Goal: Information Seeking & Learning: Get advice/opinions

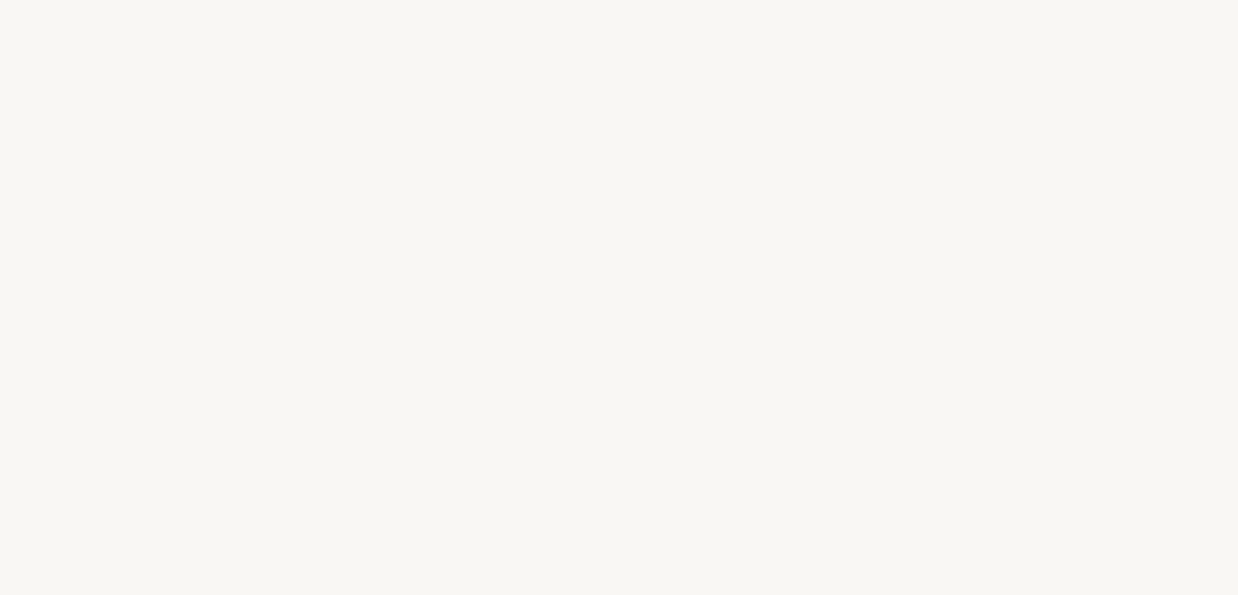
select select "BE"
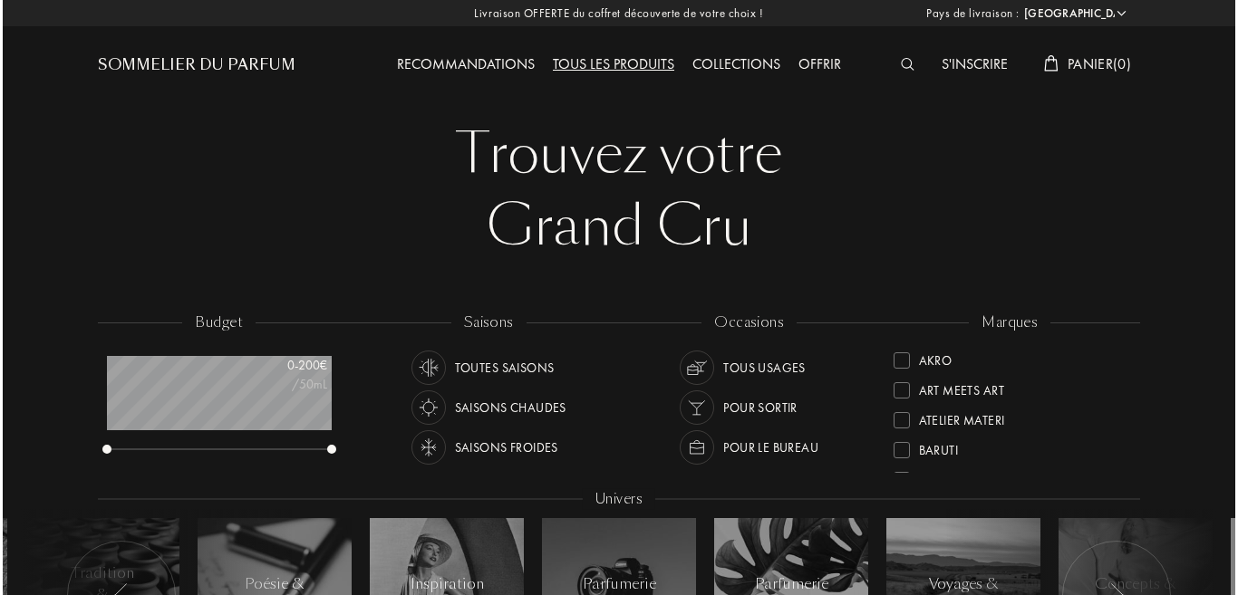
scroll to position [91, 224]
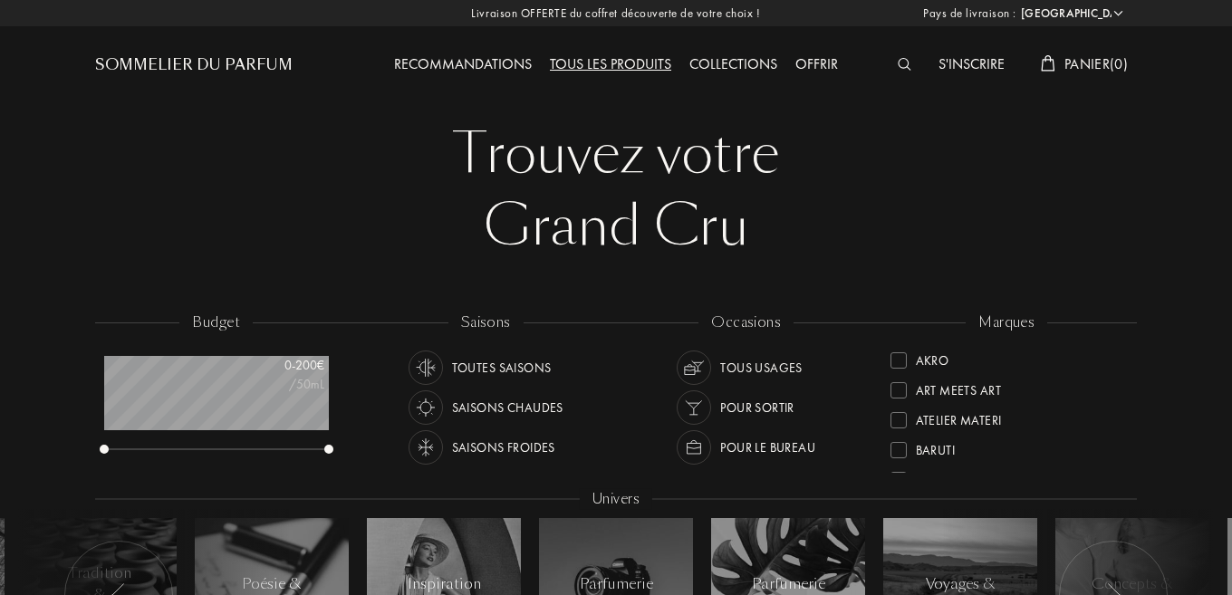
click at [902, 63] on img at bounding box center [905, 64] width 14 height 13
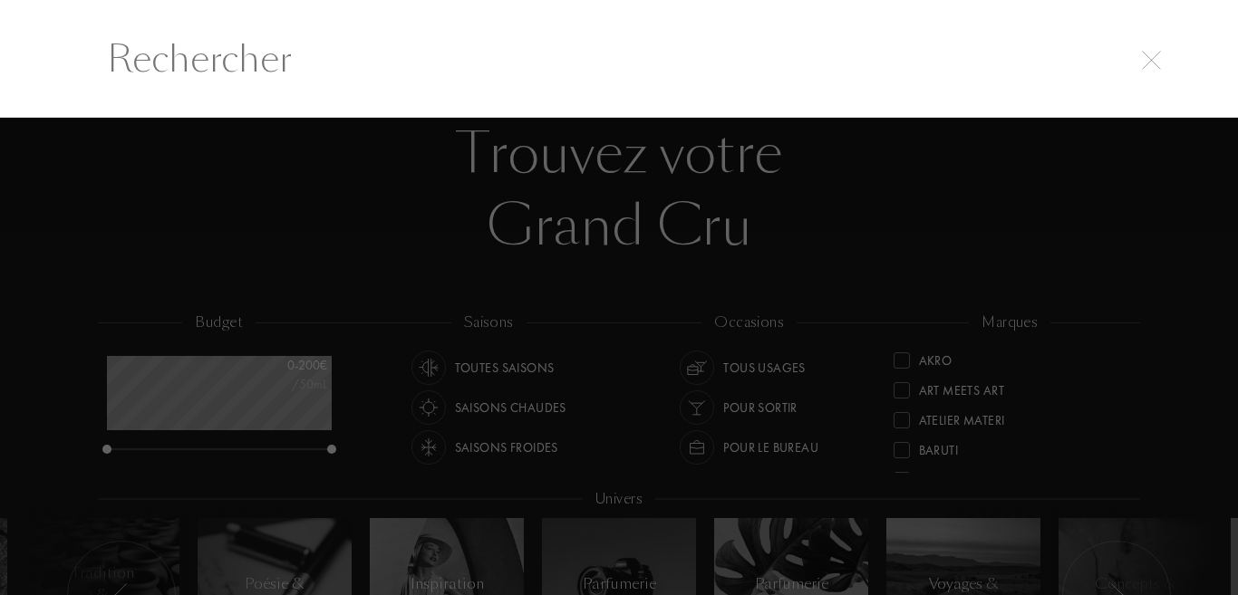
scroll to position [1, 0]
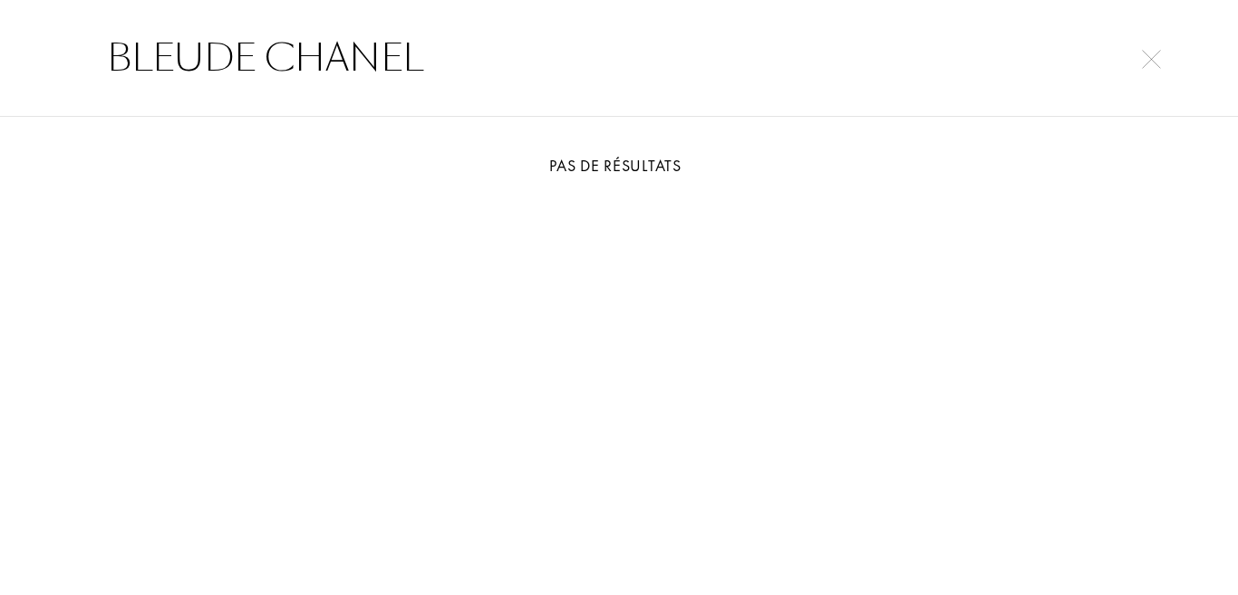
click at [207, 60] on input "BLEUDE CHANEL" at bounding box center [619, 58] width 1096 height 54
click at [470, 43] on input "BLEU DE CHANEL" at bounding box center [619, 58] width 1096 height 54
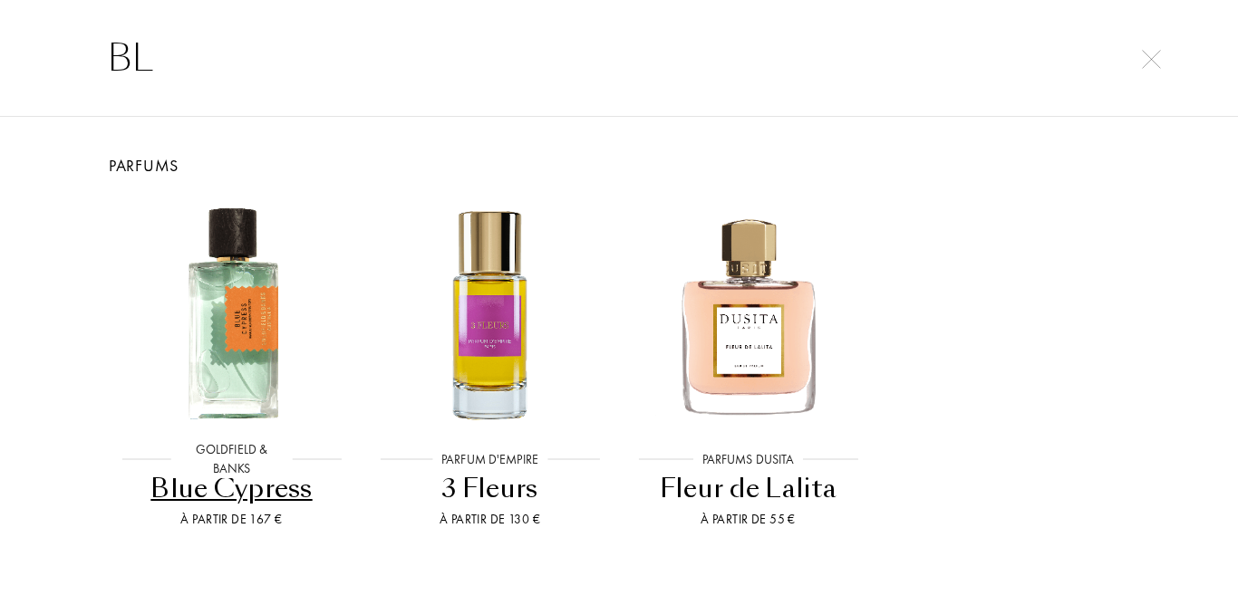
type input "B"
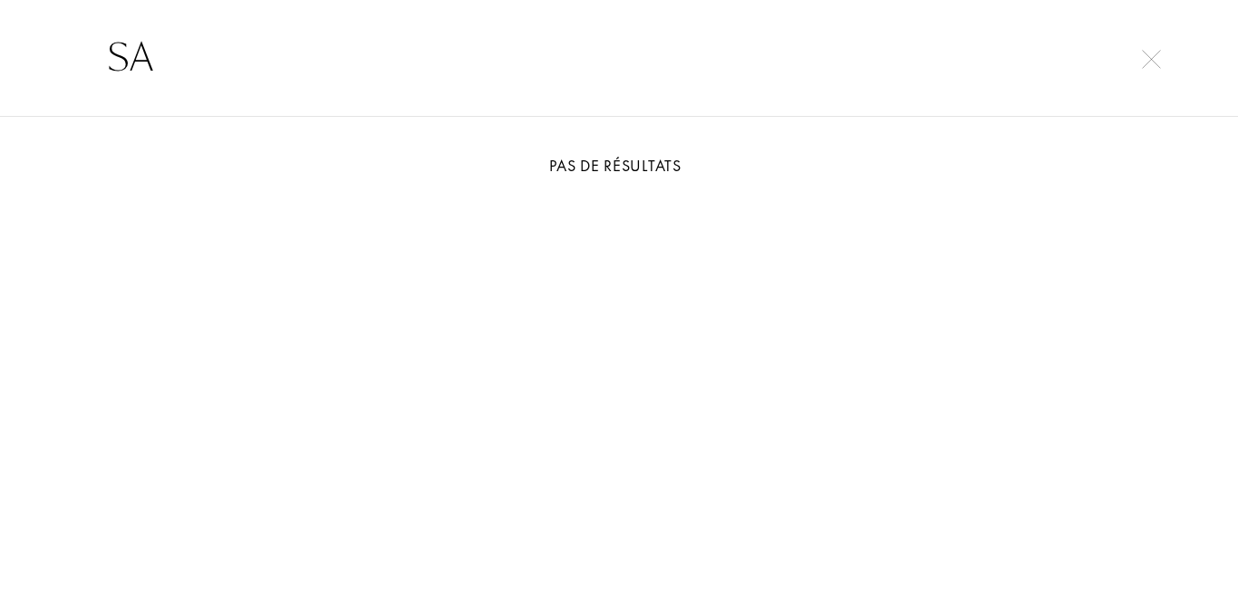
type input "S"
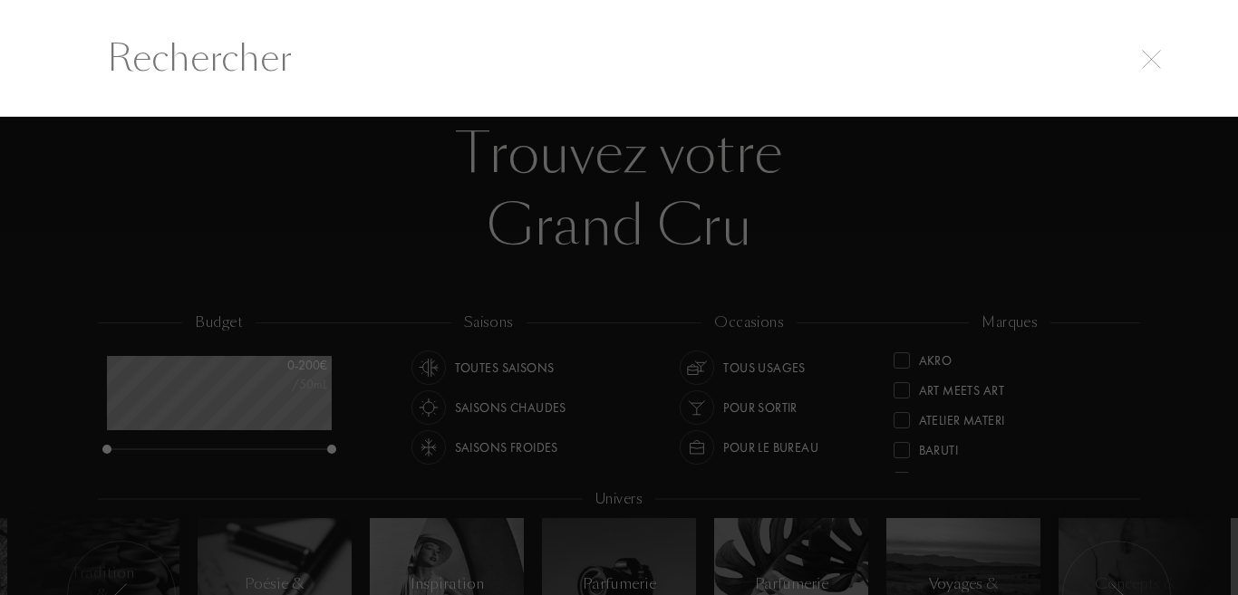
click at [343, 264] on div at bounding box center [619, 356] width 1238 height 478
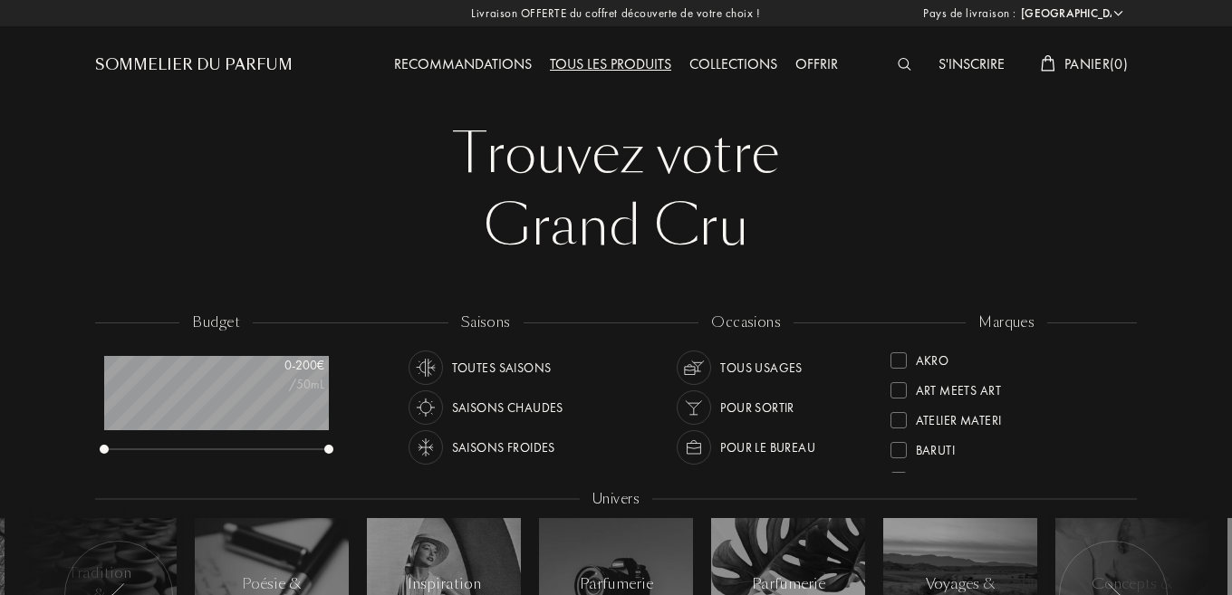
click at [492, 363] on div "Toutes saisons" at bounding box center [502, 368] width 100 height 34
click at [908, 66] on div at bounding box center [909, 65] width 41 height 24
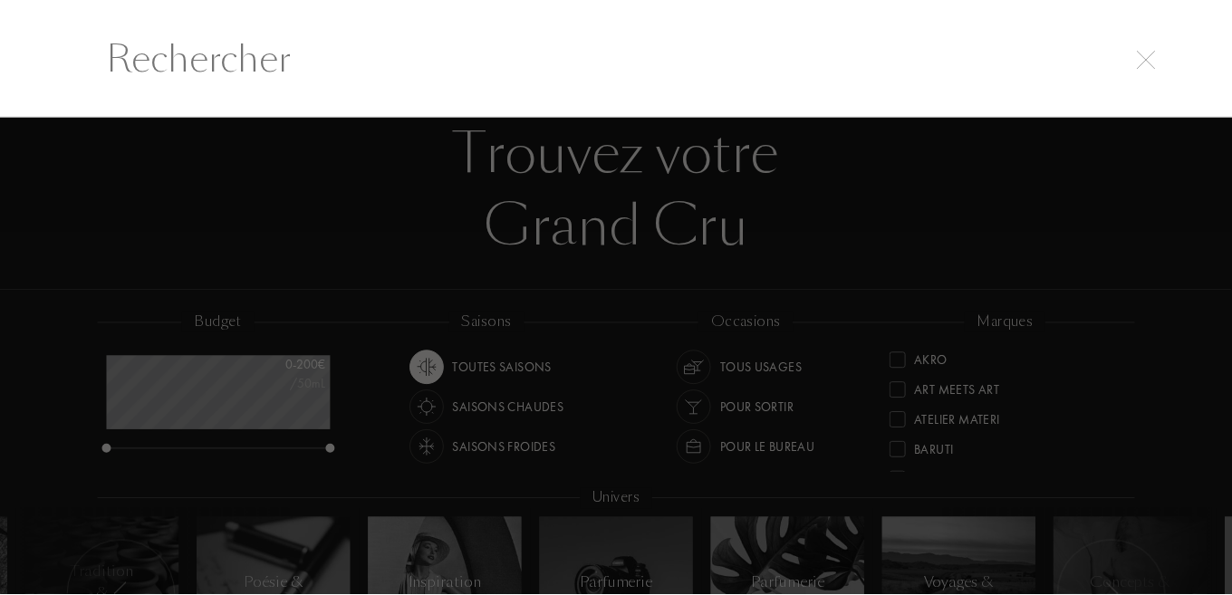
scroll to position [1, 0]
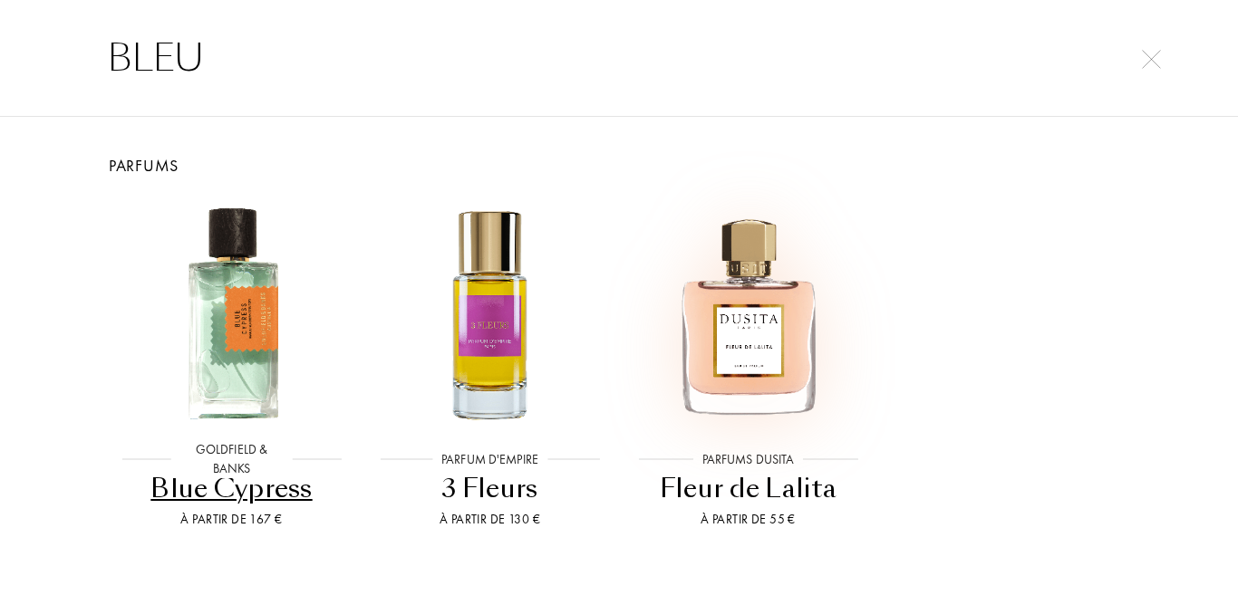
type input "BLEU"
click at [768, 348] on img at bounding box center [748, 314] width 233 height 233
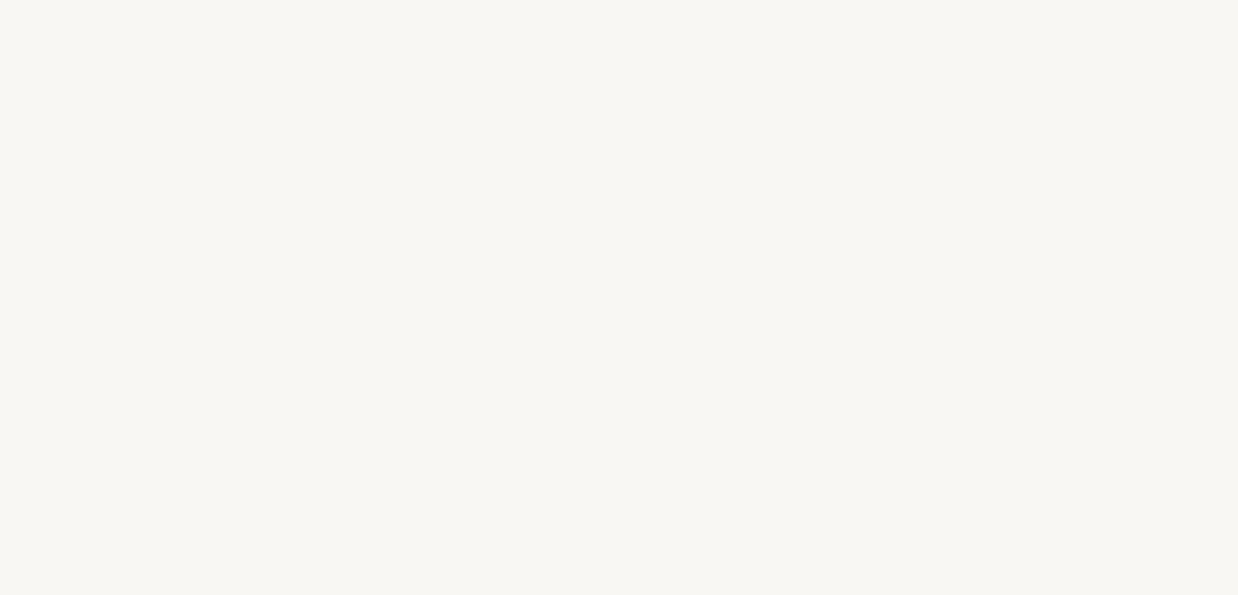
select select "BE"
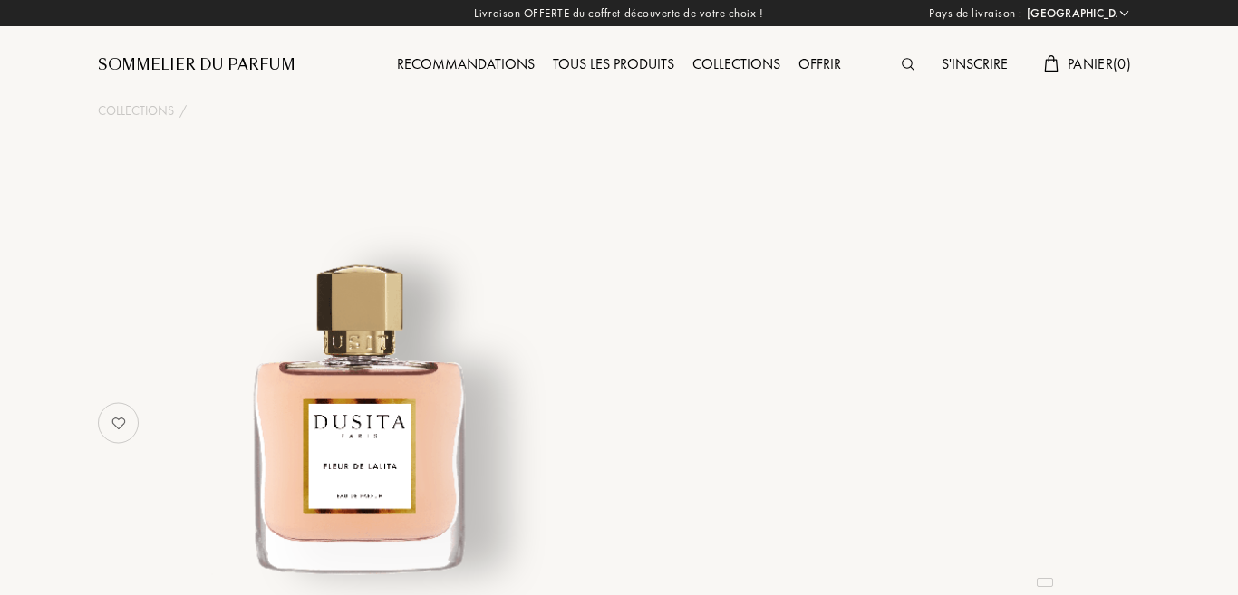
select select "4"
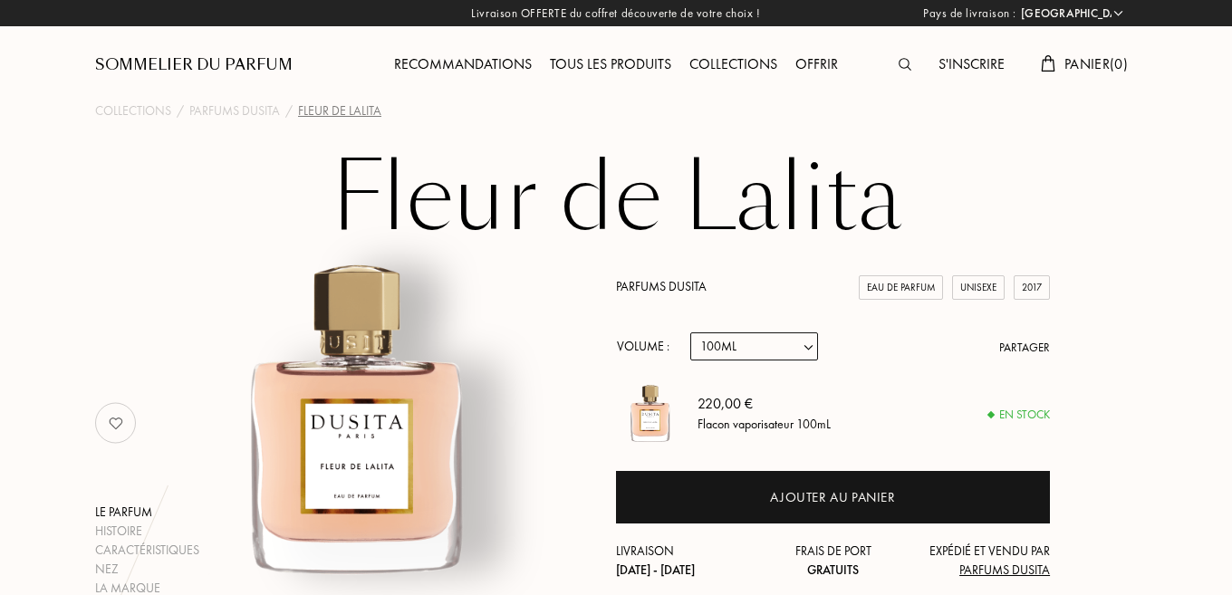
click at [902, 66] on img at bounding box center [905, 64] width 13 height 13
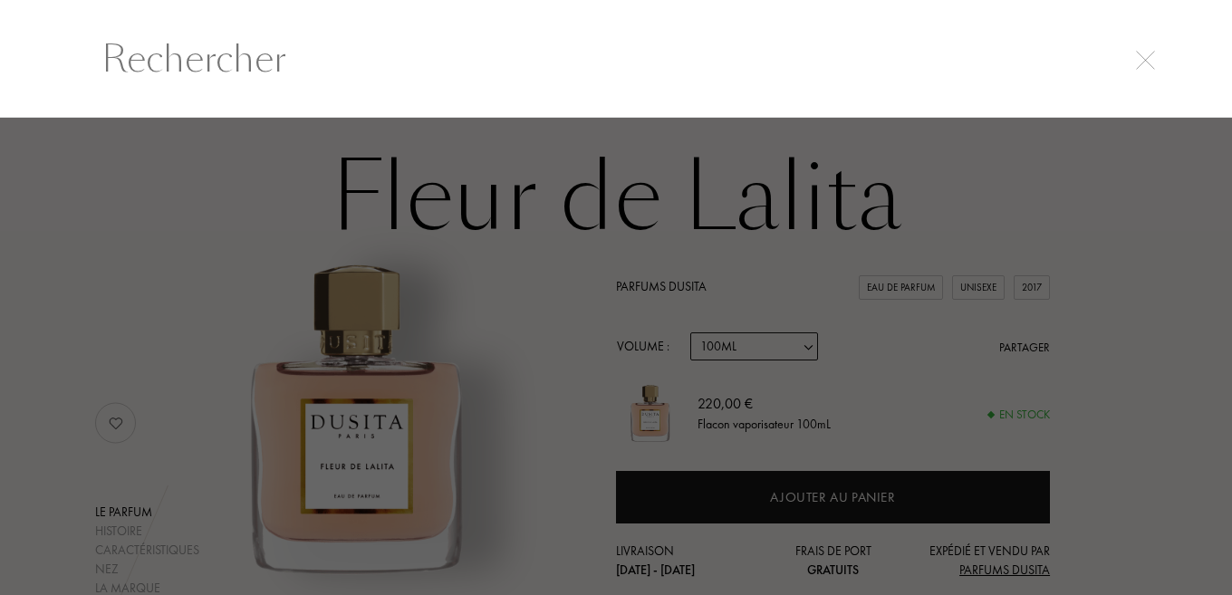
scroll to position [1, 0]
click at [323, 65] on input "text" at bounding box center [619, 58] width 1096 height 54
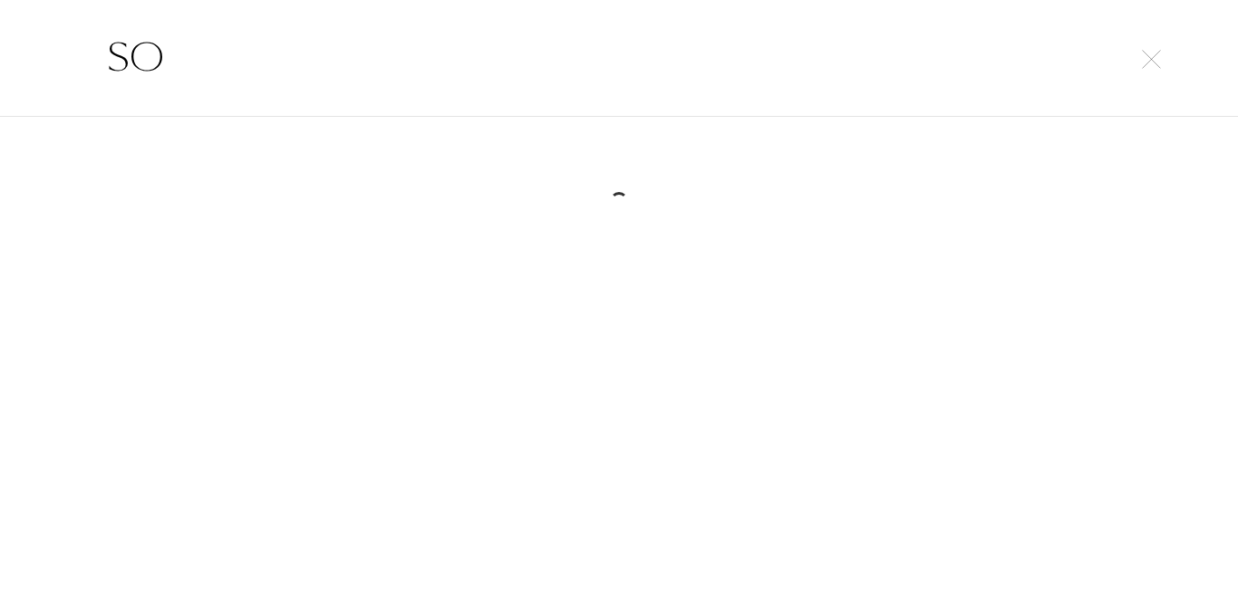
type input "S"
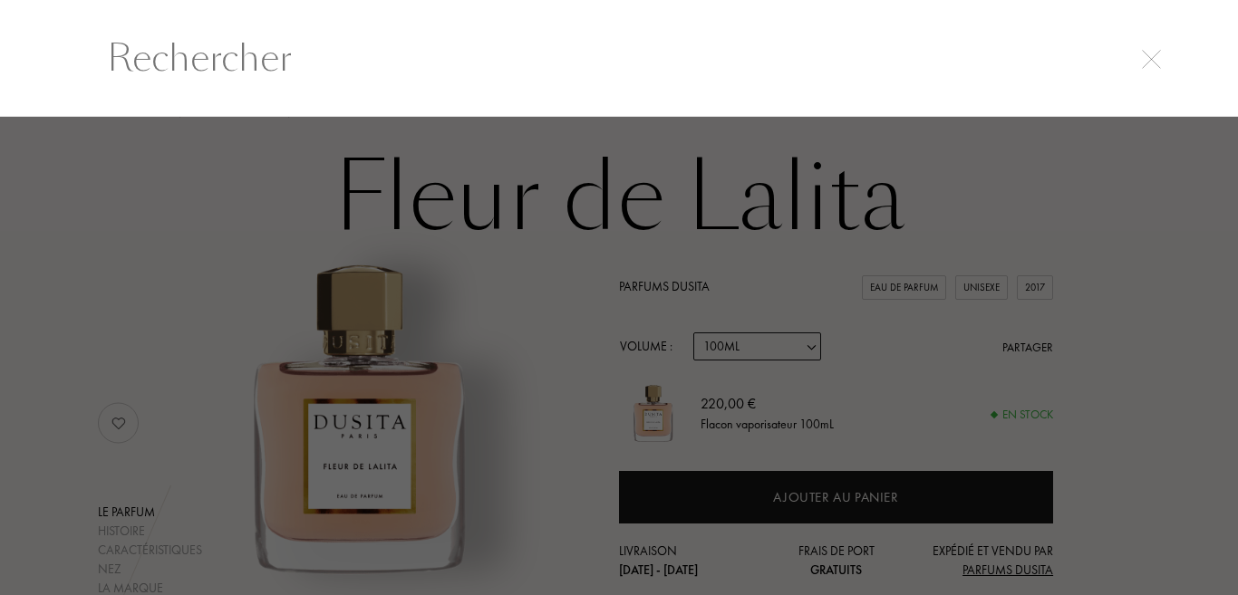
click at [1156, 64] on img at bounding box center [1151, 59] width 19 height 19
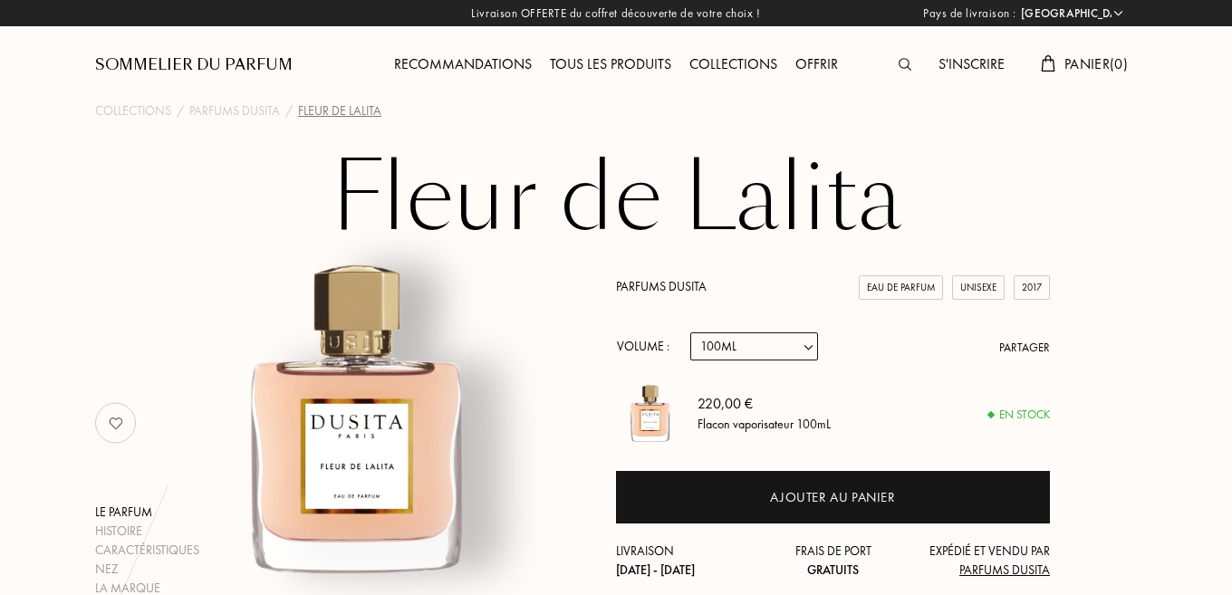
click at [966, 66] on div "S'inscrire" at bounding box center [972, 65] width 84 height 24
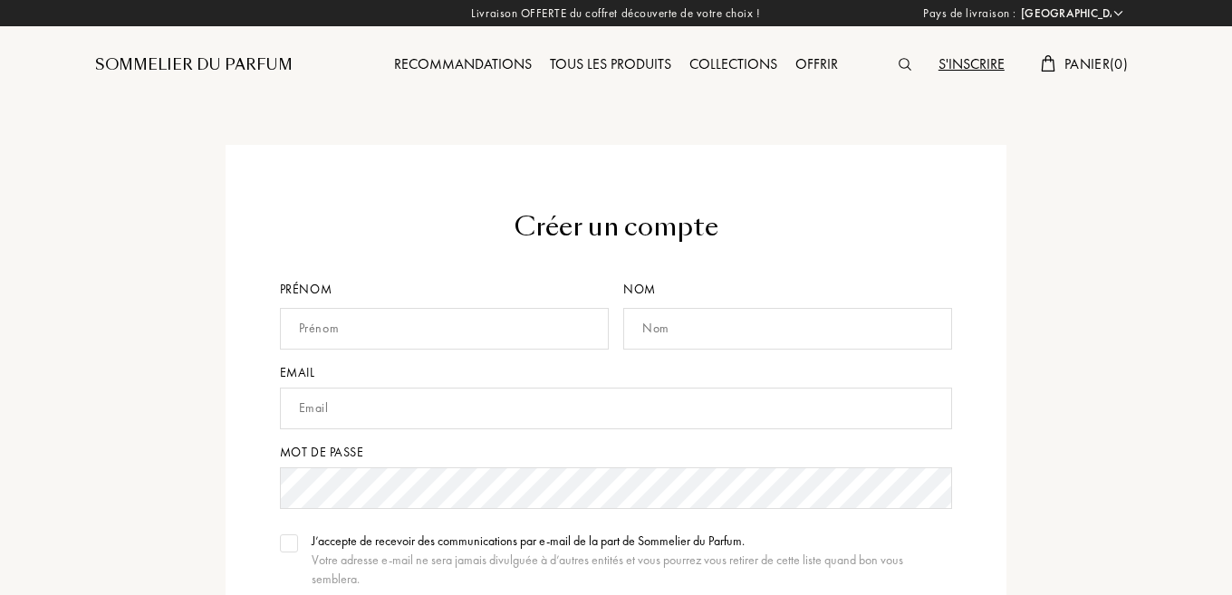
select select "BE"
click at [453, 333] on input "text" at bounding box center [444, 329] width 329 height 42
type input "SID"
click at [658, 327] on input "text" at bounding box center [787, 329] width 329 height 42
type input "YG"
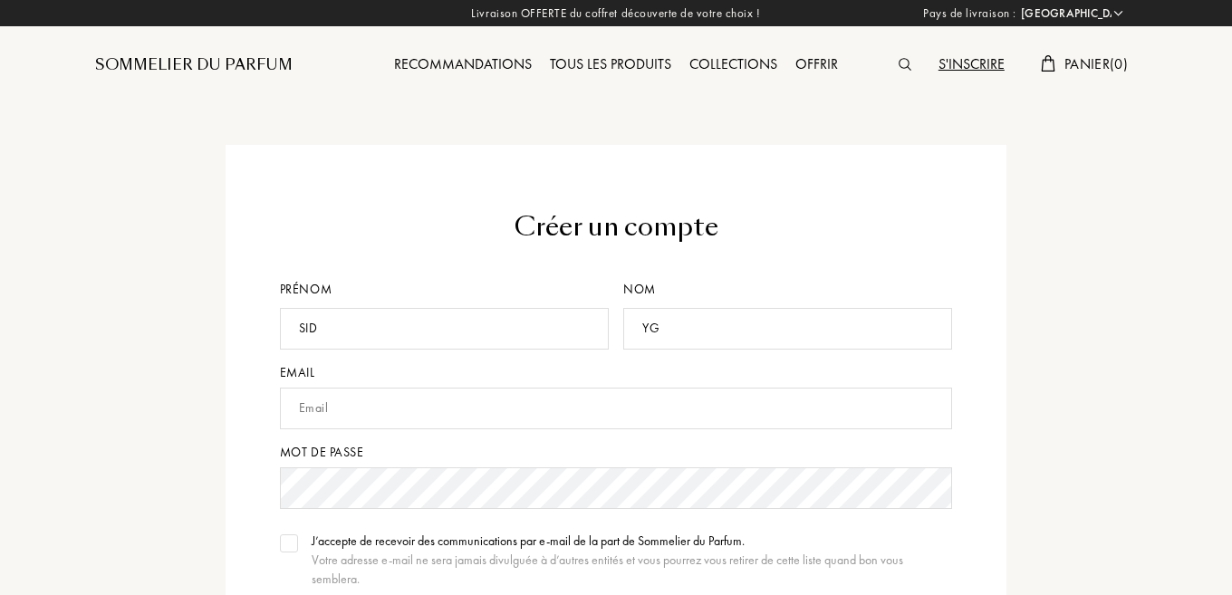
click at [434, 418] on input "text" at bounding box center [616, 409] width 673 height 42
type input "[EMAIL_ADDRESS][DOMAIN_NAME]"
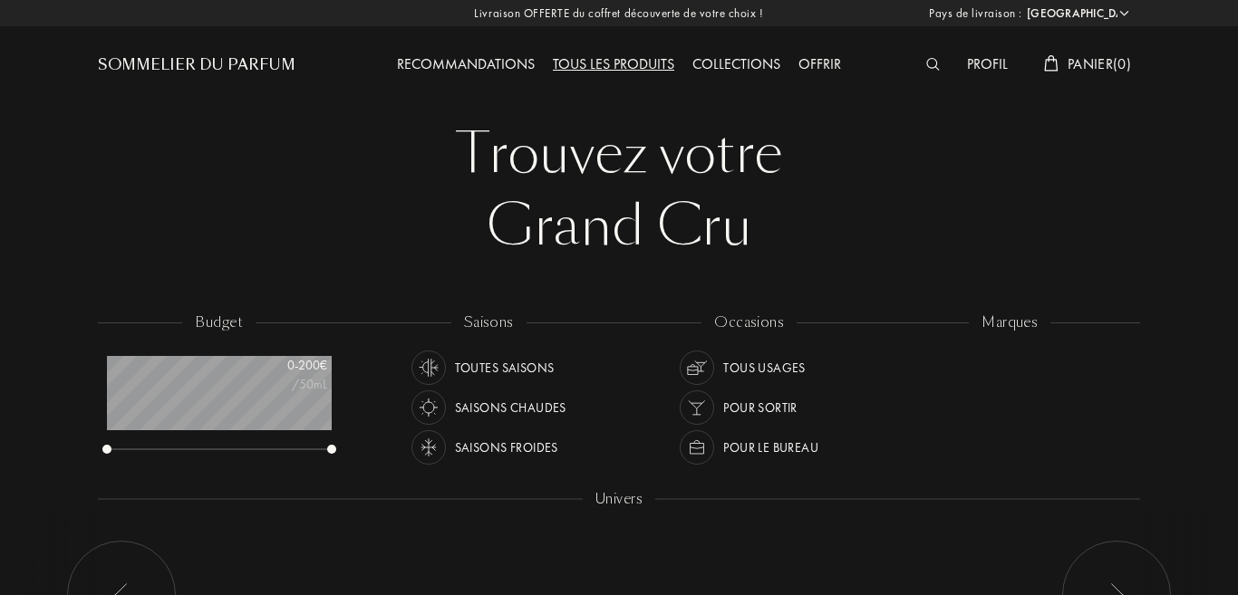
select select "BE"
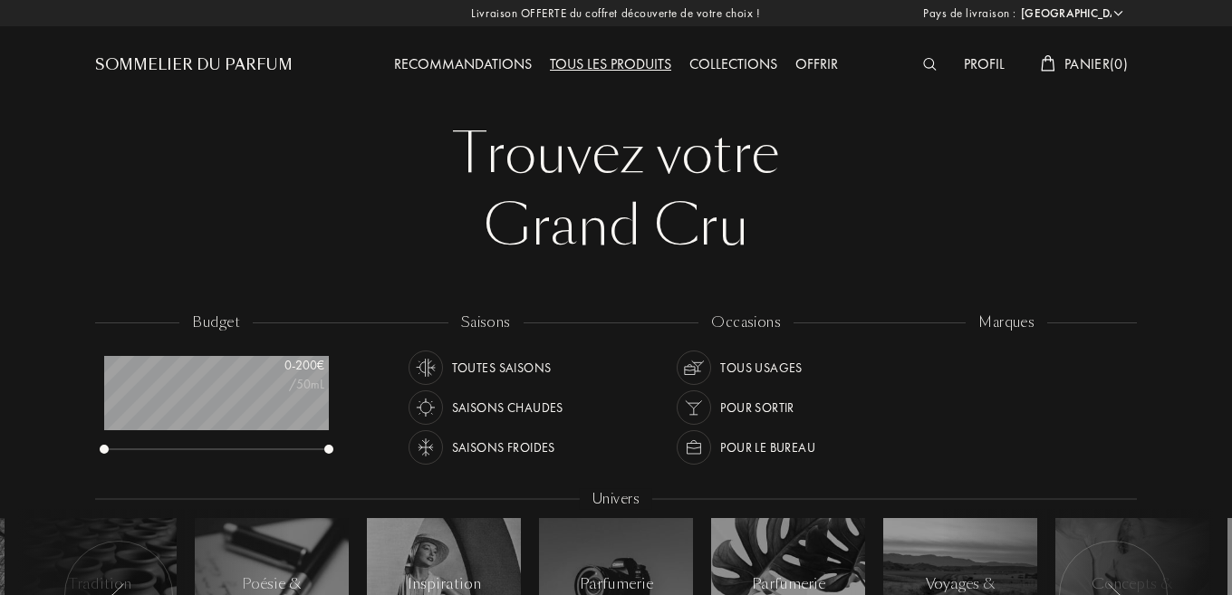
scroll to position [91, 224]
click at [922, 55] on div at bounding box center [934, 65] width 41 height 24
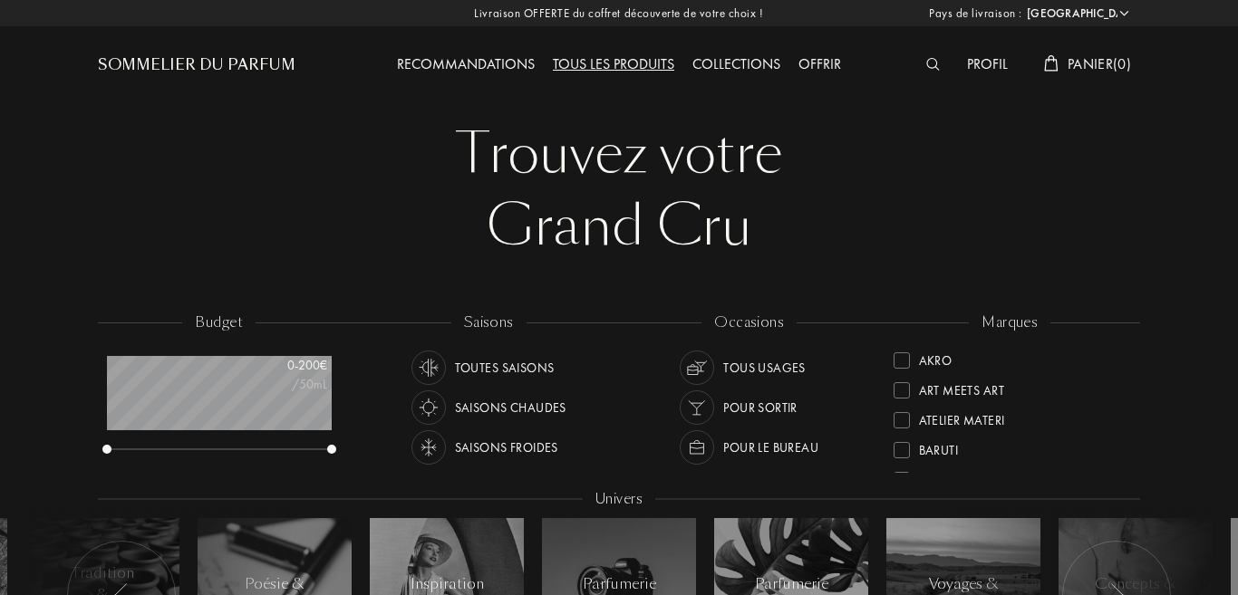
scroll to position [1, 0]
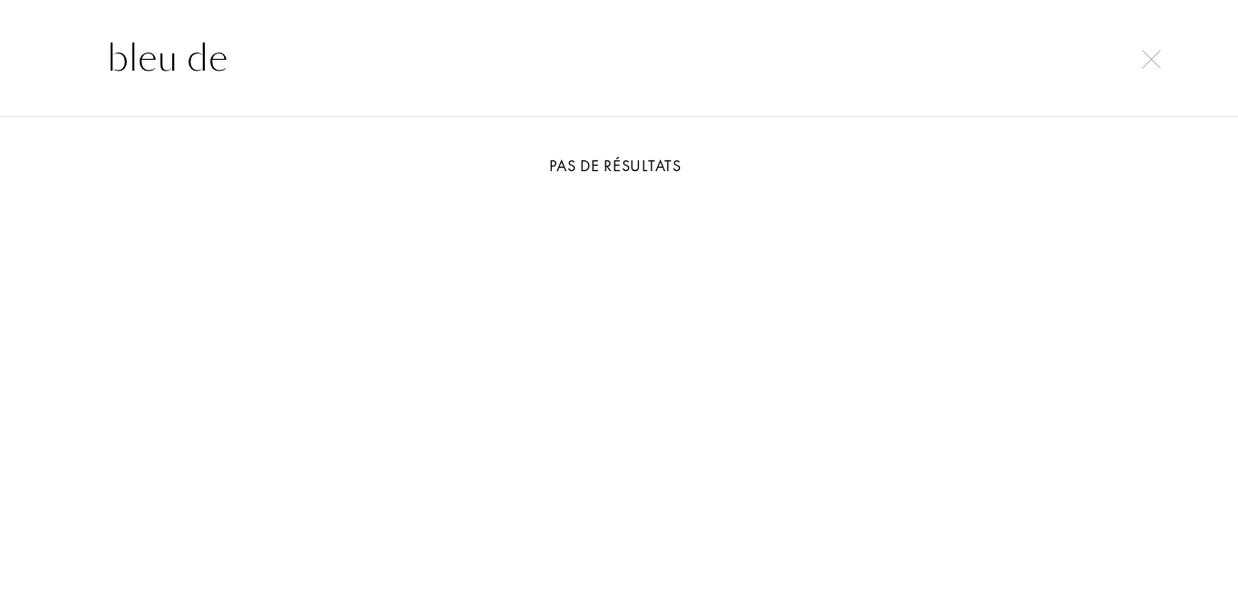
click at [1150, 71] on input "bleu de" at bounding box center [619, 58] width 1096 height 54
type input "bleu de"
click at [1151, 56] on img at bounding box center [1151, 59] width 19 height 19
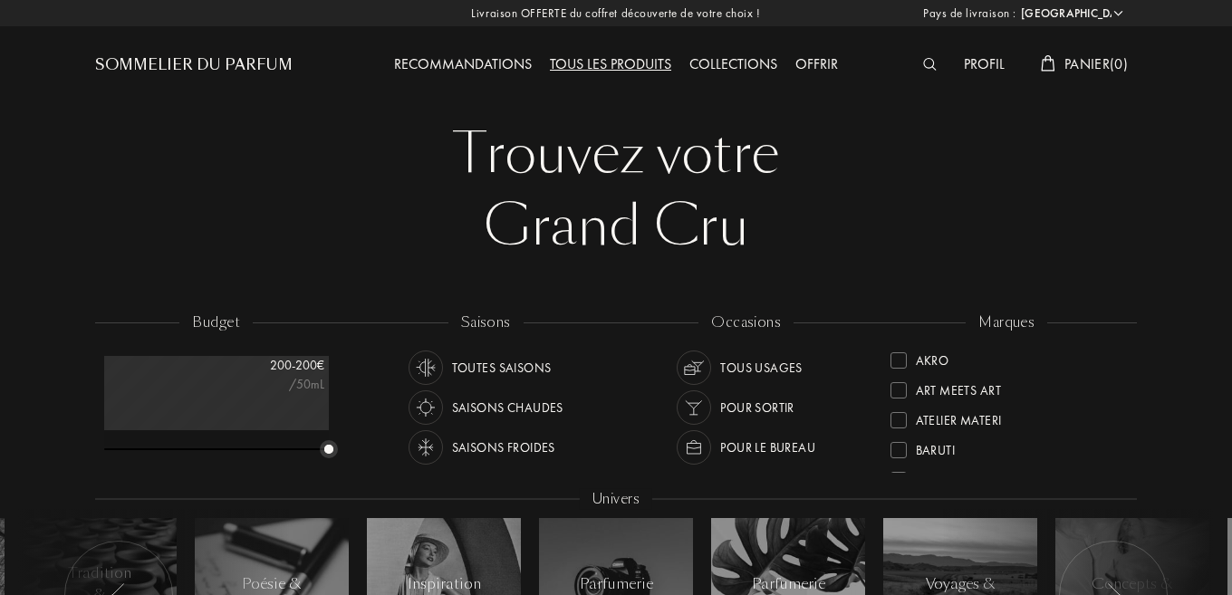
drag, startPoint x: 105, startPoint y: 452, endPoint x: 370, endPoint y: 450, distance: 264.6
click at [370, 450] on div "budget 200 - 200 € /50mL saisons Toutes saisons Saisons chaudes Saisons froides…" at bounding box center [616, 507] width 1042 height 388
click at [930, 63] on img at bounding box center [930, 64] width 14 height 13
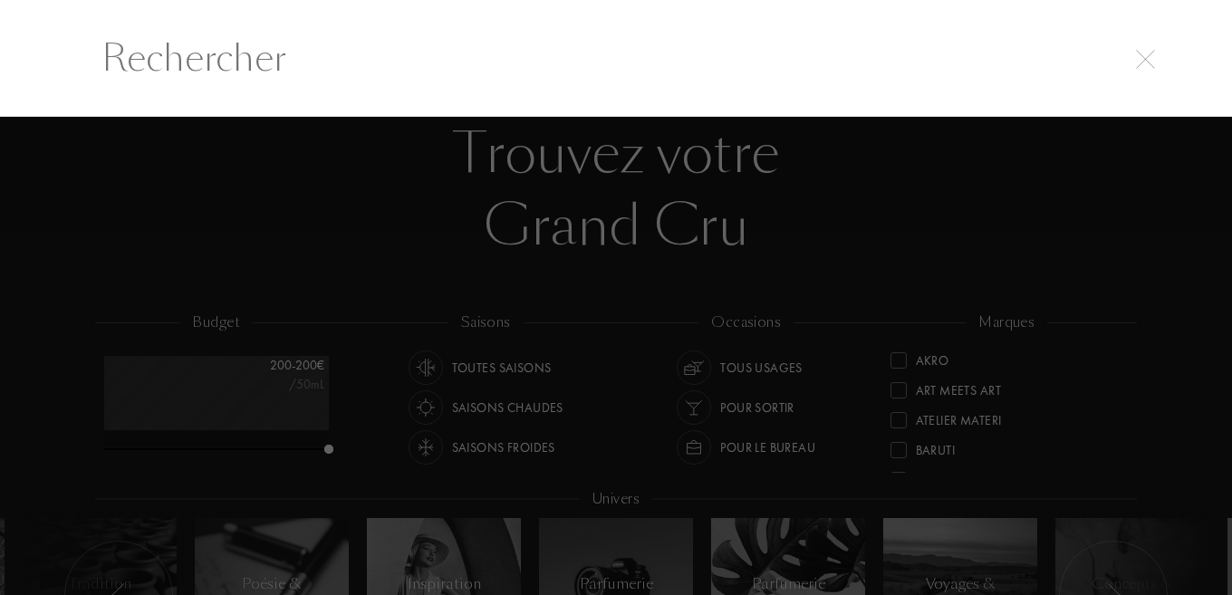
scroll to position [1, 0]
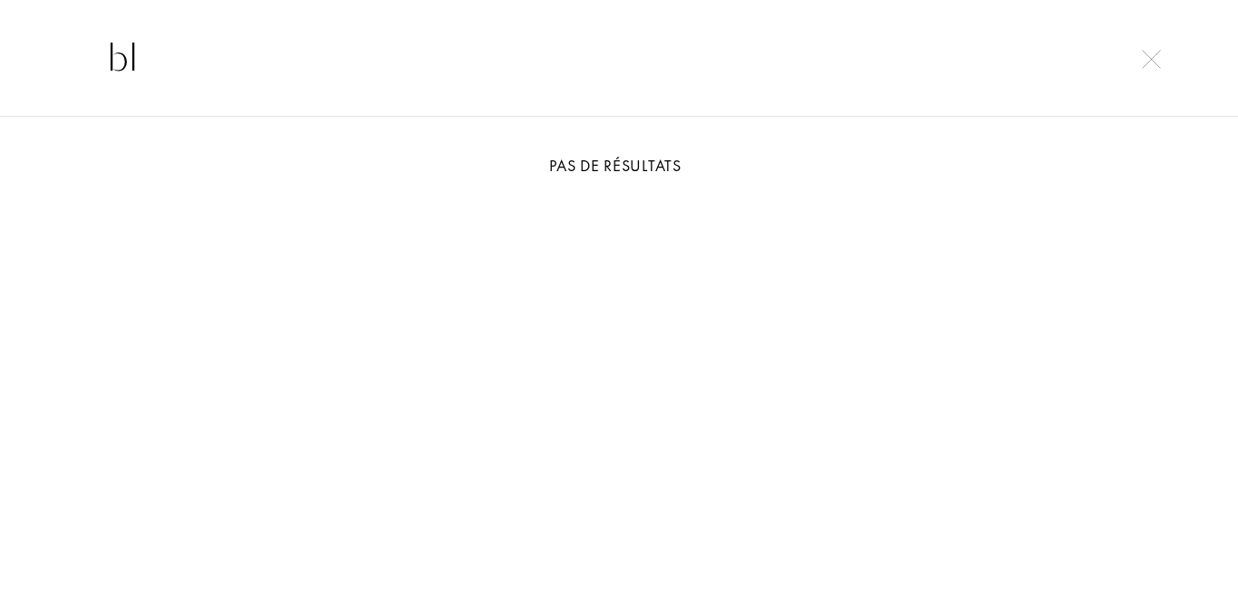
type input "b"
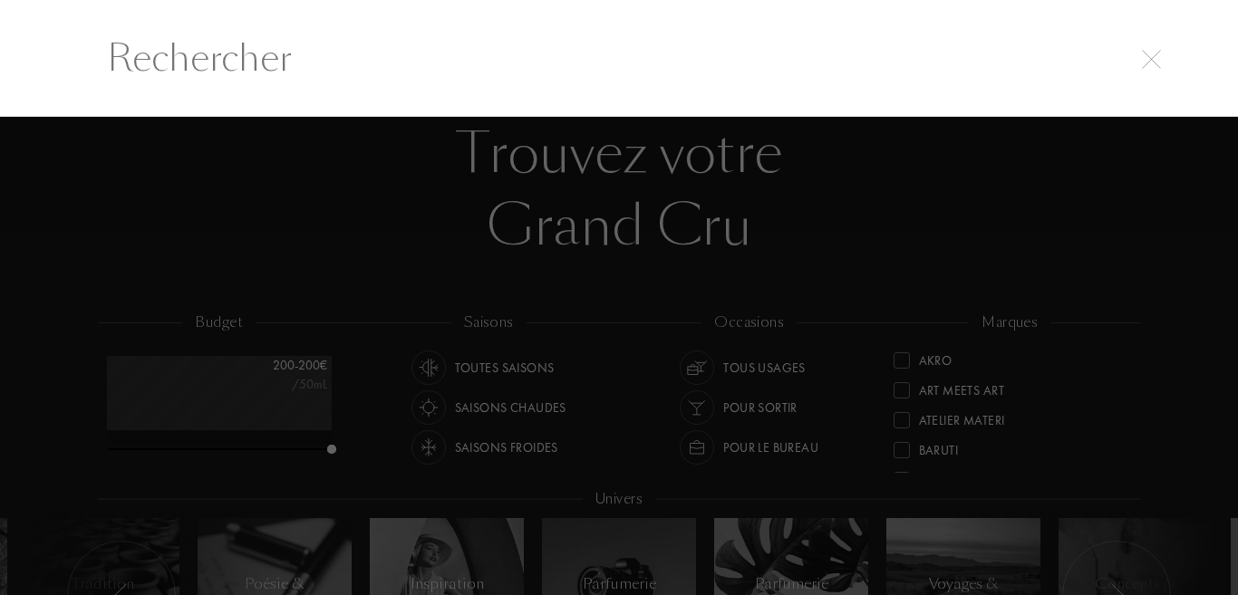
click at [420, 282] on div at bounding box center [619, 356] width 1238 height 478
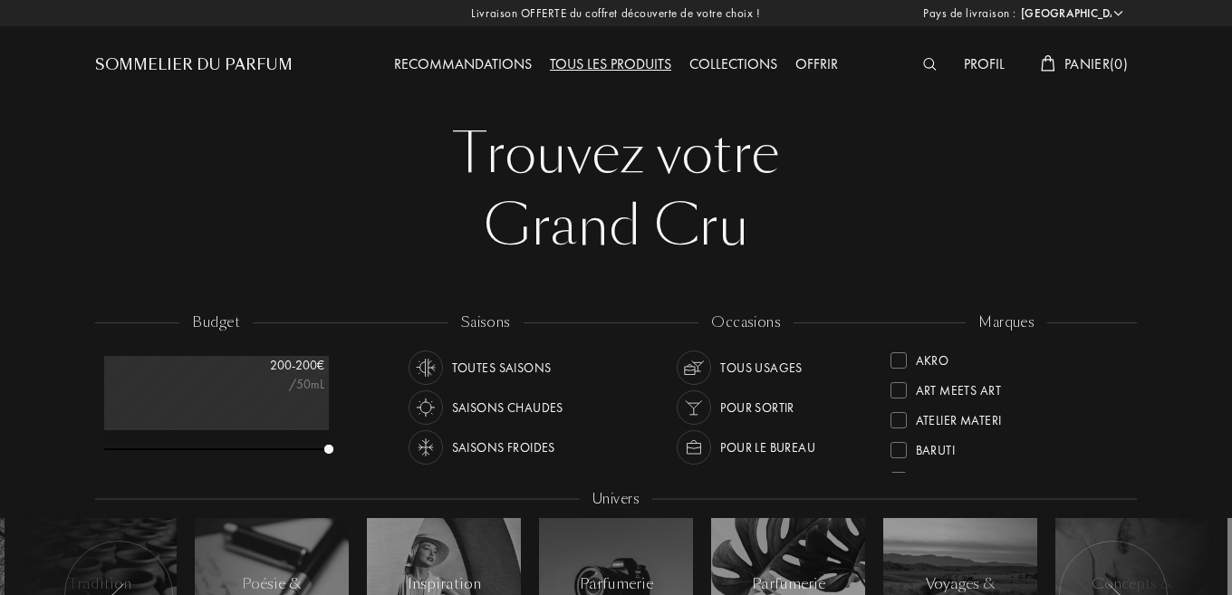
click at [466, 364] on div "Toutes saisons" at bounding box center [502, 368] width 100 height 34
click at [775, 369] on div "Tous usages" at bounding box center [761, 368] width 82 height 34
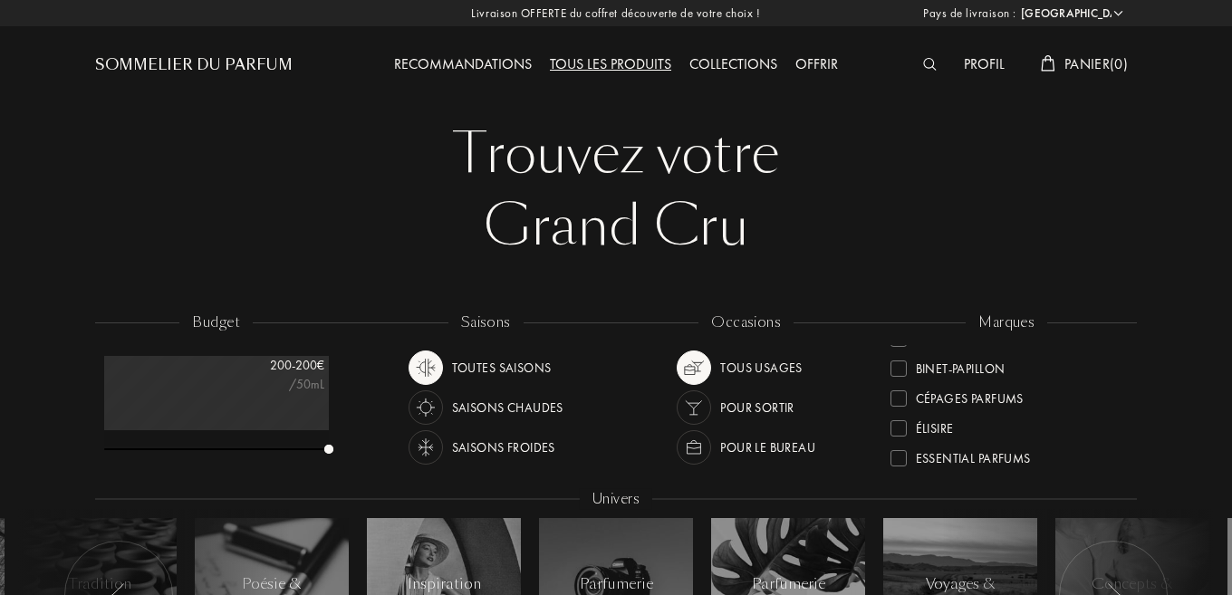
click at [919, 63] on div at bounding box center [934, 65] width 41 height 24
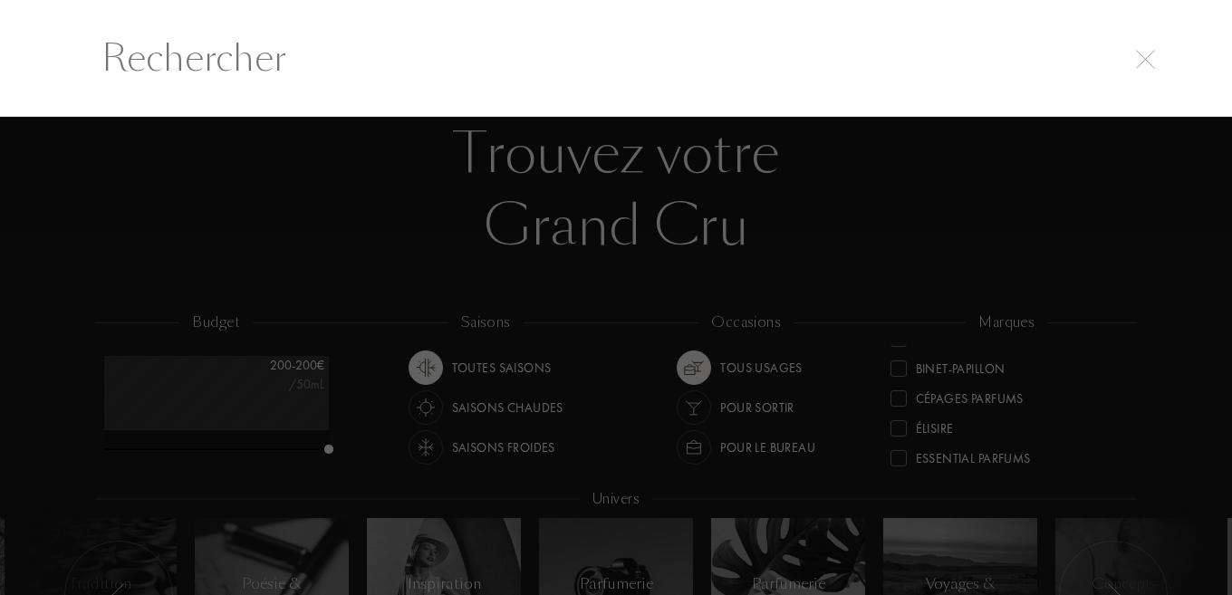
scroll to position [1, 0]
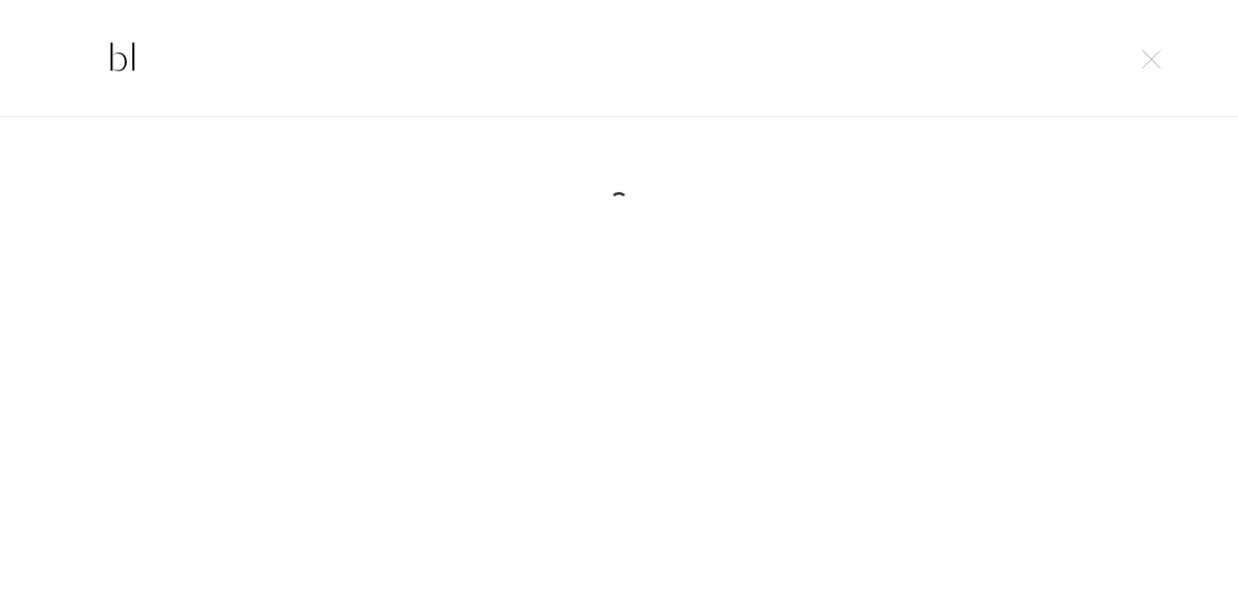
type input "b"
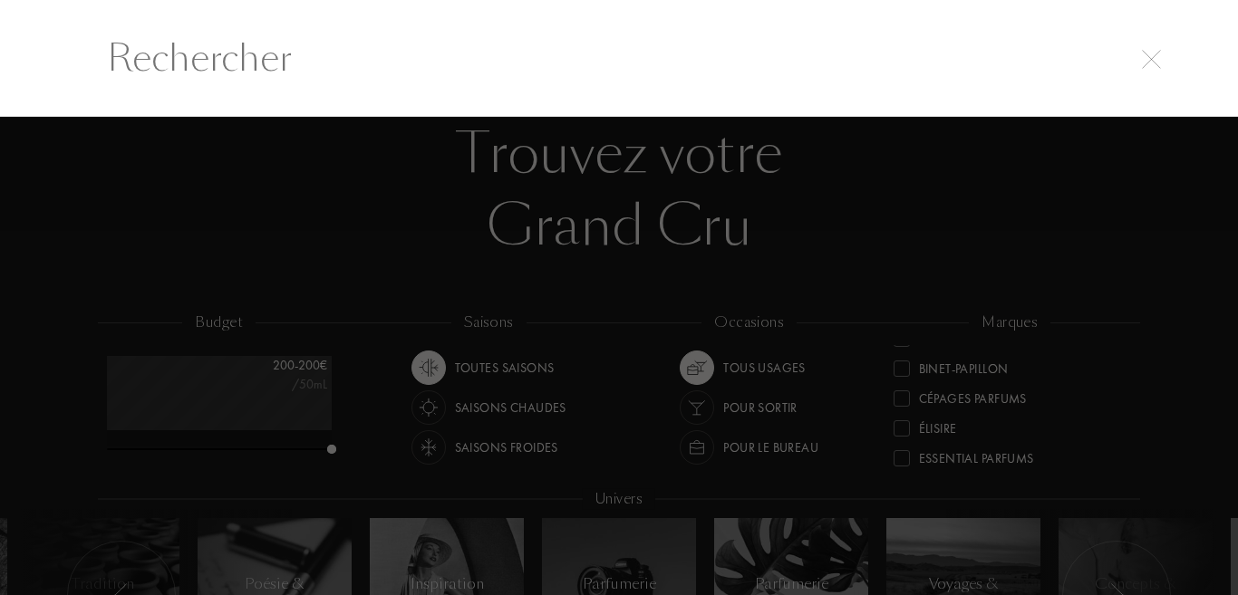
click at [1096, 258] on div at bounding box center [619, 356] width 1238 height 478
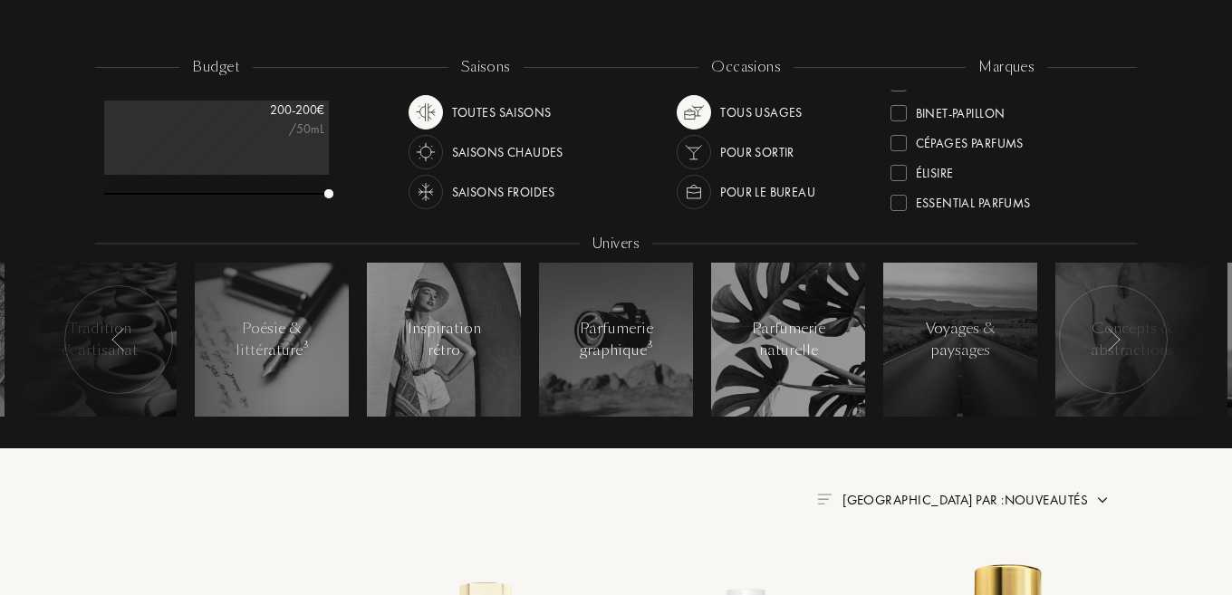
scroll to position [242, 0]
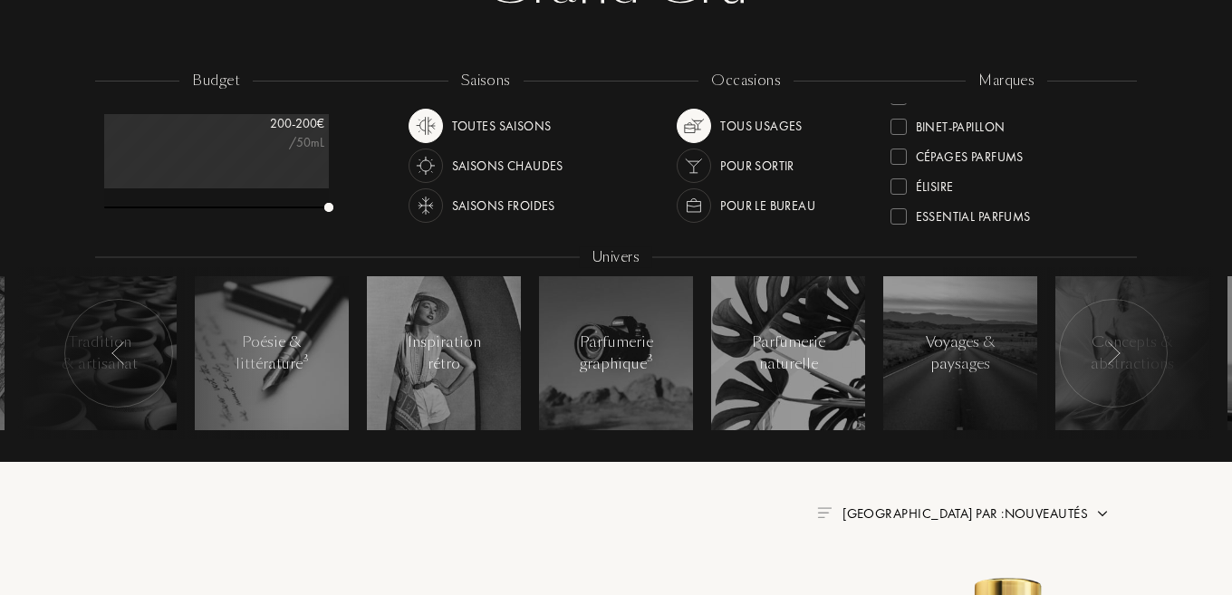
click at [123, 358] on img at bounding box center [118, 354] width 14 height 24
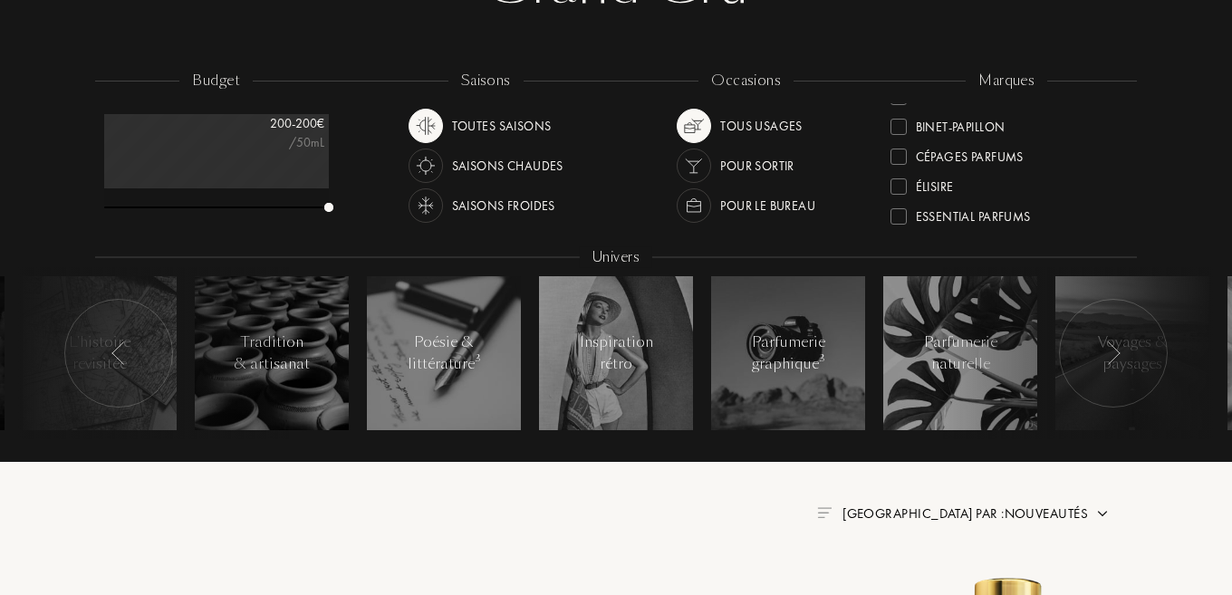
click at [123, 358] on img at bounding box center [118, 354] width 14 height 24
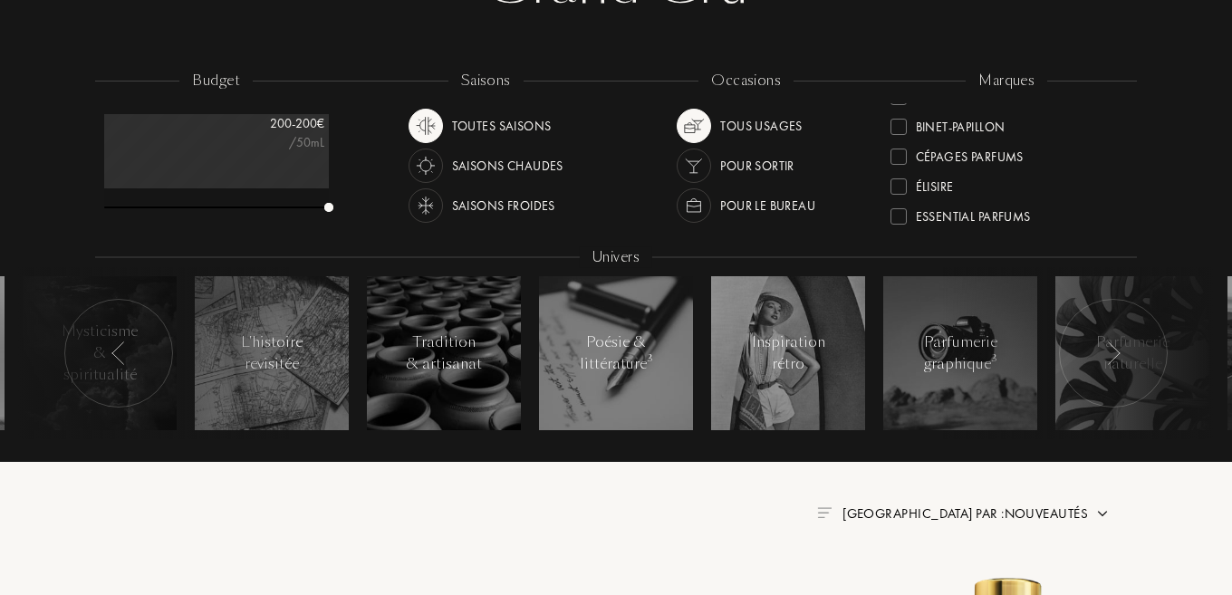
click at [123, 358] on img at bounding box center [118, 354] width 14 height 24
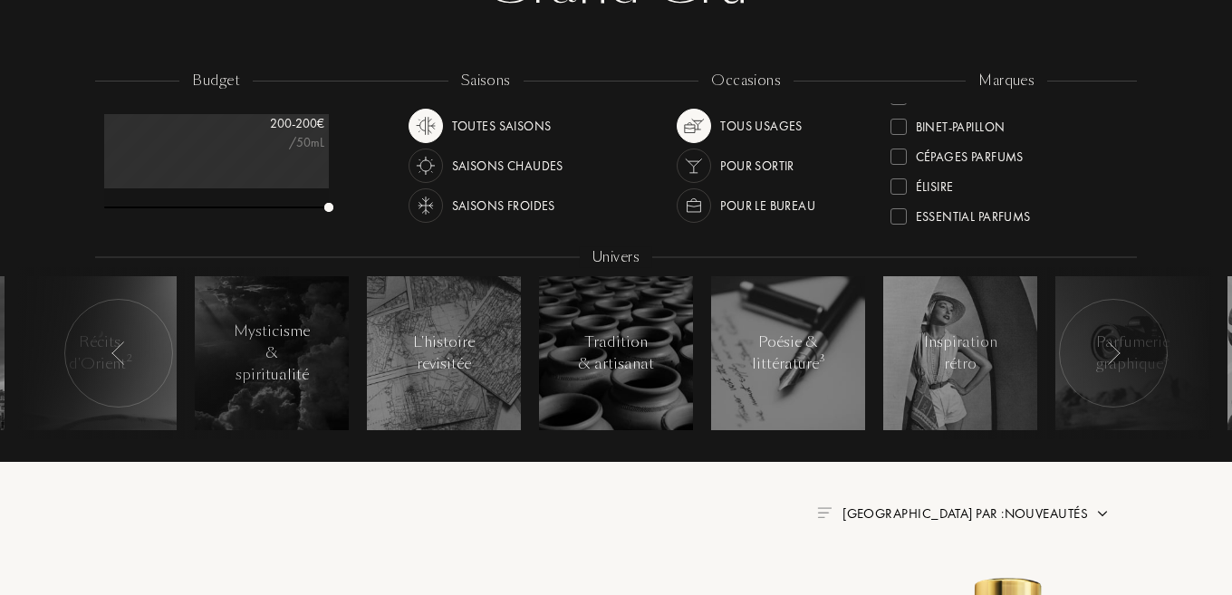
click at [123, 358] on img at bounding box center [118, 354] width 14 height 24
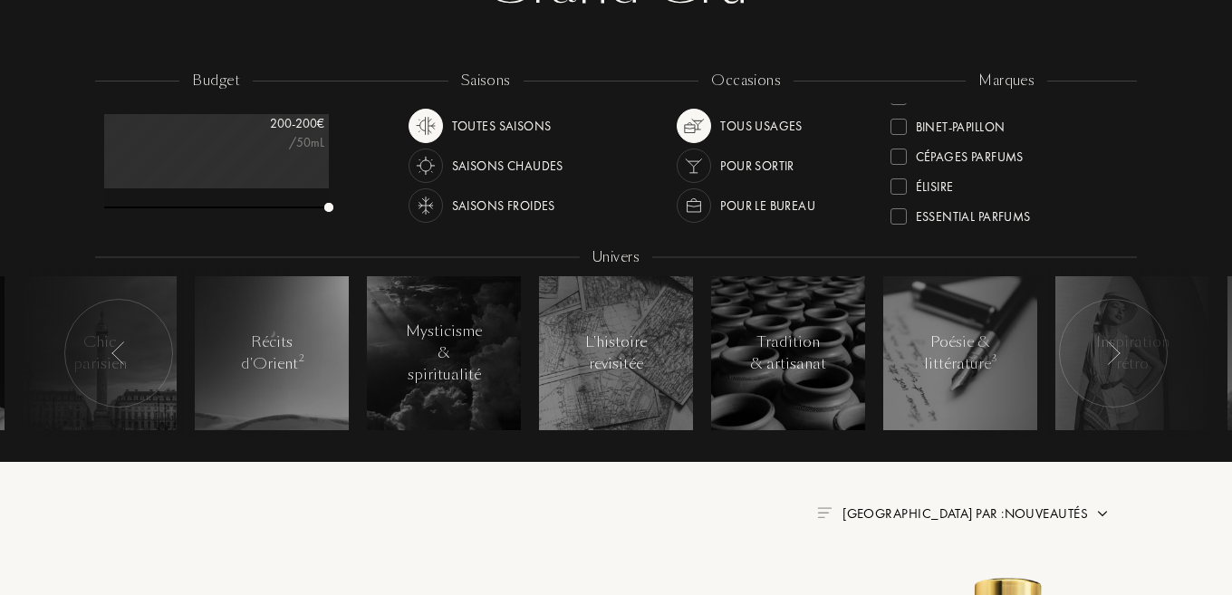
click at [123, 358] on img at bounding box center [118, 354] width 14 height 24
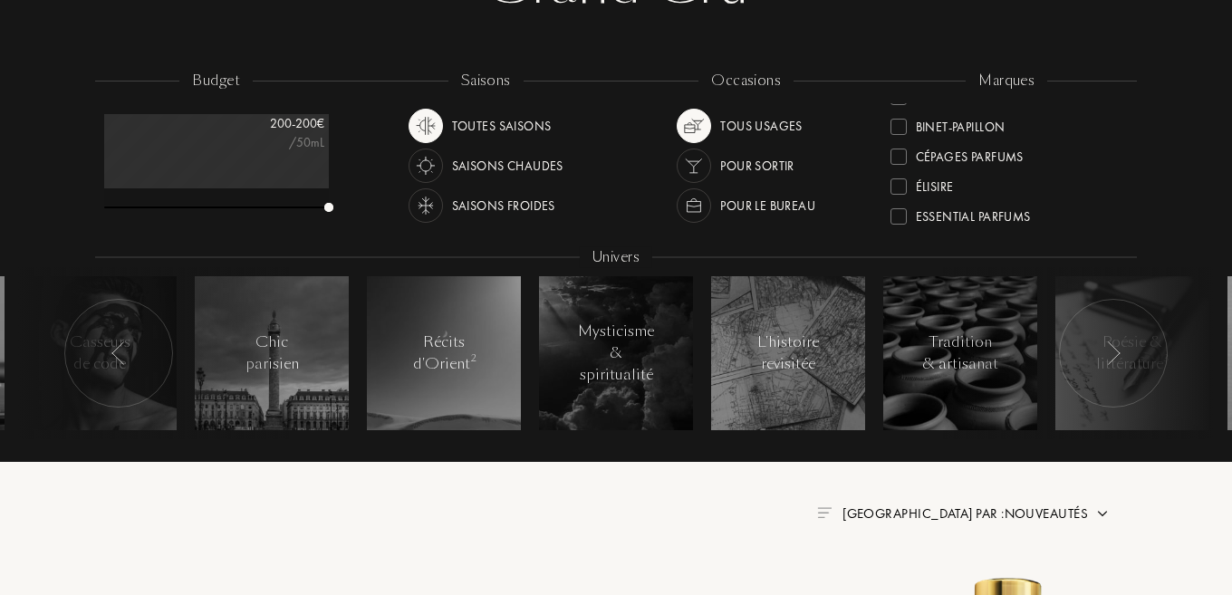
click at [123, 358] on img at bounding box center [118, 354] width 14 height 24
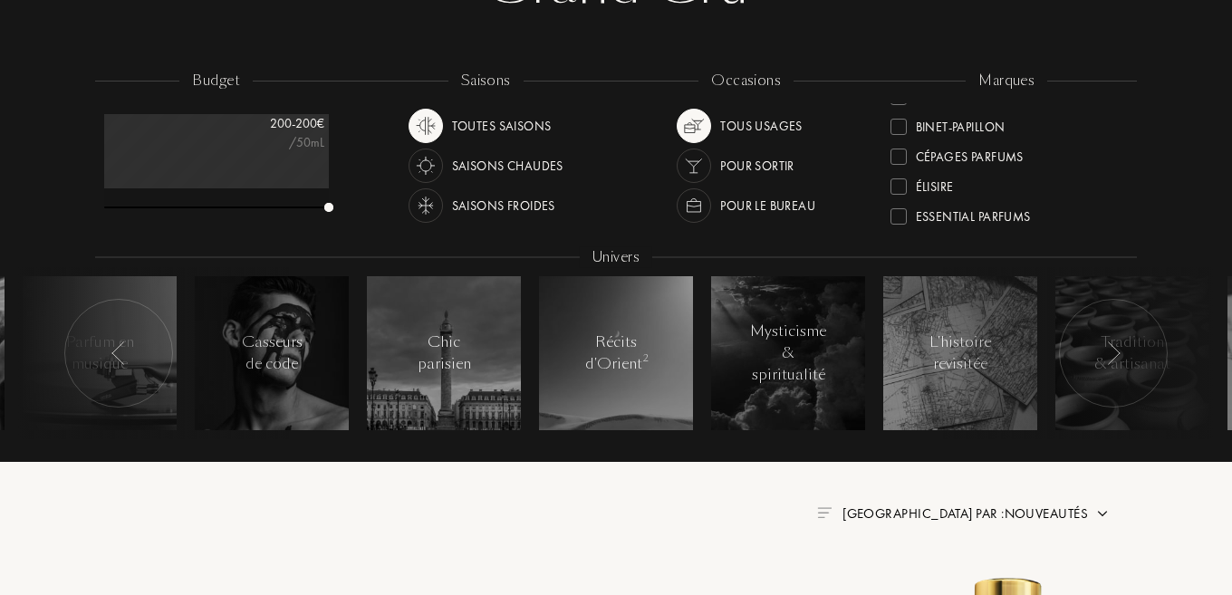
click at [123, 358] on img at bounding box center [118, 354] width 14 height 24
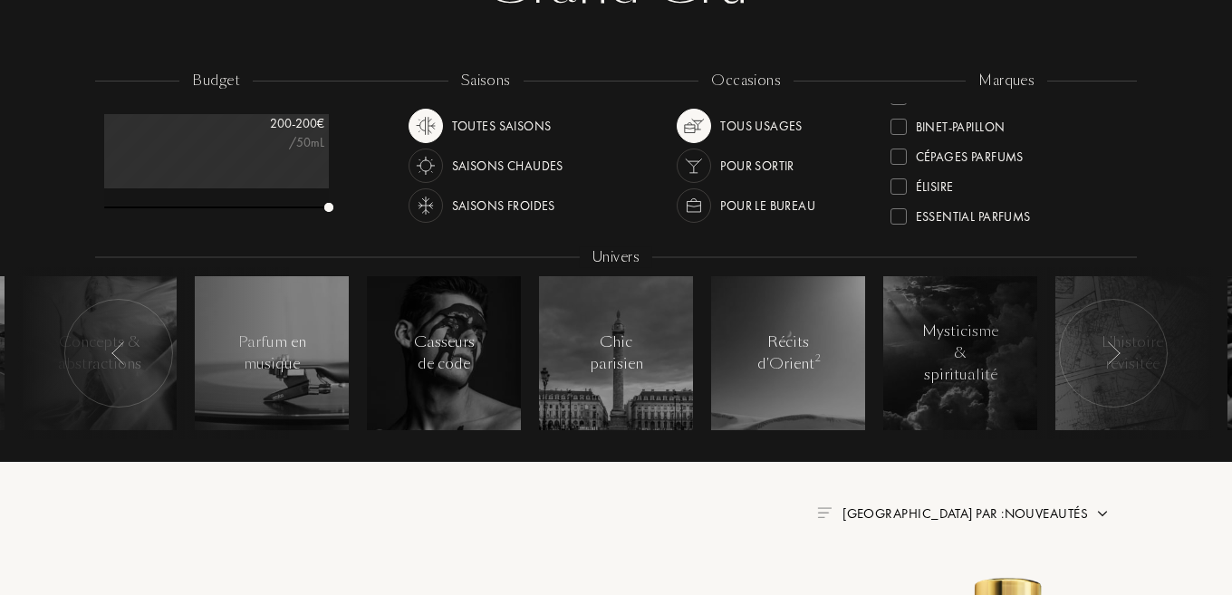
click at [123, 358] on img at bounding box center [118, 354] width 14 height 24
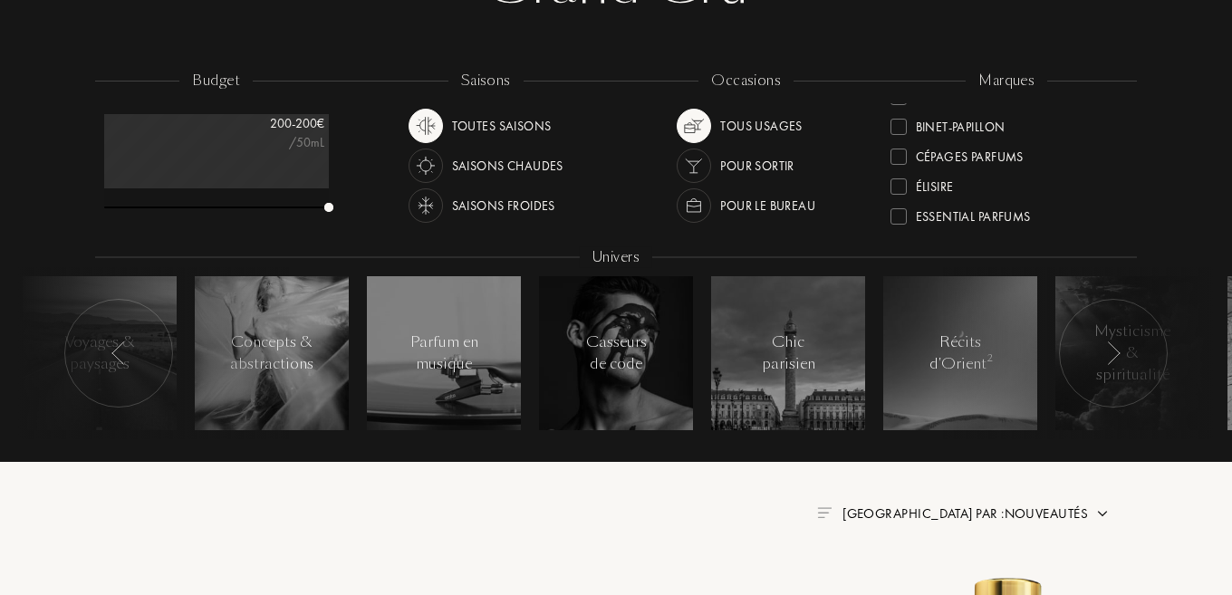
click at [123, 358] on img at bounding box center [118, 354] width 14 height 24
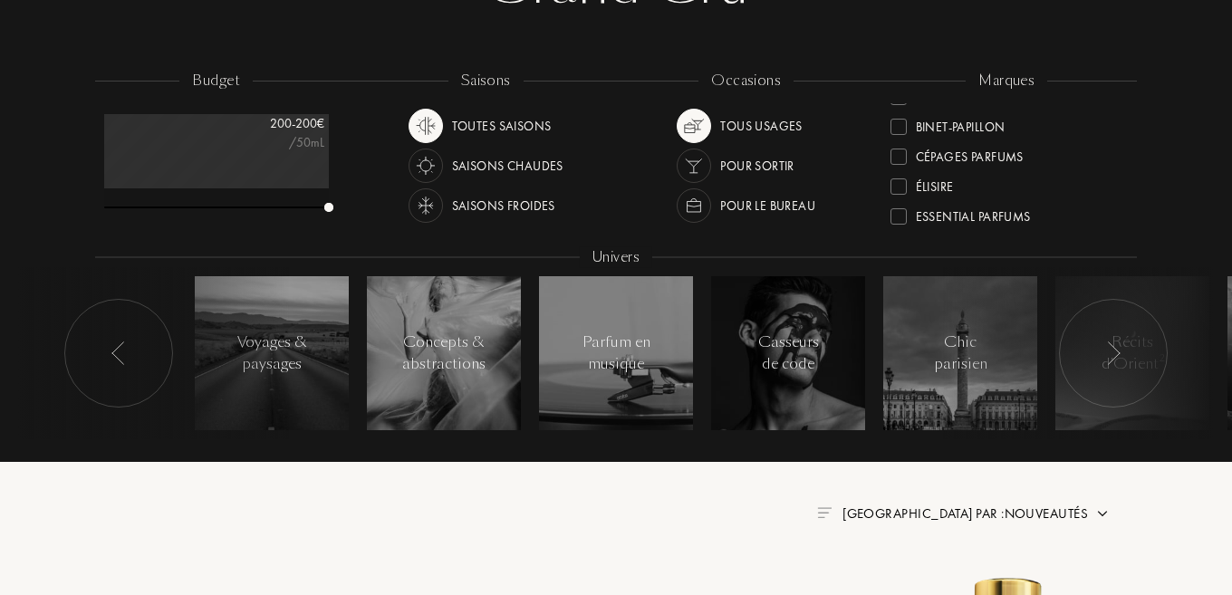
click at [123, 358] on img at bounding box center [118, 354] width 14 height 24
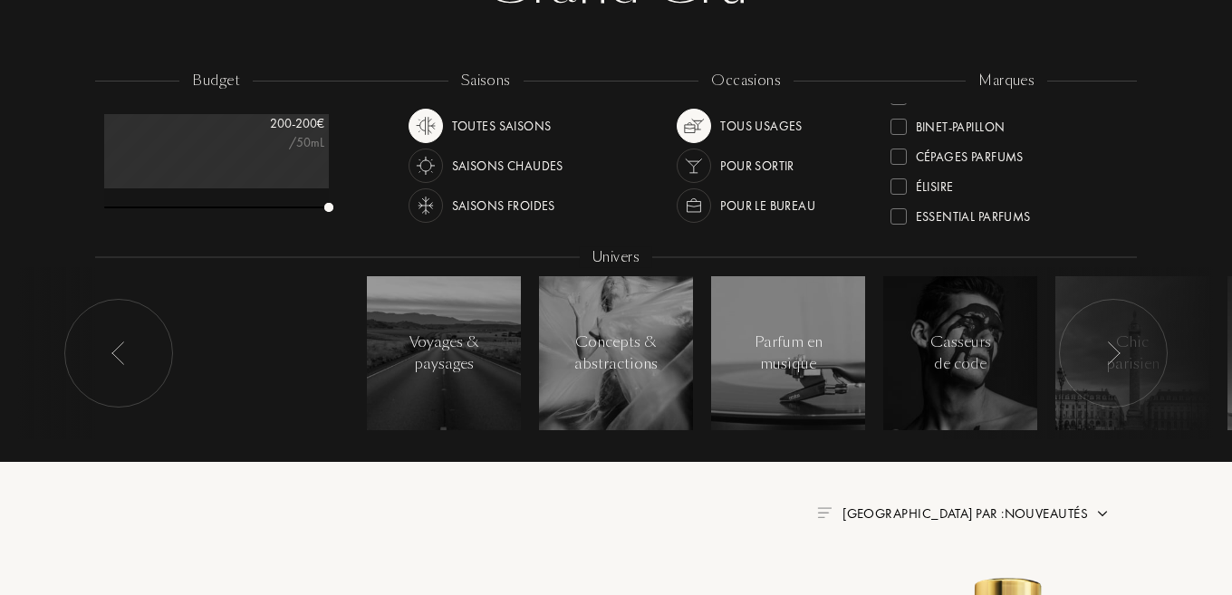
click at [1144, 346] on div at bounding box center [1113, 353] width 109 height 109
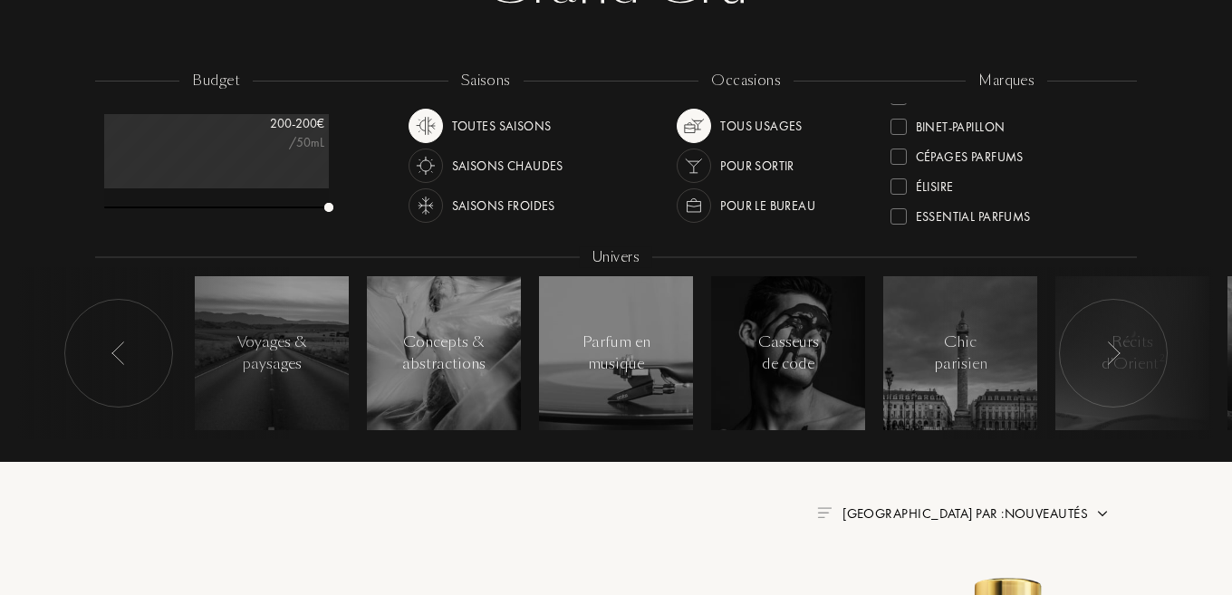
click at [1144, 346] on div at bounding box center [1113, 353] width 109 height 109
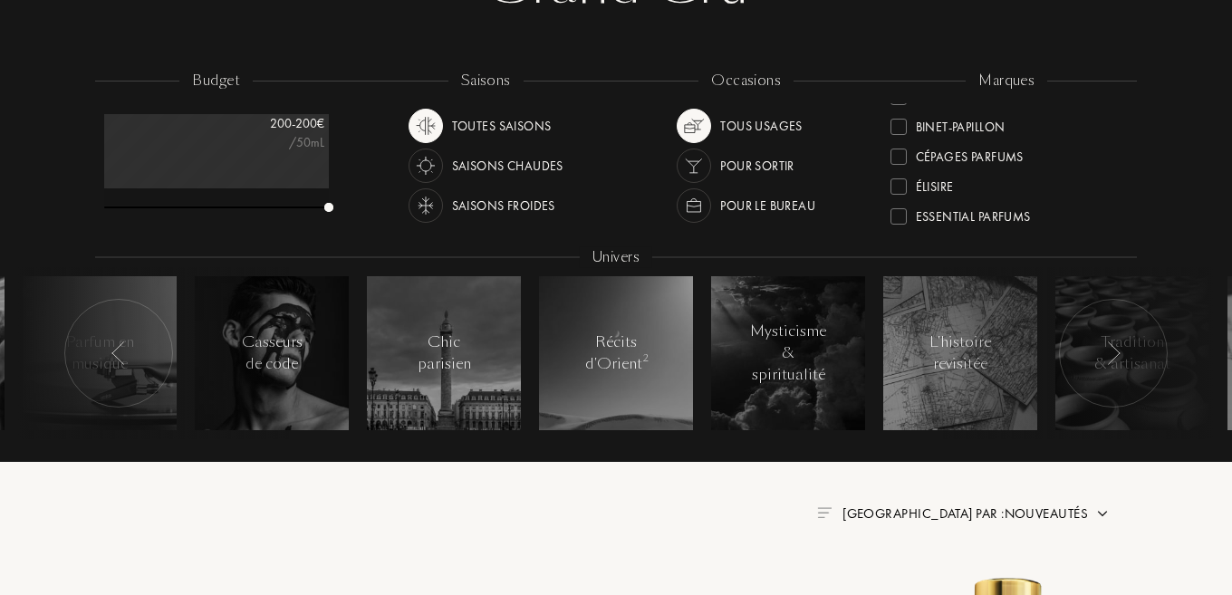
click at [1144, 346] on div at bounding box center [1113, 353] width 109 height 109
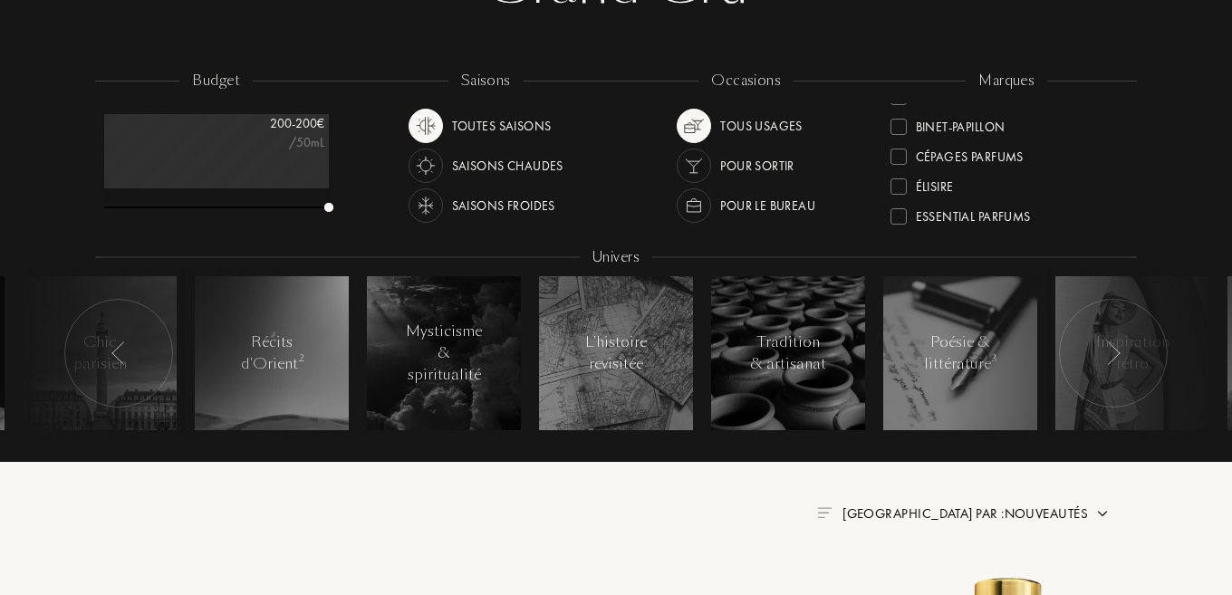
click at [1144, 346] on div at bounding box center [1113, 353] width 109 height 109
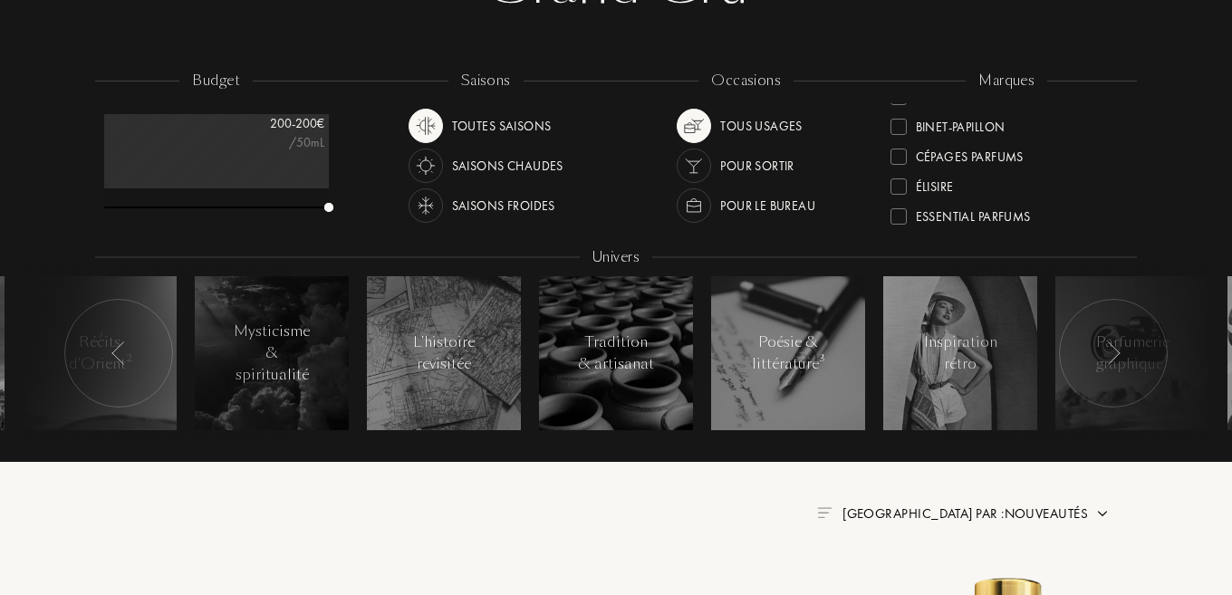
click at [1144, 346] on div at bounding box center [1113, 353] width 109 height 109
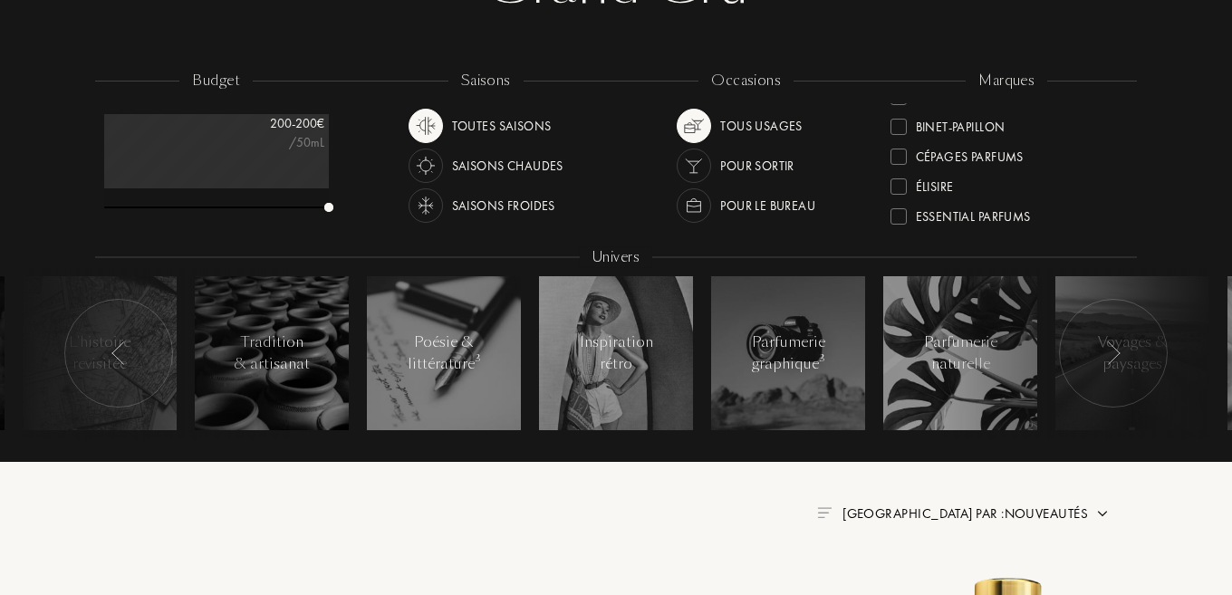
click at [1144, 346] on div at bounding box center [1113, 353] width 109 height 109
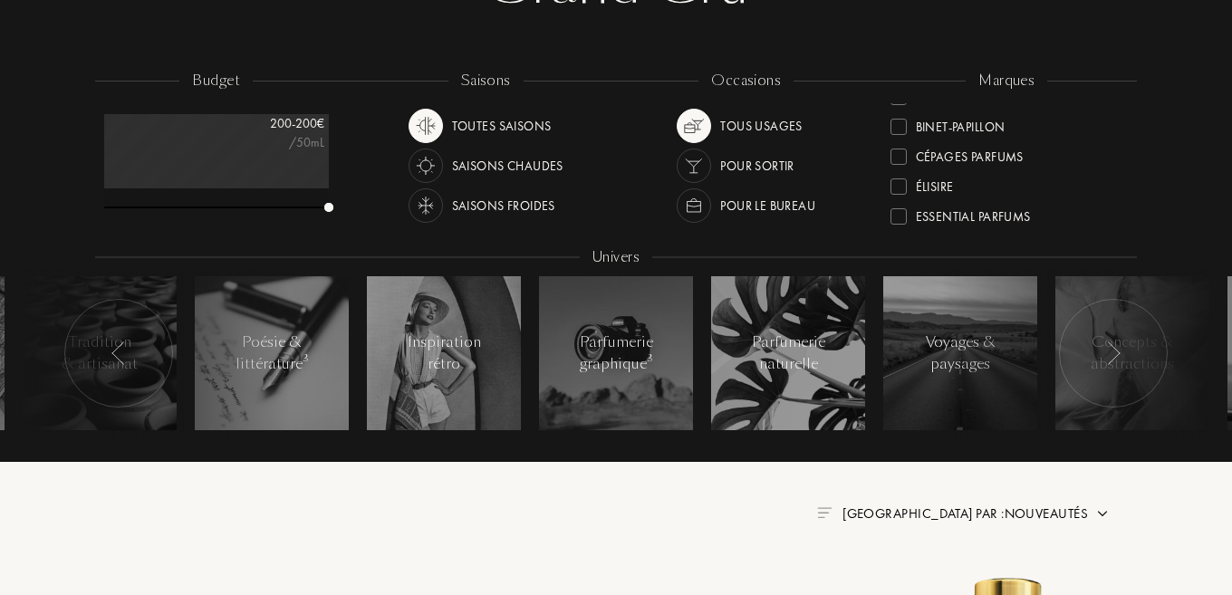
click at [1144, 346] on div at bounding box center [1113, 353] width 109 height 109
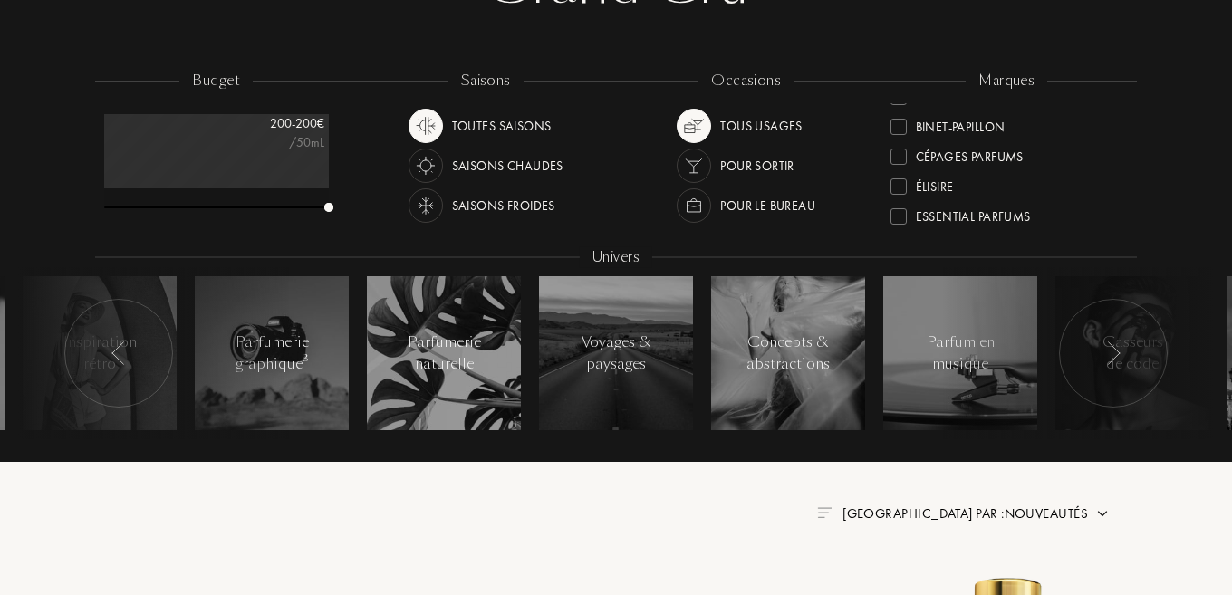
click at [1144, 346] on div at bounding box center [1113, 353] width 109 height 109
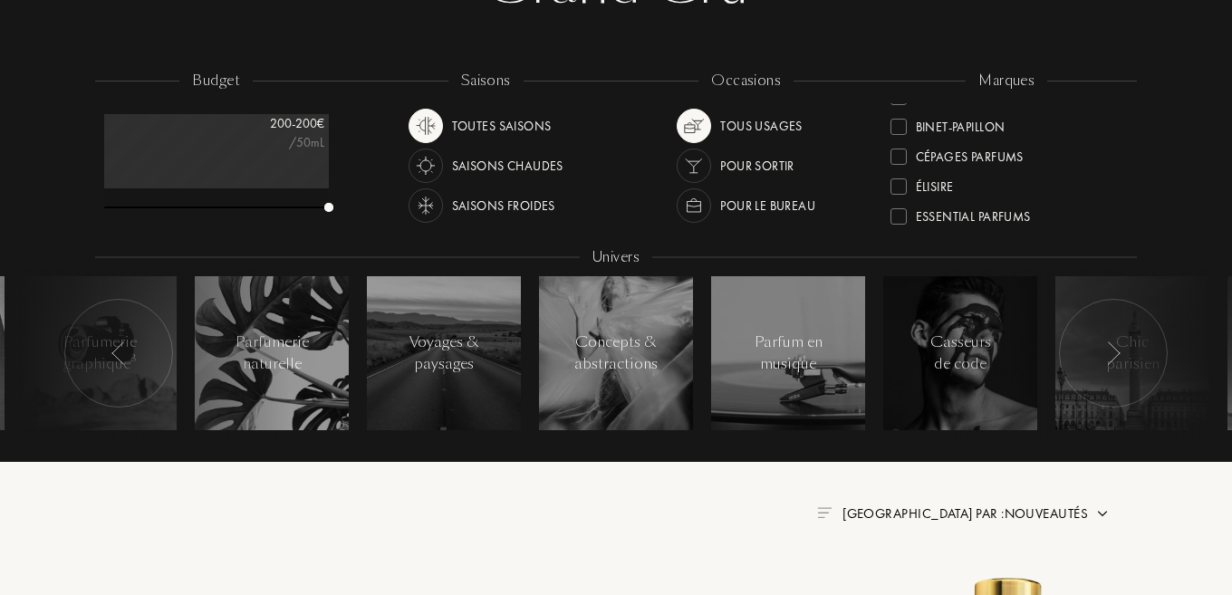
click at [1144, 346] on div at bounding box center [1113, 353] width 109 height 109
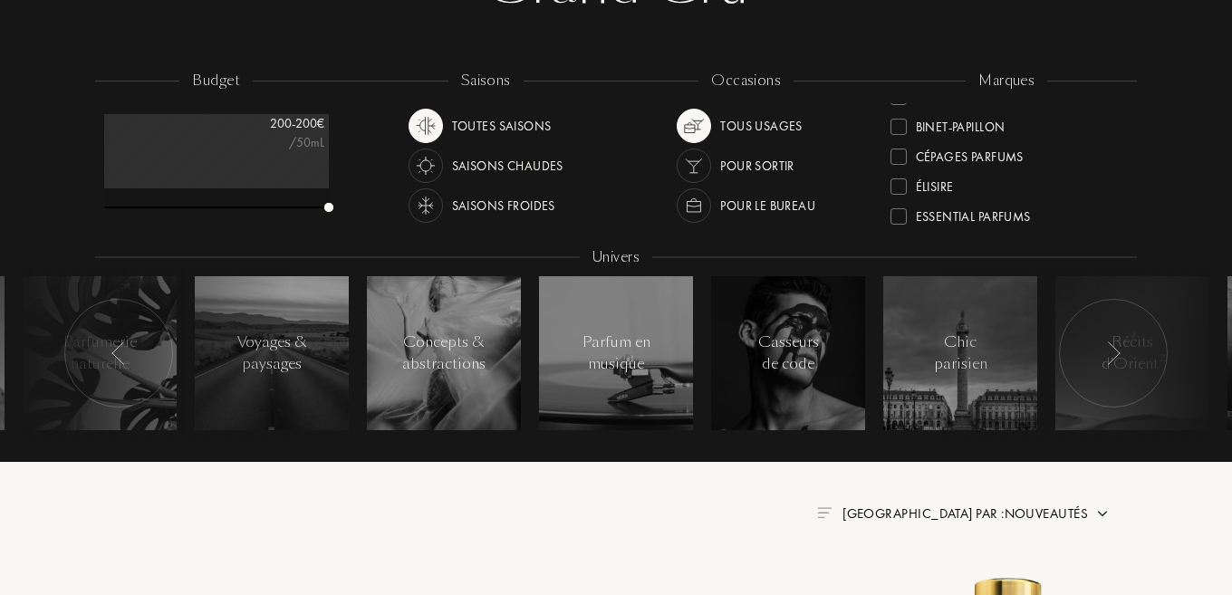
click at [1144, 346] on div at bounding box center [1113, 353] width 109 height 109
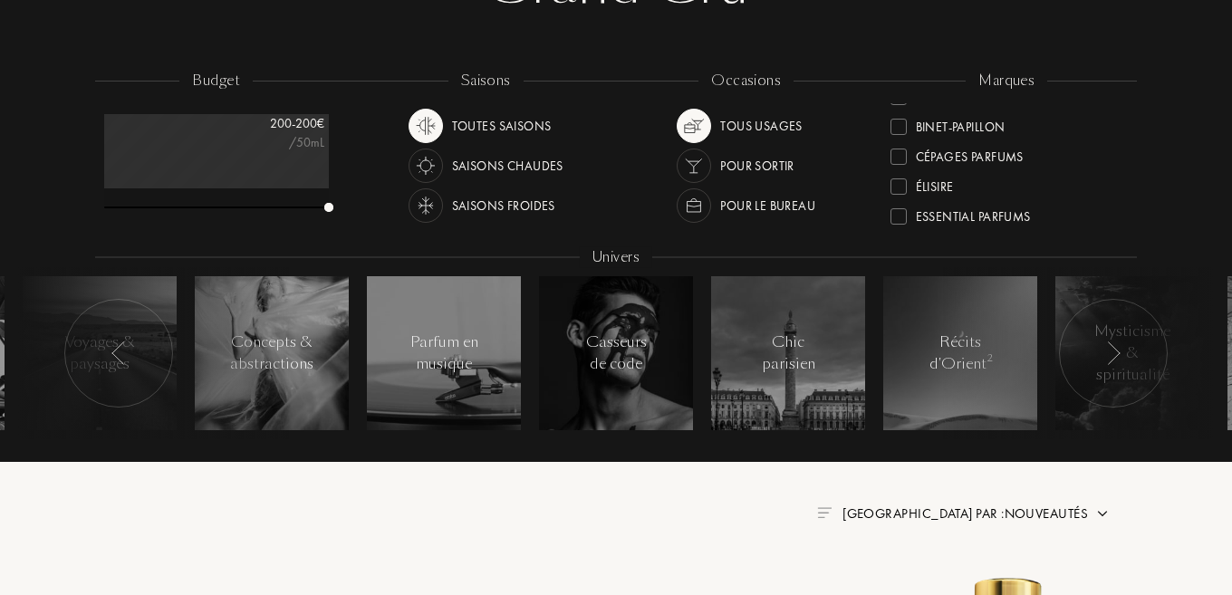
click at [1144, 346] on div at bounding box center [1113, 353] width 109 height 109
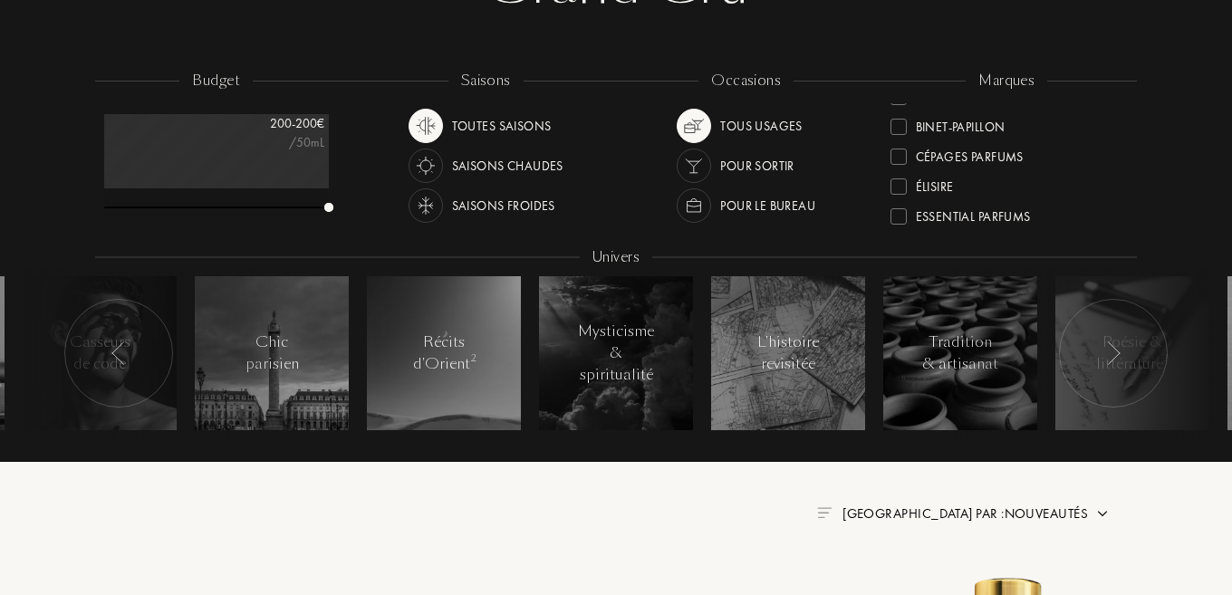
click at [1144, 346] on div at bounding box center [1113, 353] width 109 height 109
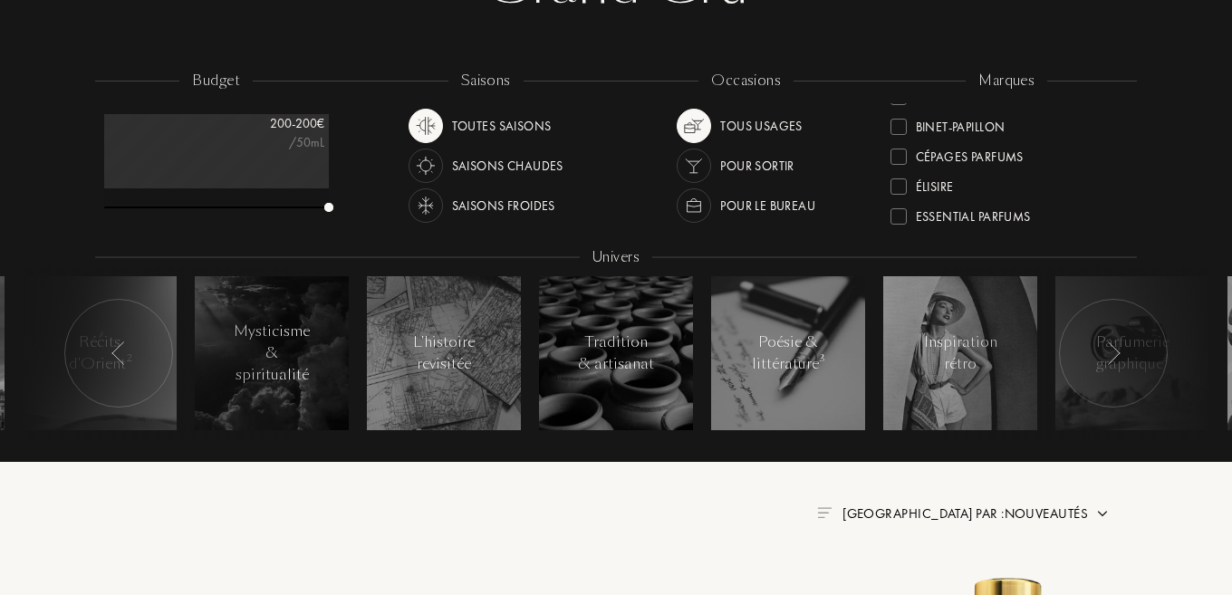
click at [1144, 346] on div at bounding box center [1113, 353] width 109 height 109
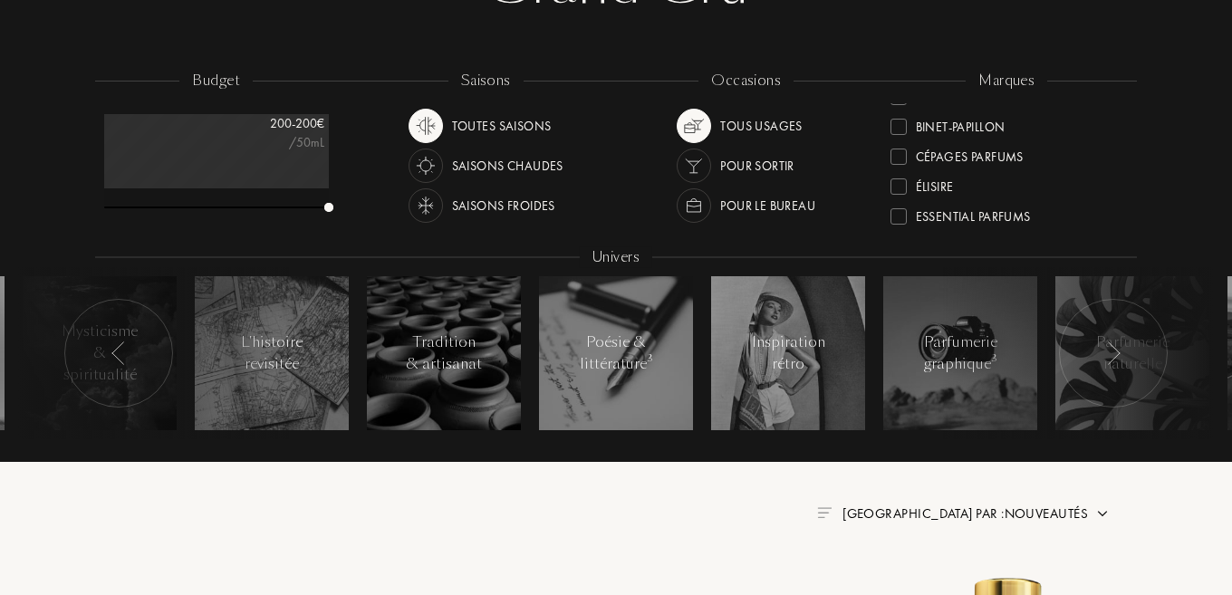
click at [1144, 346] on div at bounding box center [1113, 353] width 109 height 109
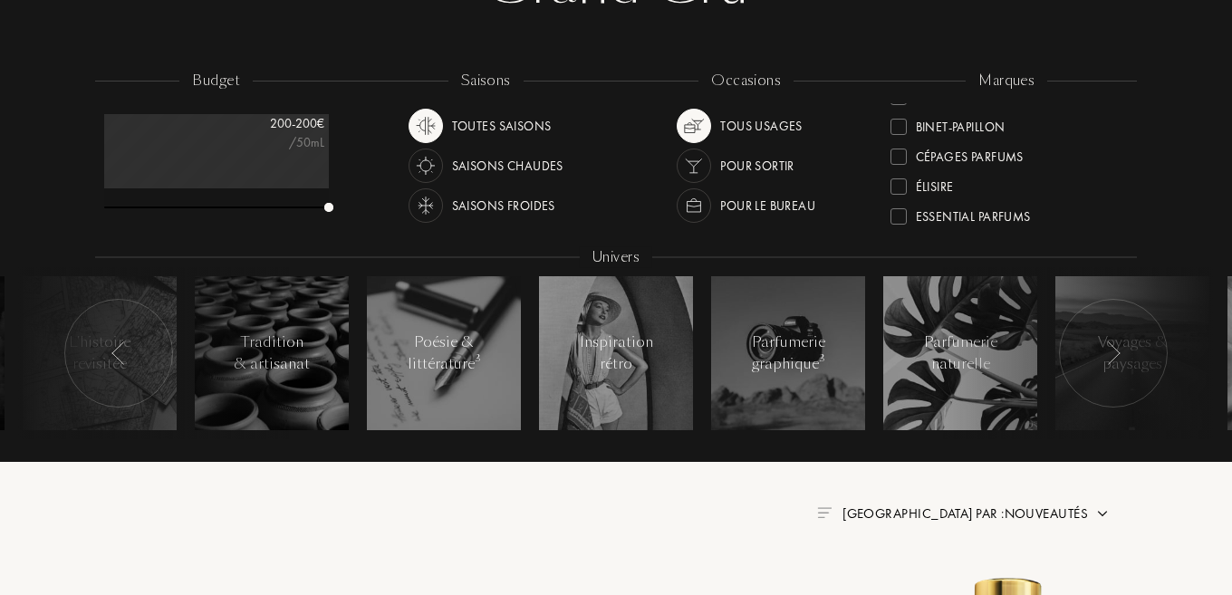
click at [1144, 346] on div at bounding box center [1113, 353] width 109 height 109
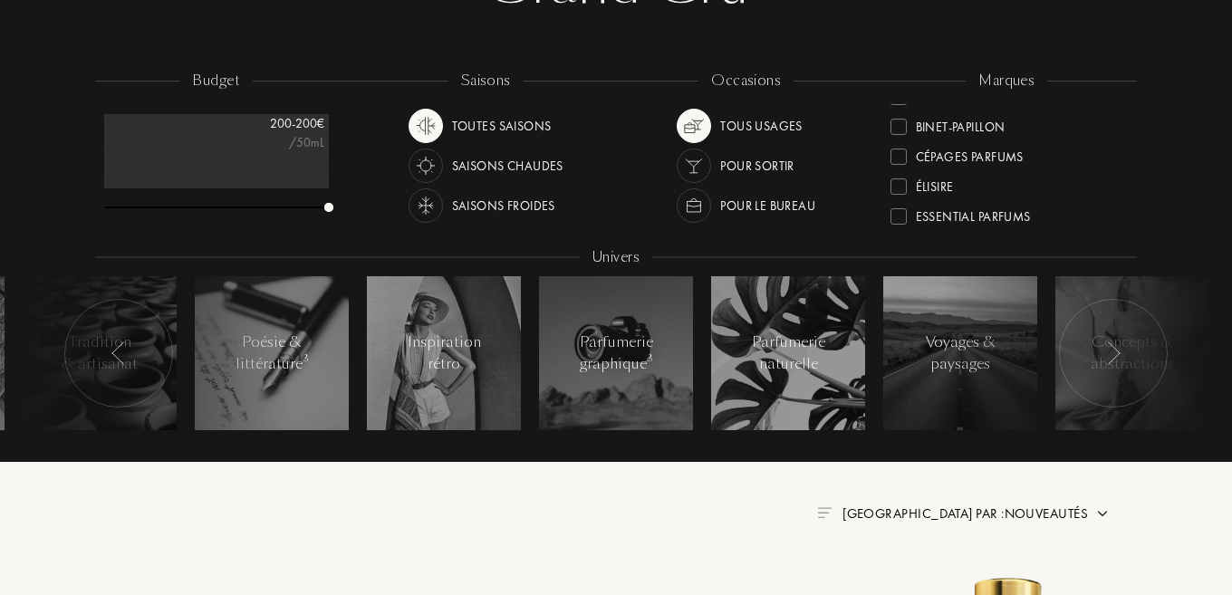
click at [1057, 516] on span "Trier par : Nouveautés" at bounding box center [966, 514] width 246 height 18
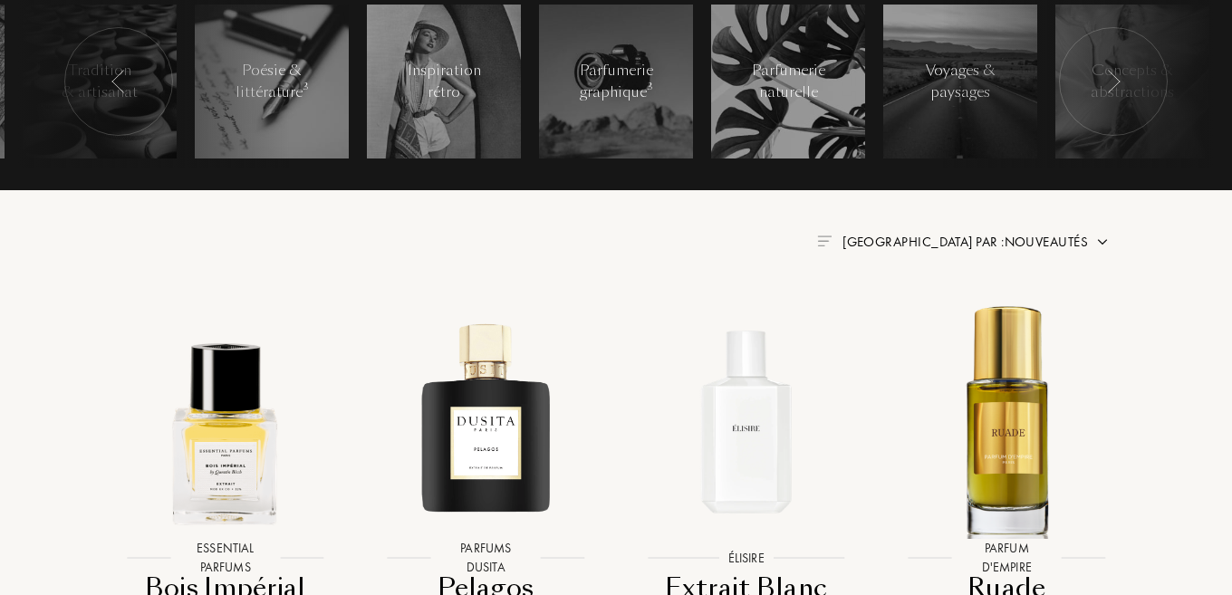
scroll to position [545, 0]
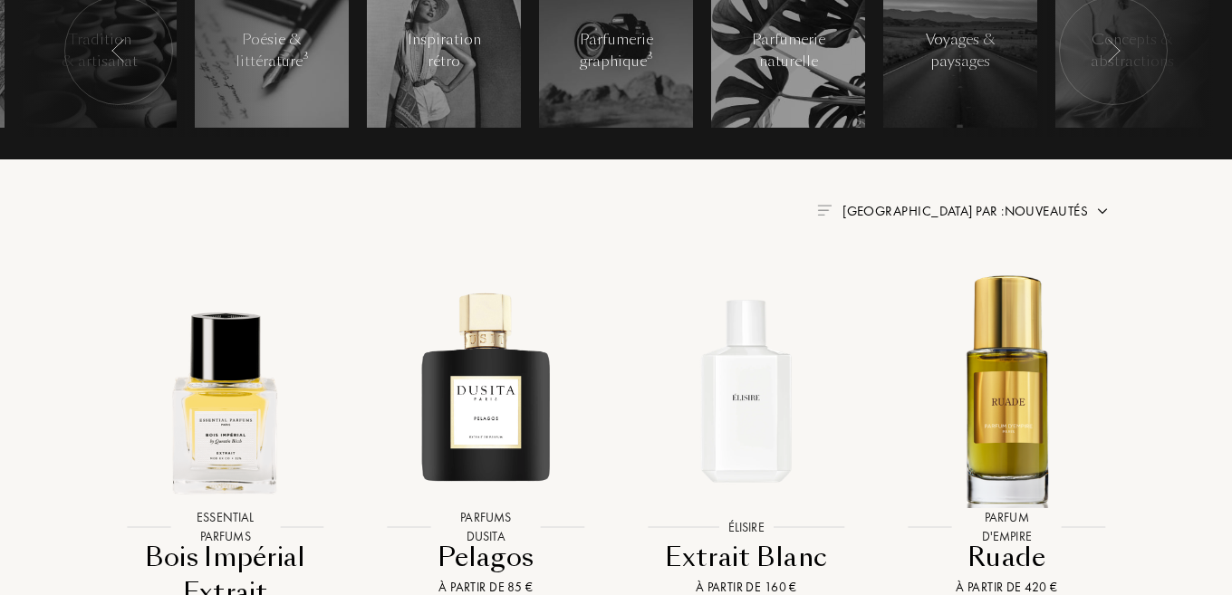
click at [973, 200] on div "Trier par : Nouveautés" at bounding box center [616, 211] width 988 height 22
click at [979, 213] on span "Trier par : Nouveautés" at bounding box center [966, 211] width 246 height 18
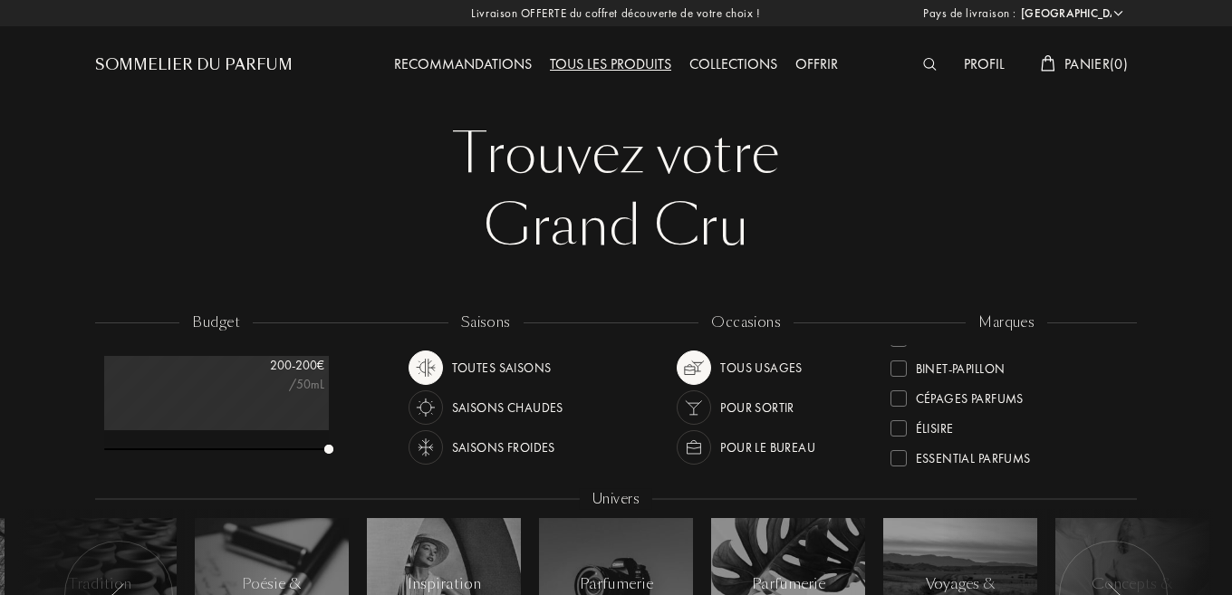
click at [984, 63] on div "Profil" at bounding box center [984, 65] width 59 height 24
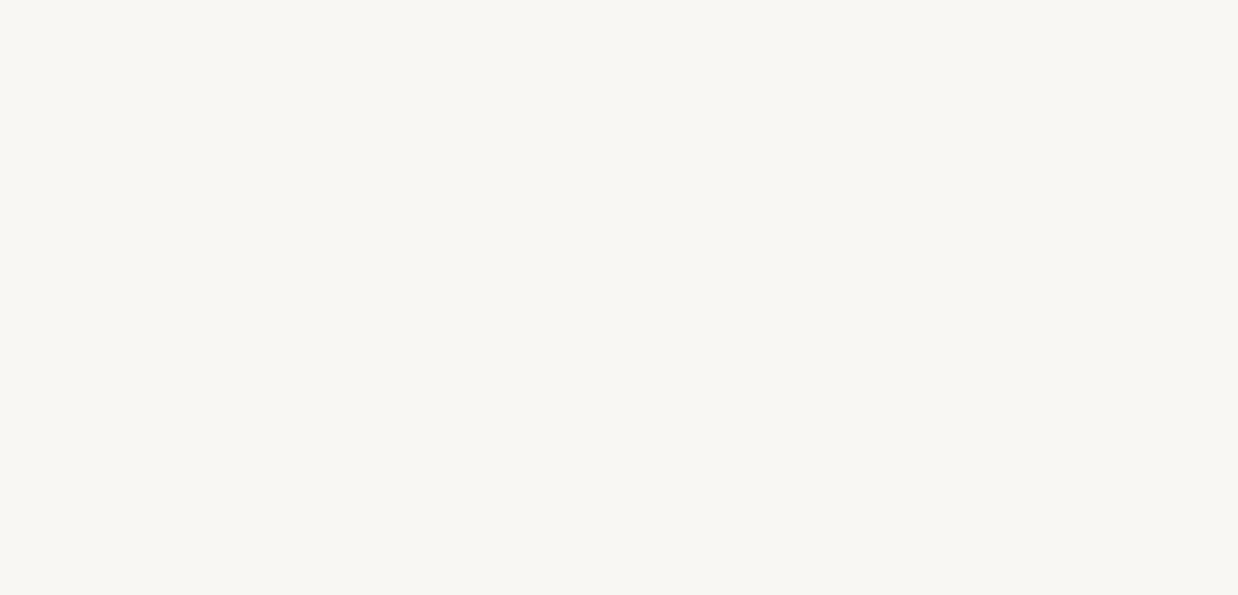
type input "SID"
type input "YG"
select select "BE"
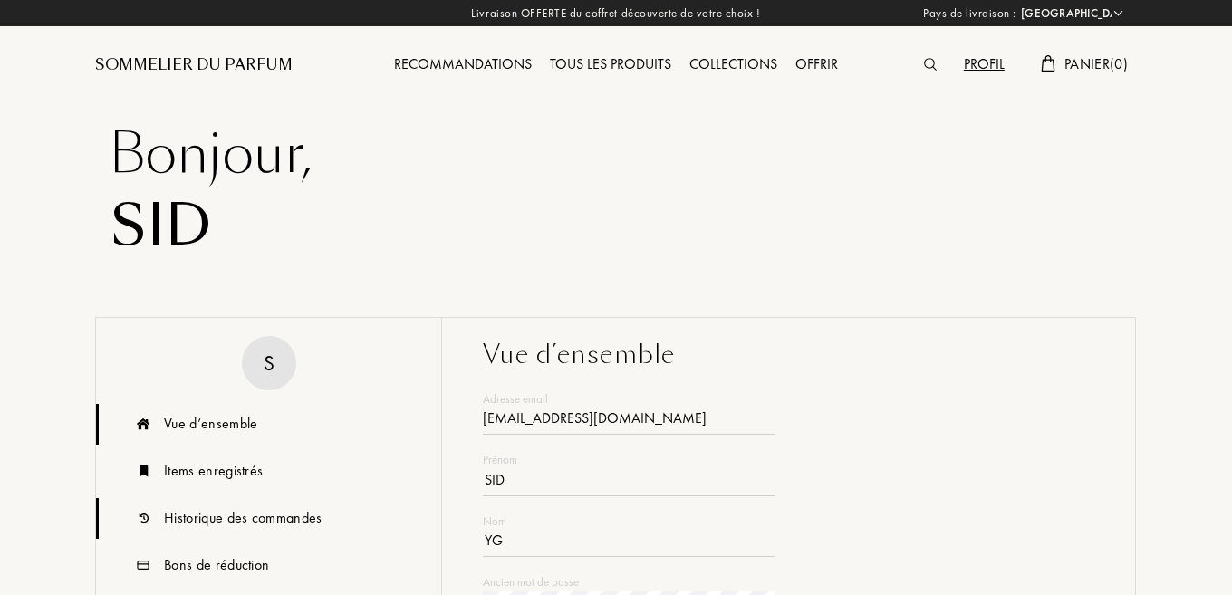
click at [236, 522] on div "Historique des commandes" at bounding box center [243, 518] width 159 height 22
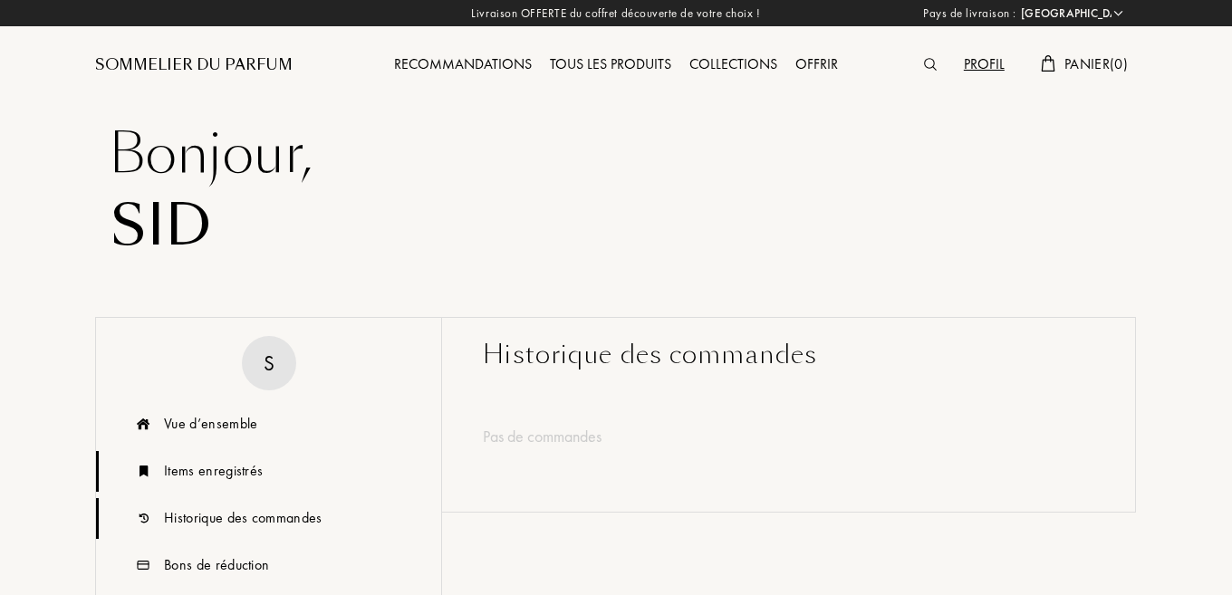
click at [237, 479] on div "Items enregistrés" at bounding box center [213, 471] width 99 height 22
click at [940, 59] on div at bounding box center [935, 65] width 40 height 24
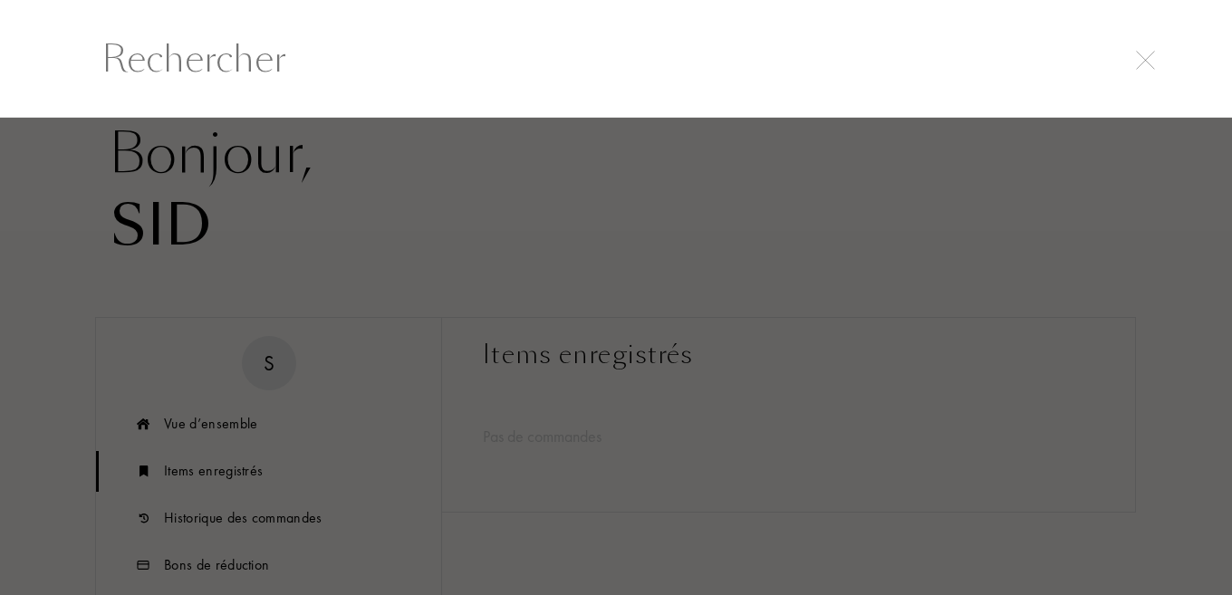
scroll to position [1, 0]
click at [742, 28] on div at bounding box center [619, 58] width 1238 height 118
click at [603, 75] on input "text" at bounding box center [619, 58] width 1096 height 54
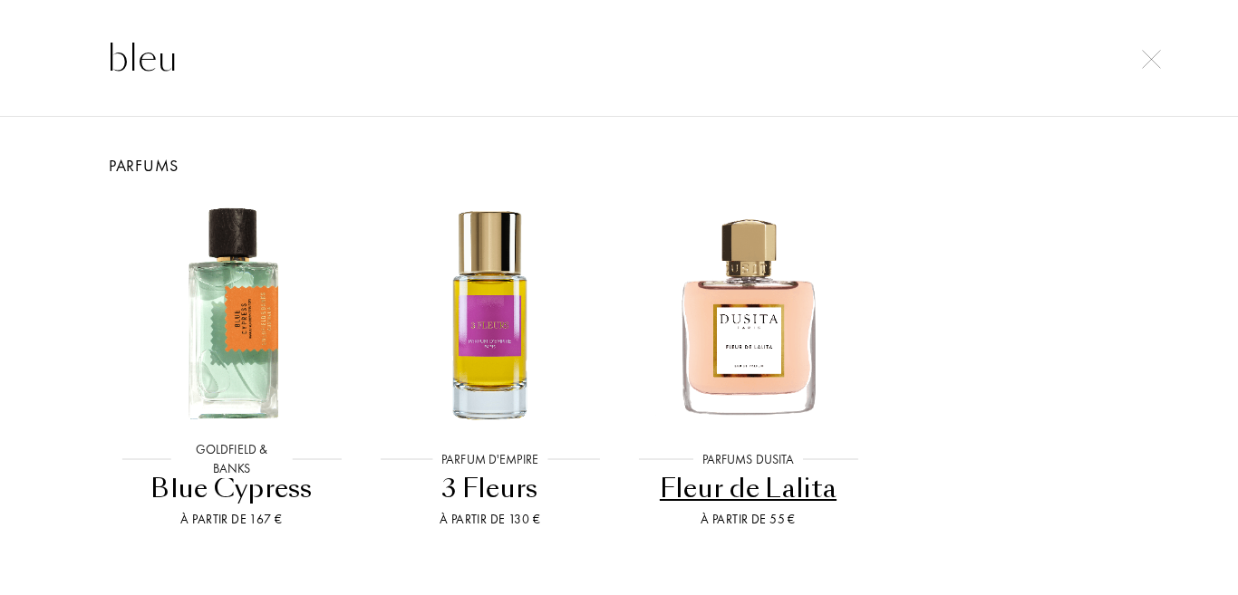
type input "bleu"
click at [1142, 57] on img at bounding box center [1151, 59] width 19 height 19
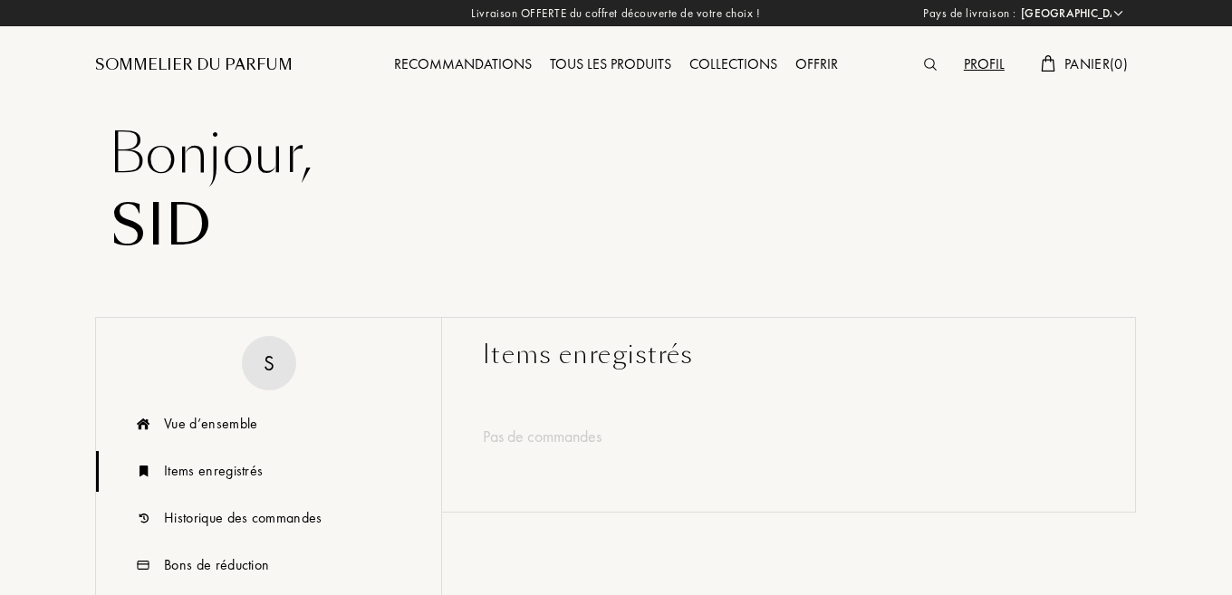
click at [196, 67] on div "Sommelier du Parfum" at bounding box center [194, 65] width 198 height 22
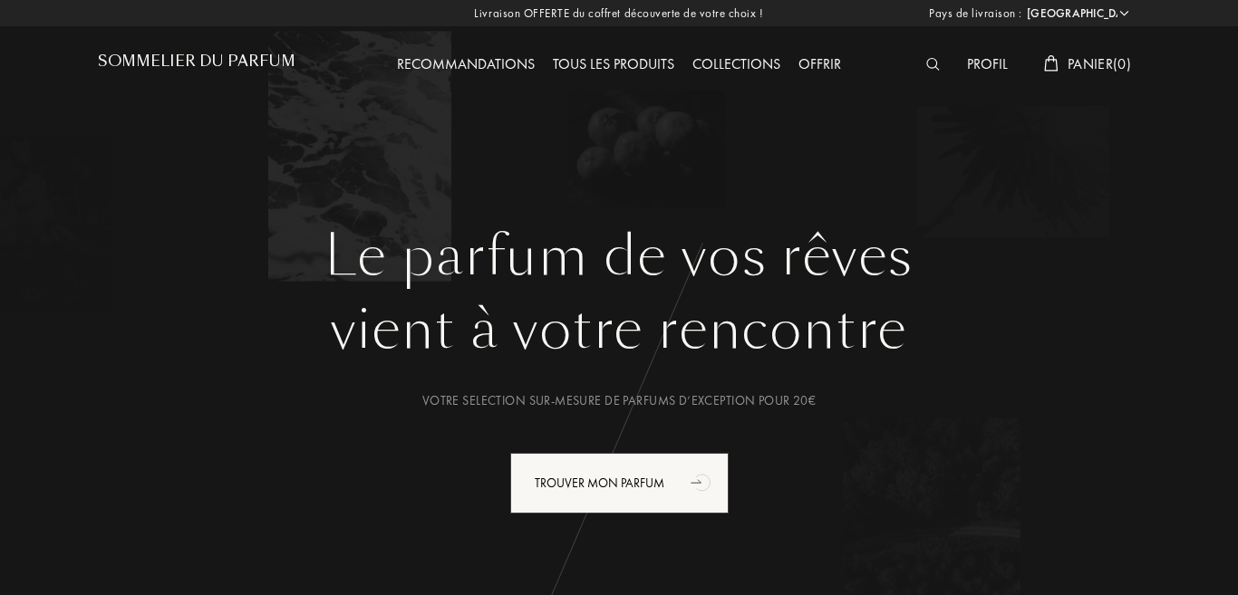
select select "DZ"
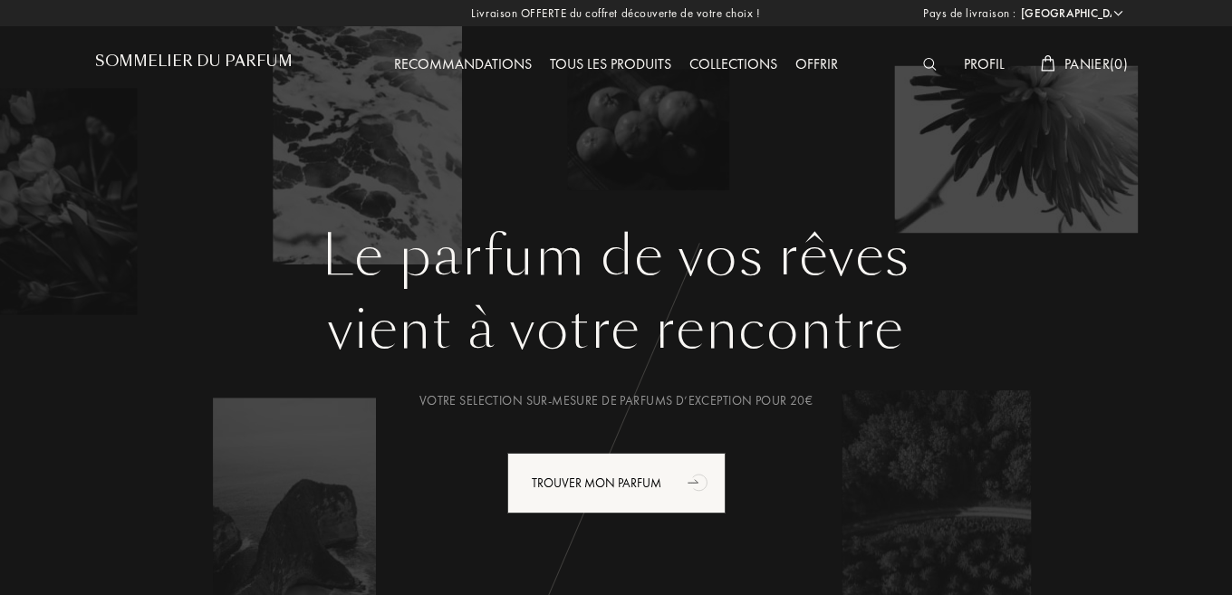
click at [925, 57] on div at bounding box center [934, 65] width 41 height 24
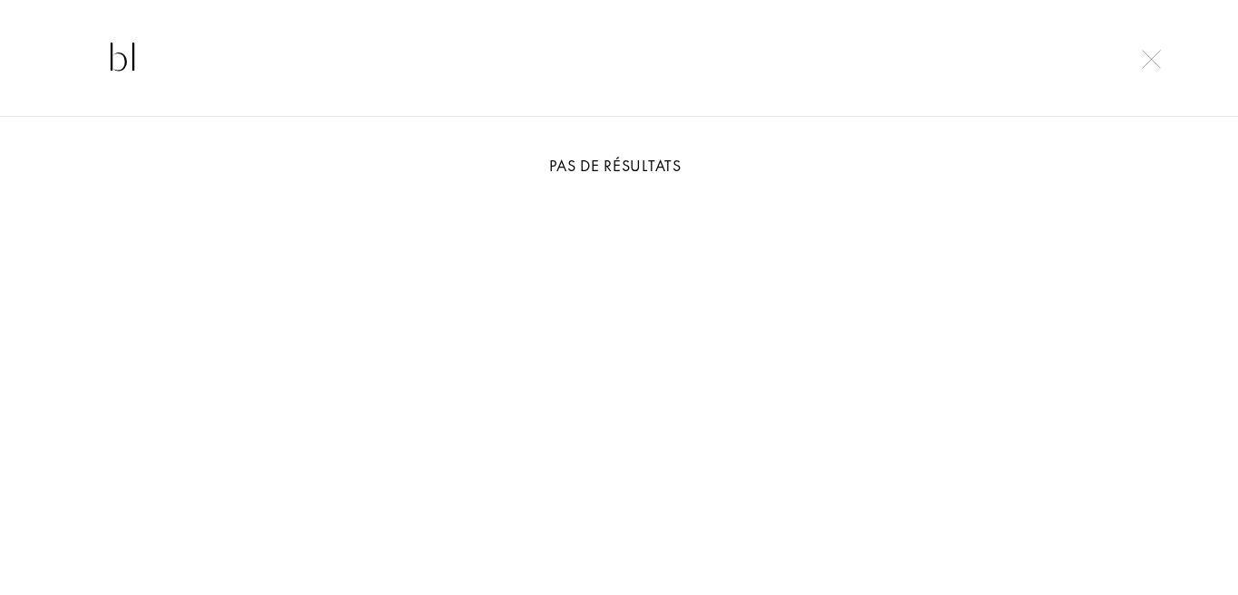
type input "b"
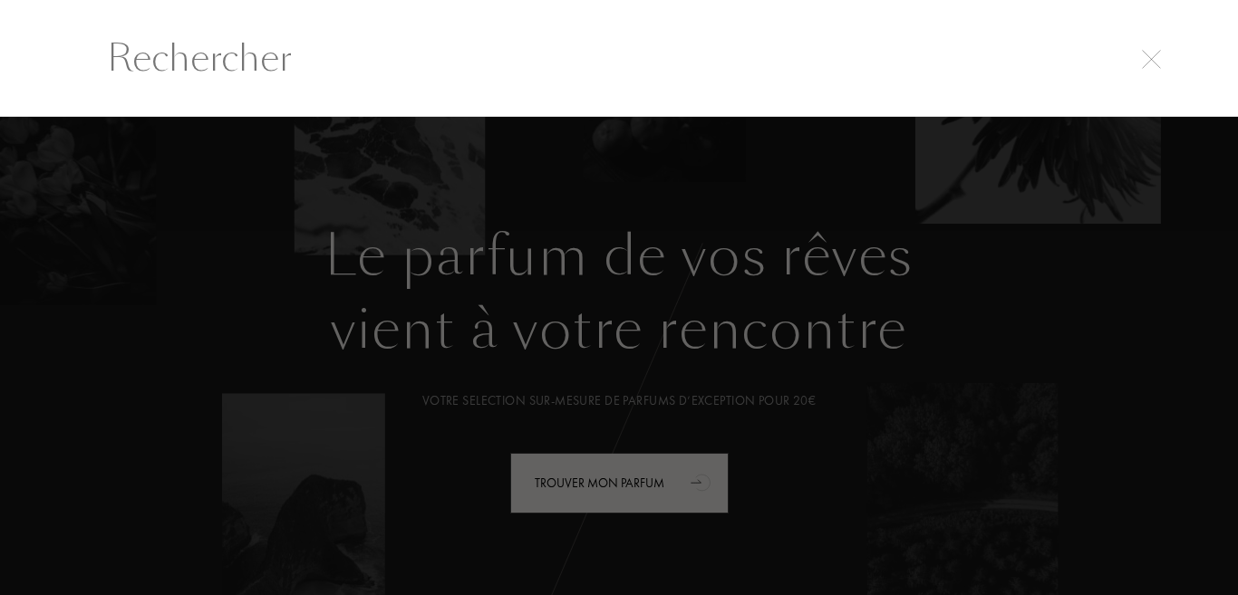
click at [1154, 66] on img at bounding box center [1151, 59] width 19 height 19
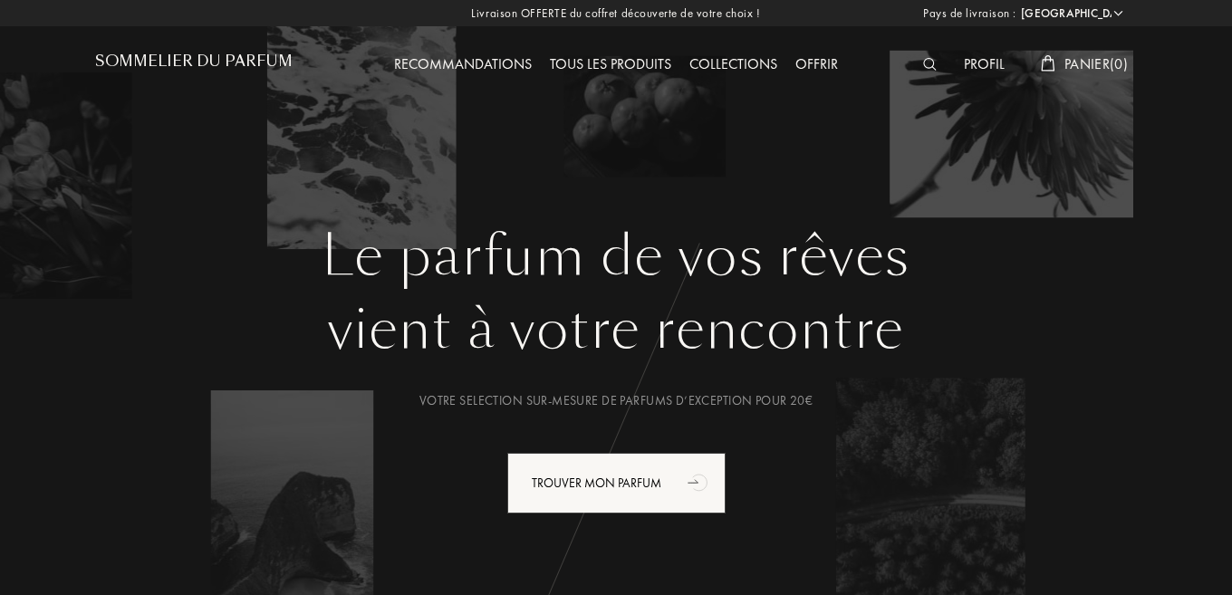
click at [574, 63] on div "Tous les produits" at bounding box center [611, 65] width 140 height 24
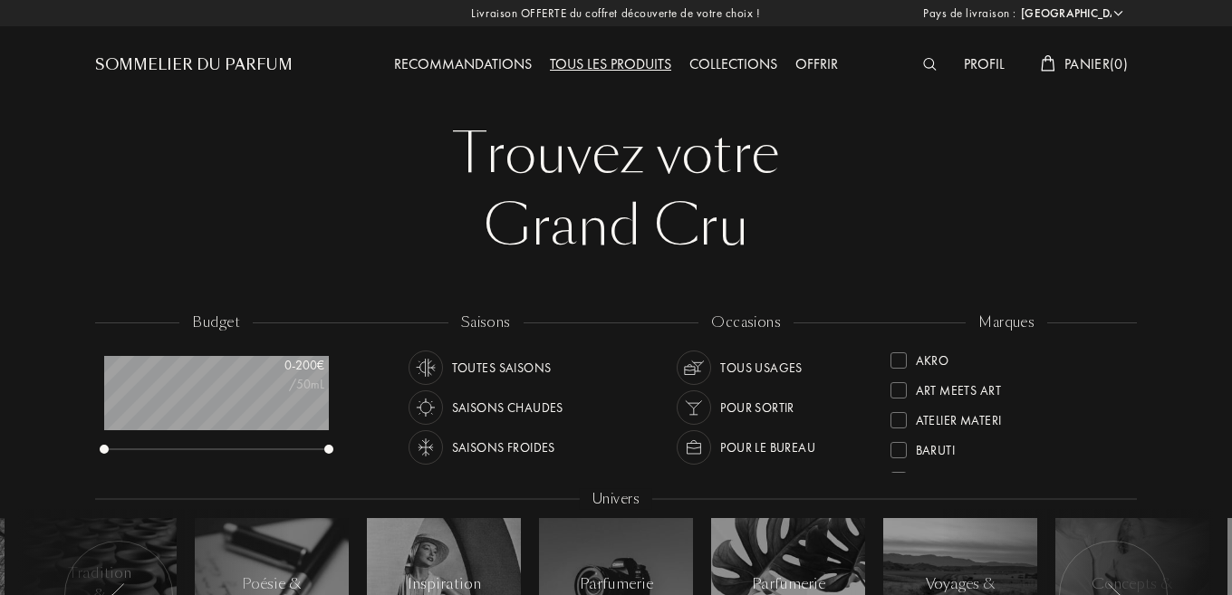
scroll to position [91, 224]
click at [665, 564] on div at bounding box center [616, 595] width 154 height 154
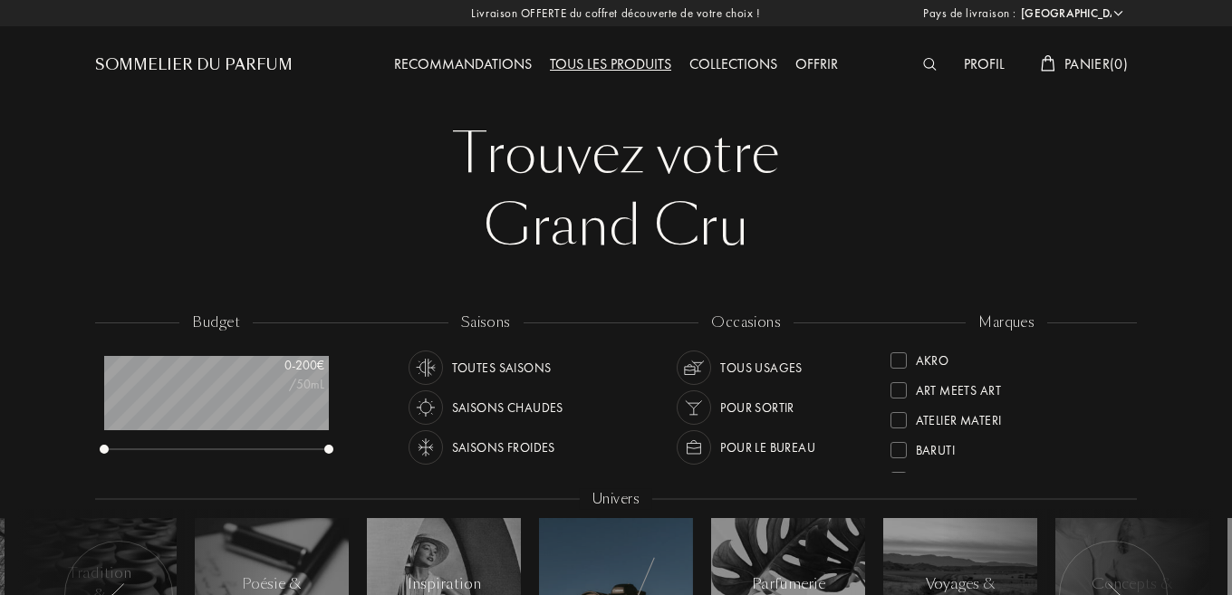
click at [1096, 12] on select "Afghanistan Afrique du Sud Albanie Algérie Allemagne Andorre Angola Anguilla An…" at bounding box center [1071, 14] width 109 height 18
select select "CN"
click at [1017, 5] on select "Afghanistan Afrique du Sud Albanie Algérie Allemagne Andorre Angola Anguilla An…" at bounding box center [1071, 14] width 109 height 18
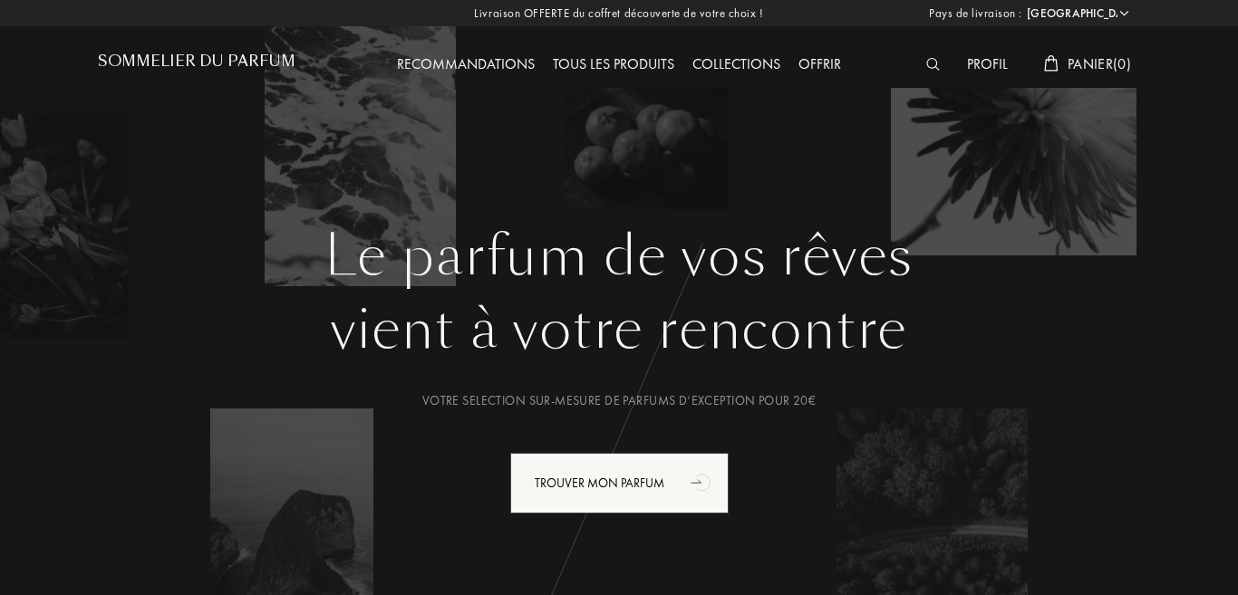
select select "DZ"
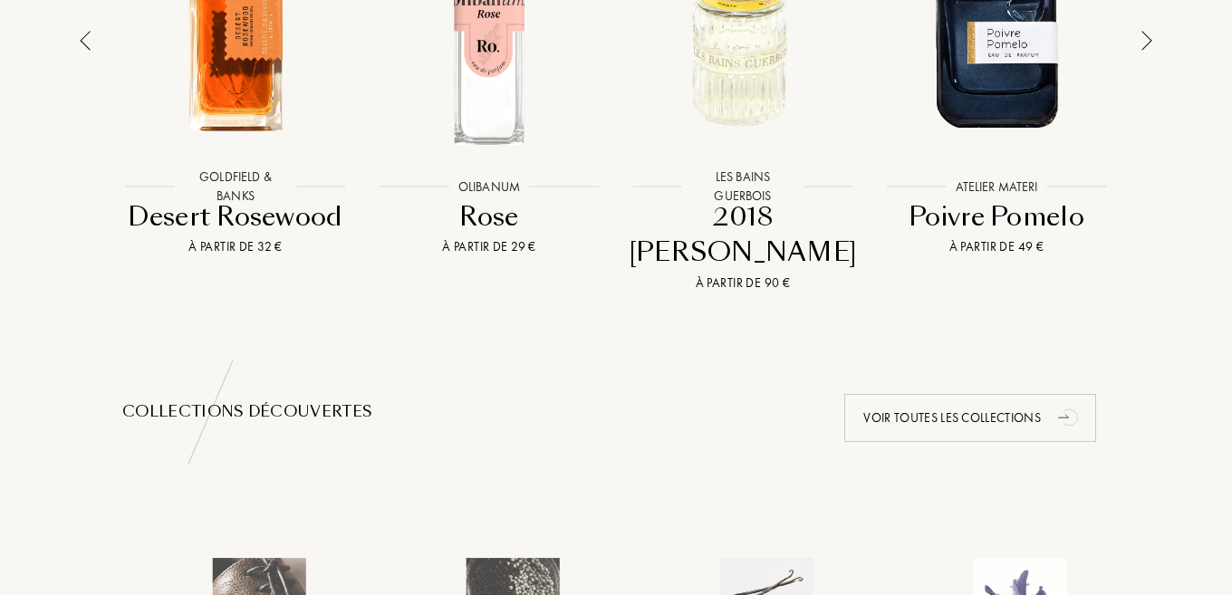
scroll to position [1504, 0]
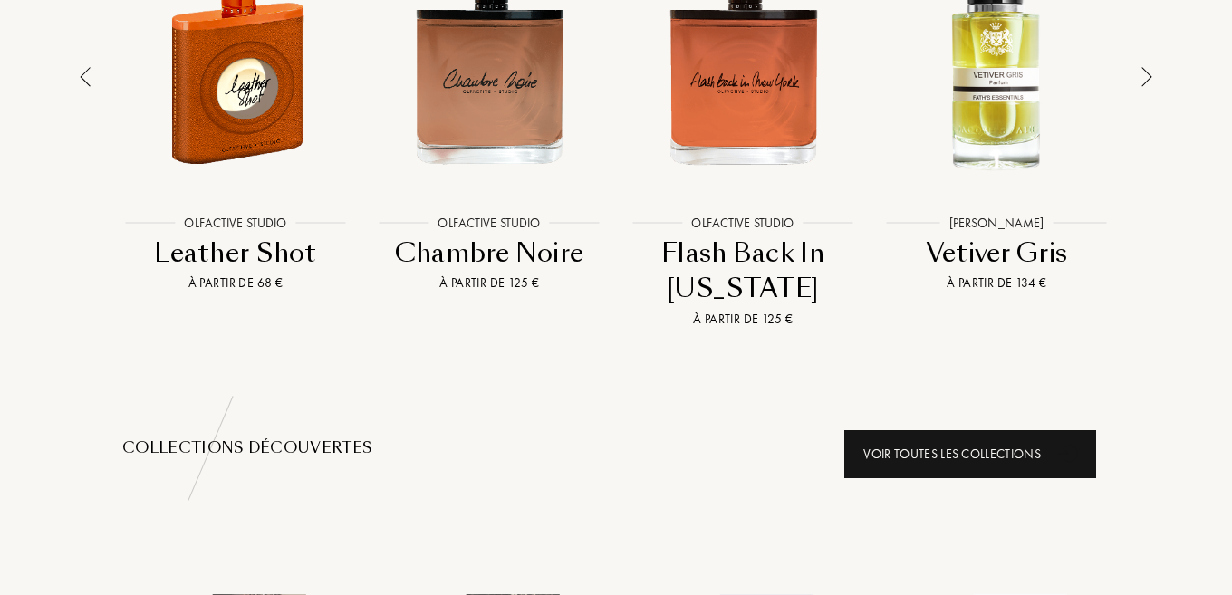
click at [907, 430] on div "Voir toutes les collections" at bounding box center [970, 454] width 252 height 48
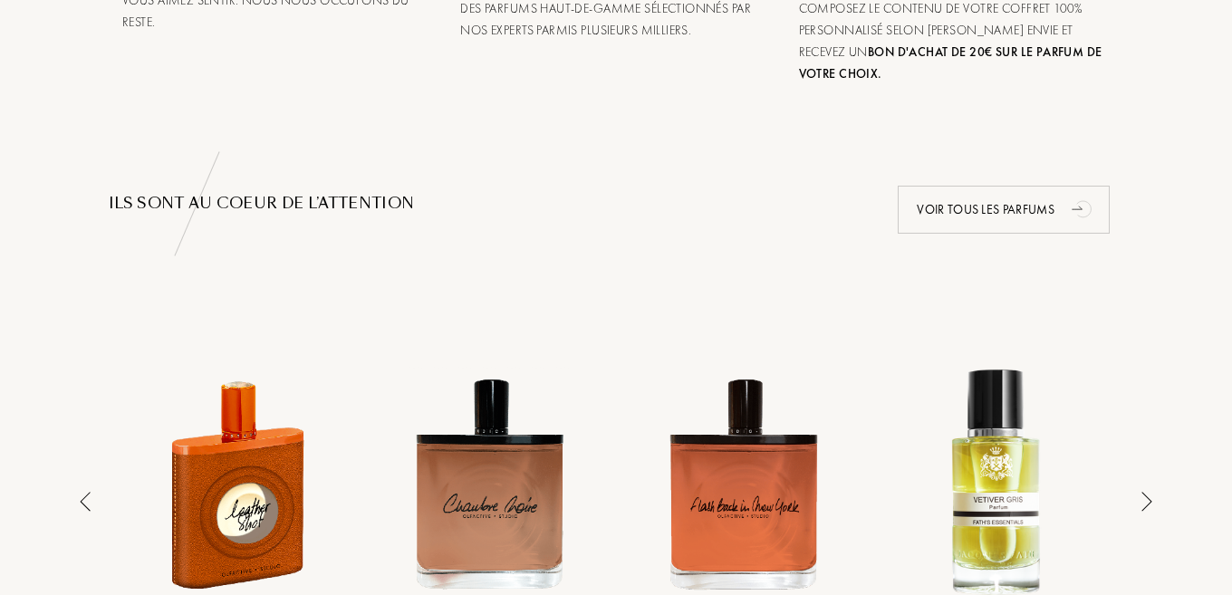
scroll to position [1072, 0]
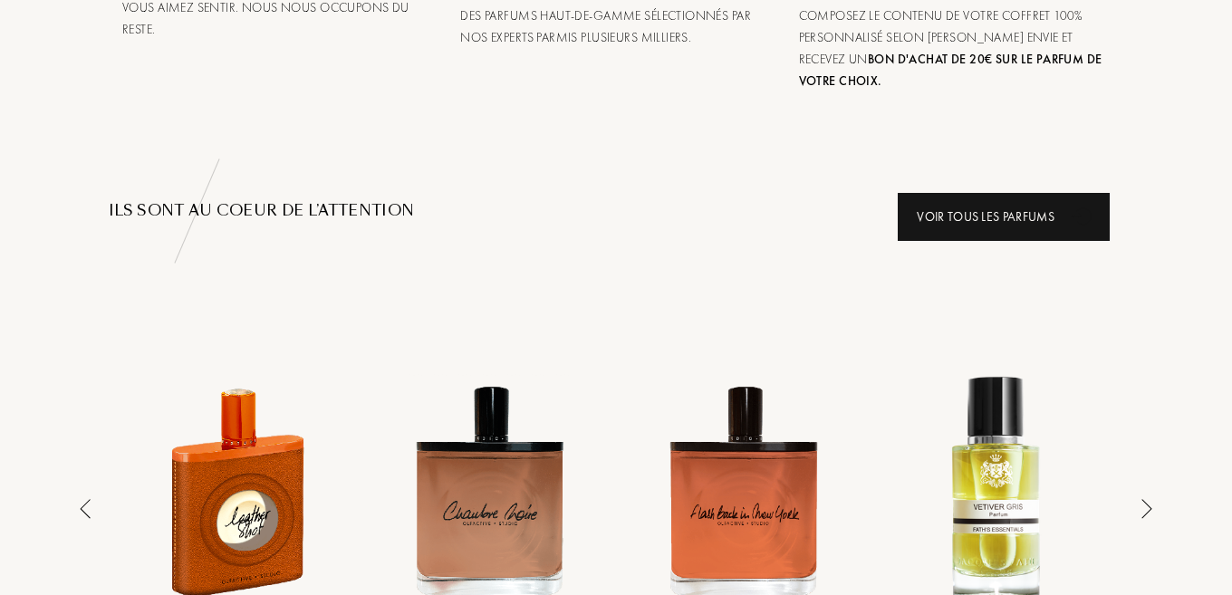
click at [982, 206] on div "Voir tous les parfums" at bounding box center [1004, 217] width 212 height 48
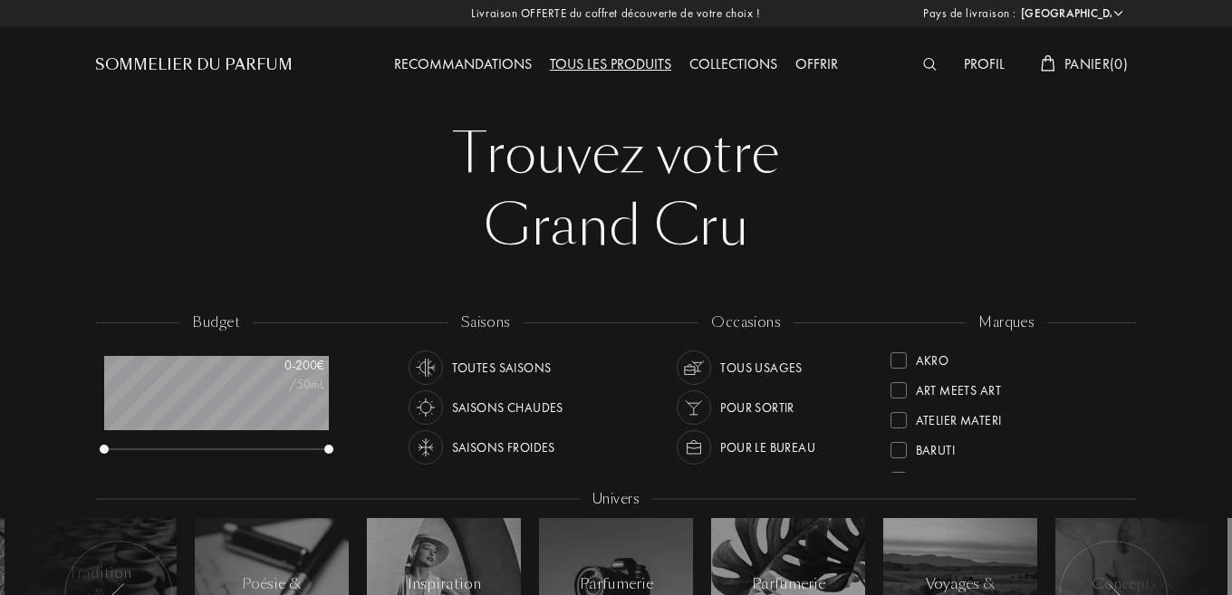
select select "DZ"
click at [931, 60] on img at bounding box center [930, 64] width 14 height 13
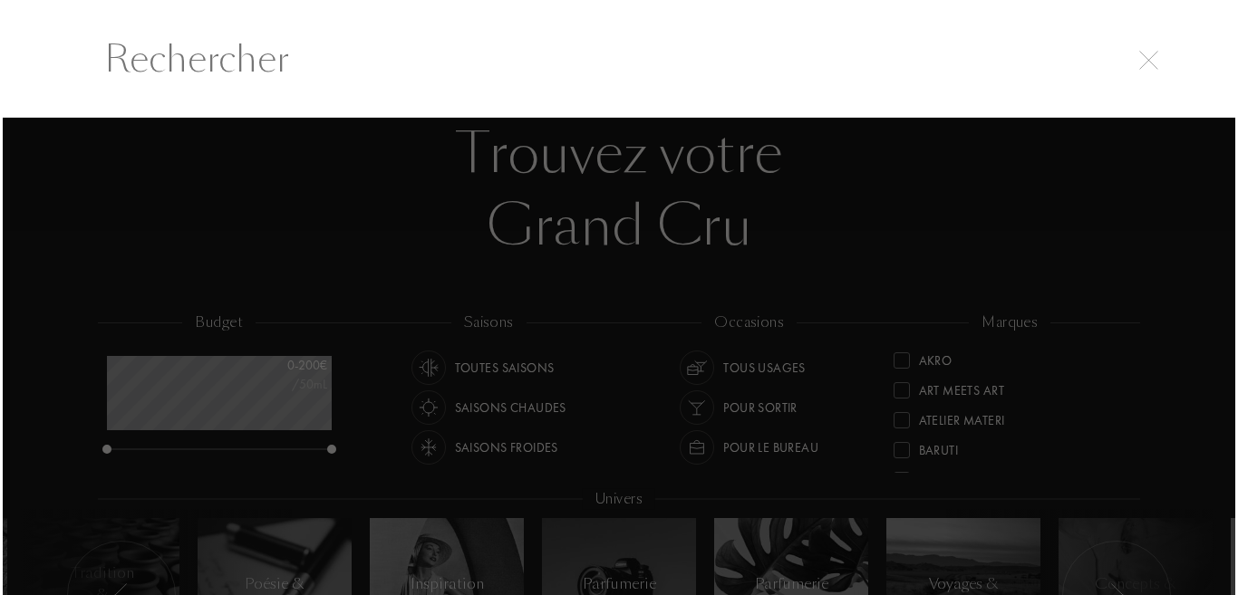
scroll to position [1, 0]
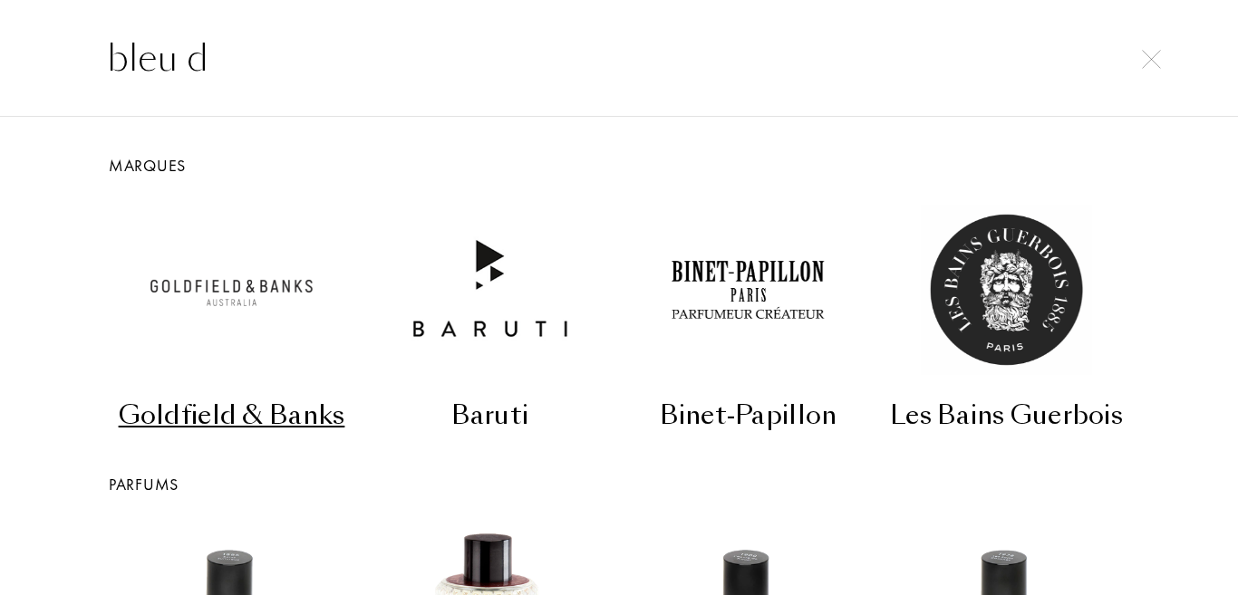
type input "bleu de"
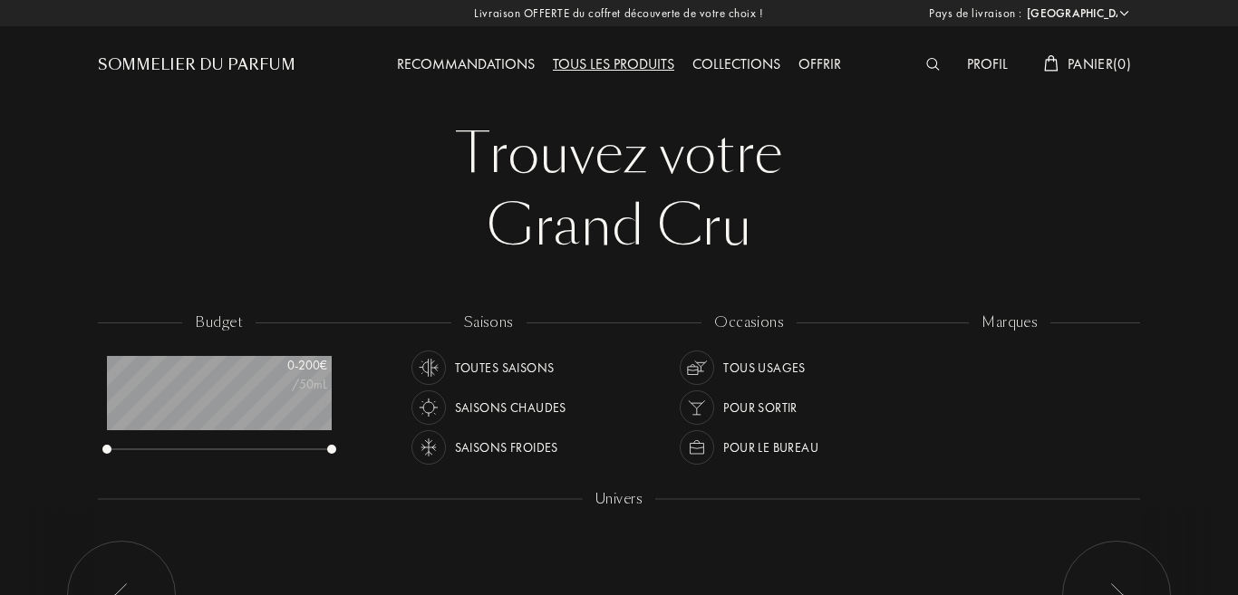
select select "CN"
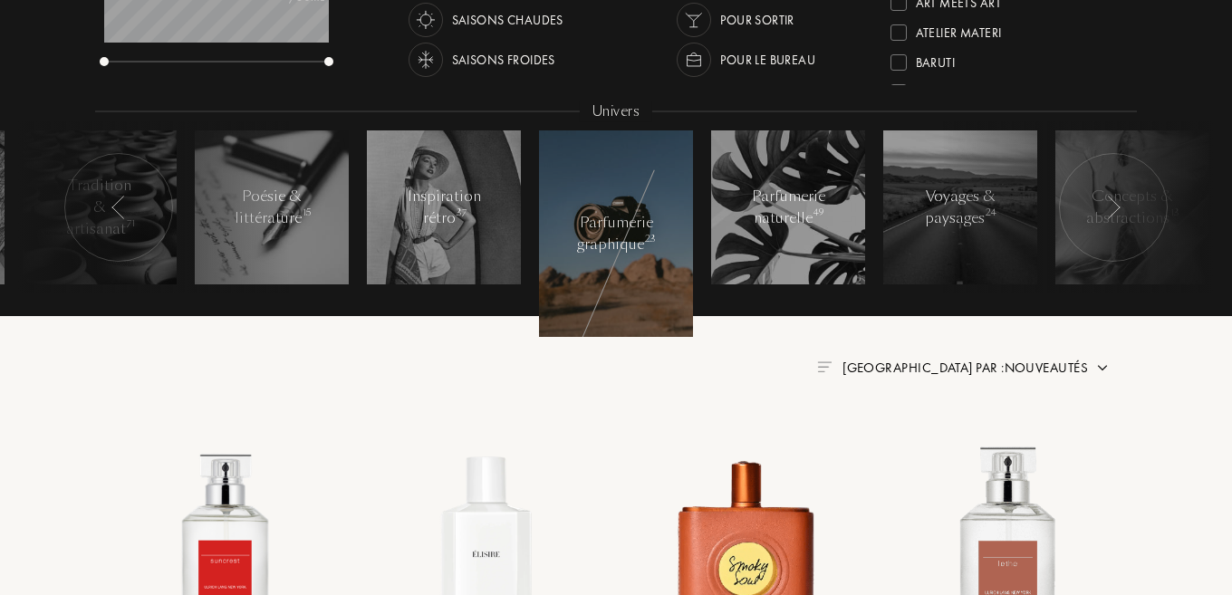
scroll to position [405, 0]
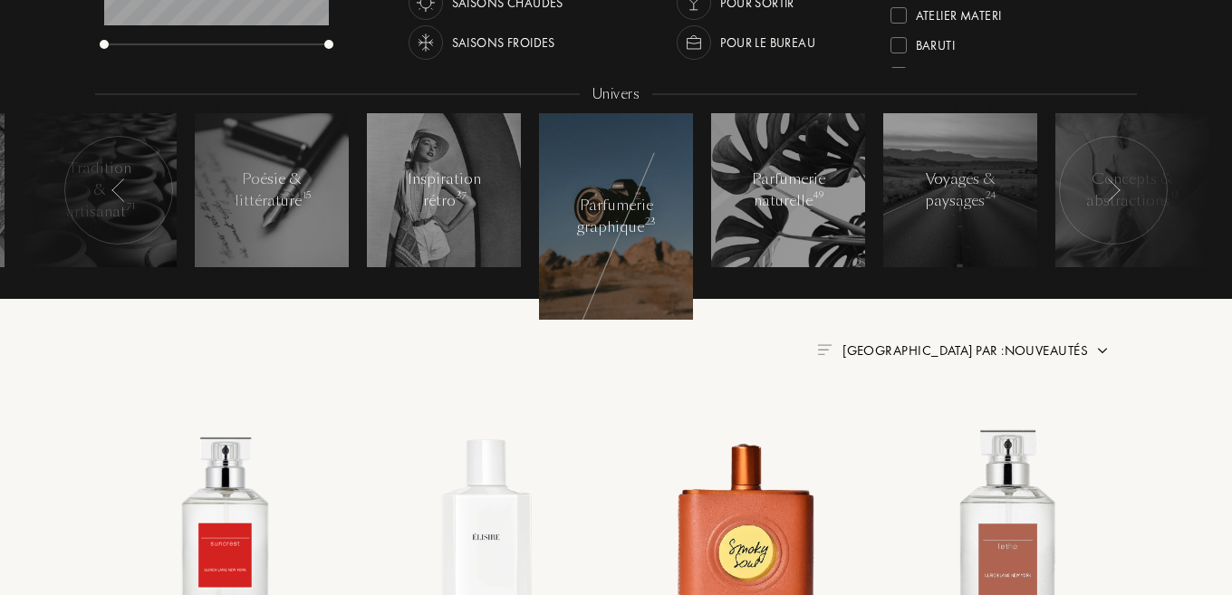
click at [550, 342] on div "Trier par : Nouveautés" at bounding box center [616, 351] width 988 height 22
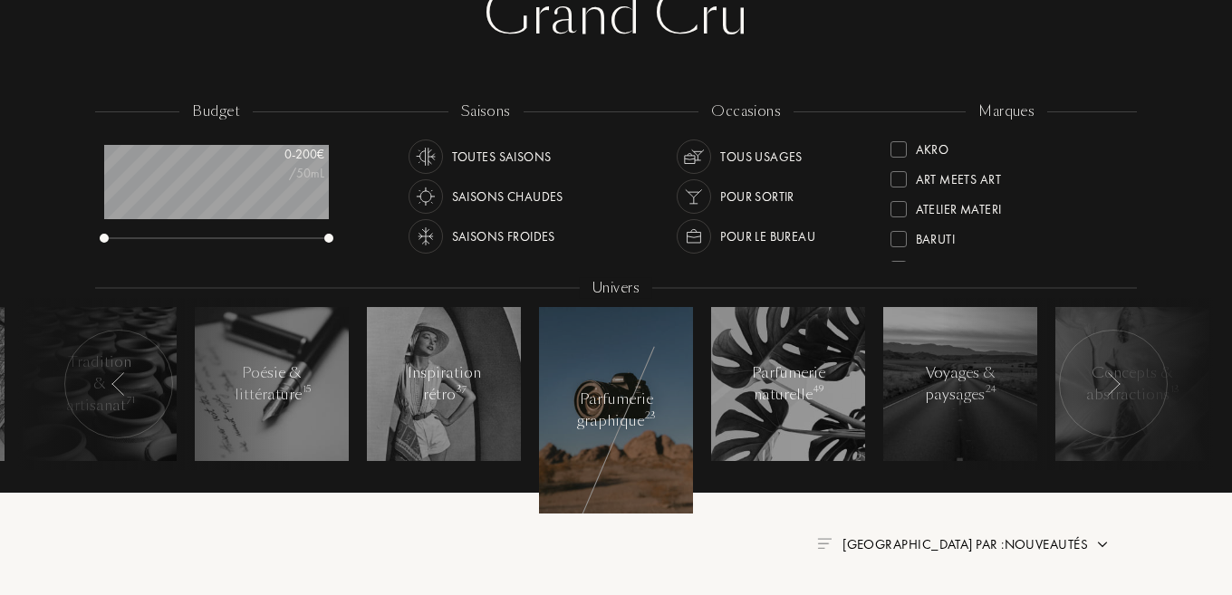
scroll to position [0, 0]
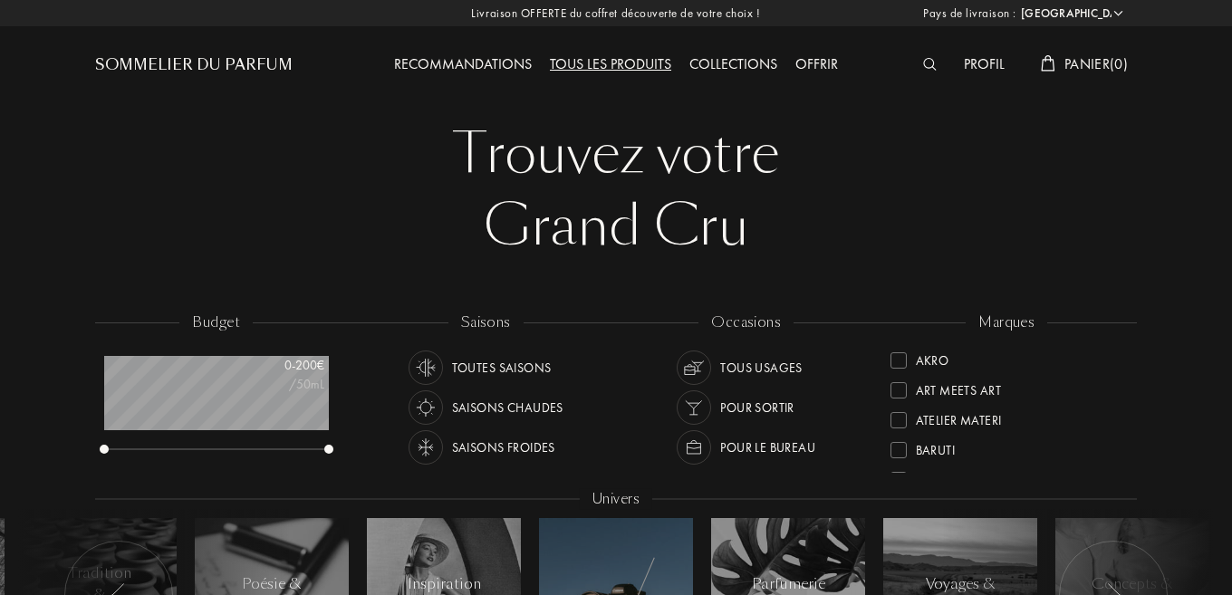
click at [182, 66] on div "Sommelier du Parfum" at bounding box center [194, 65] width 198 height 22
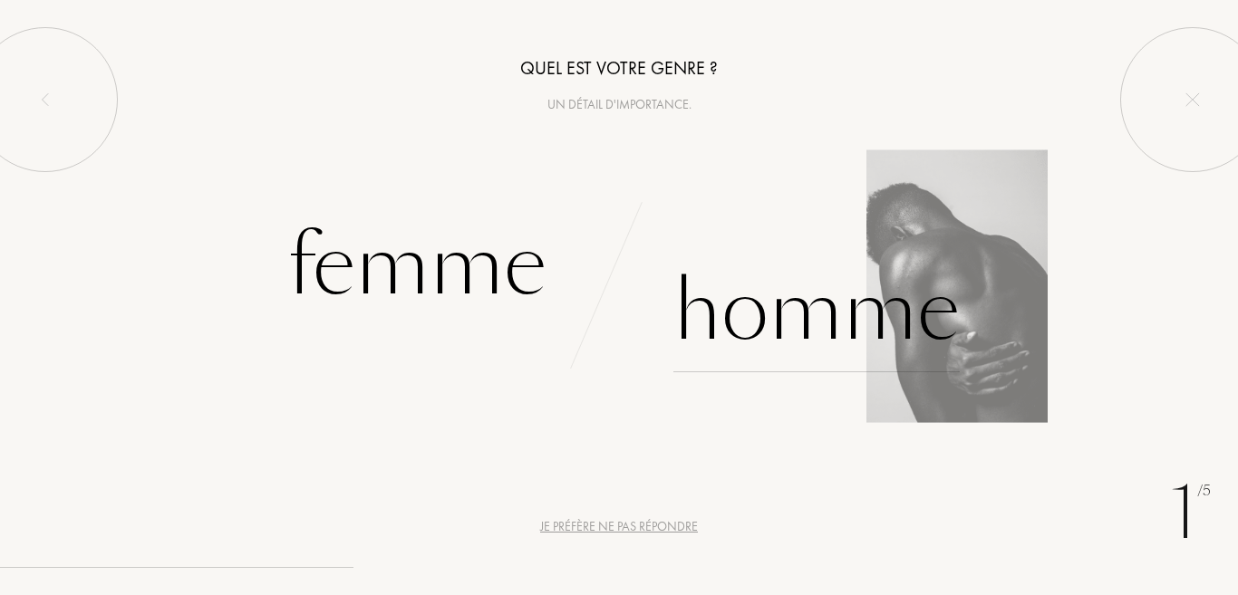
click at [796, 316] on div "Homme" at bounding box center [816, 311] width 286 height 122
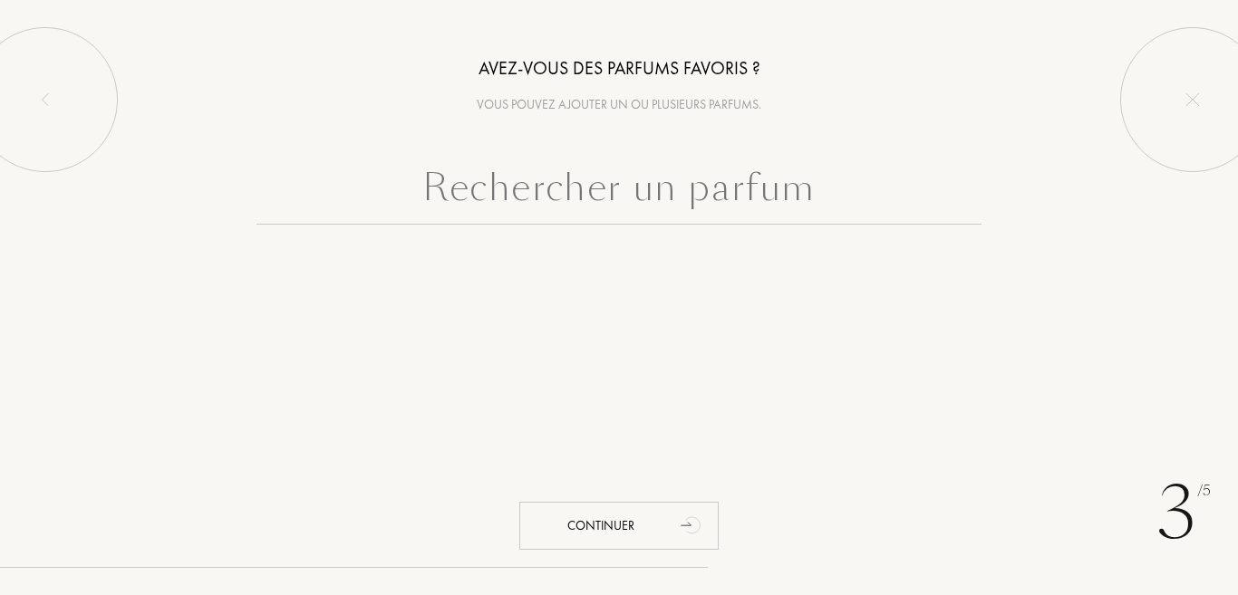
type input "8"
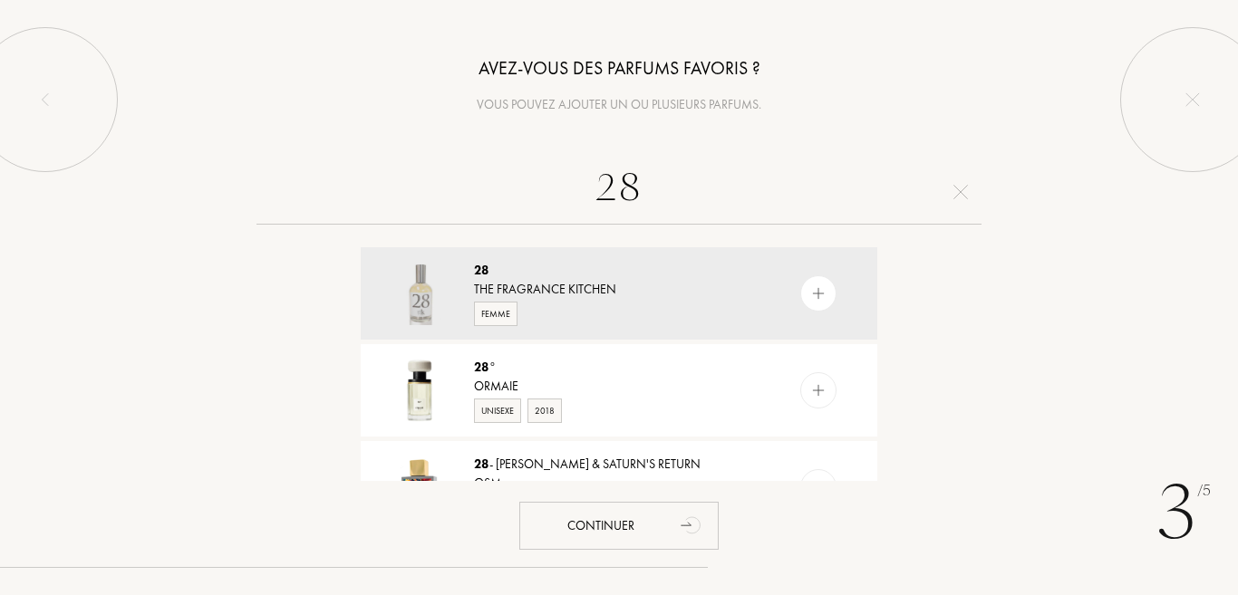
type input "2"
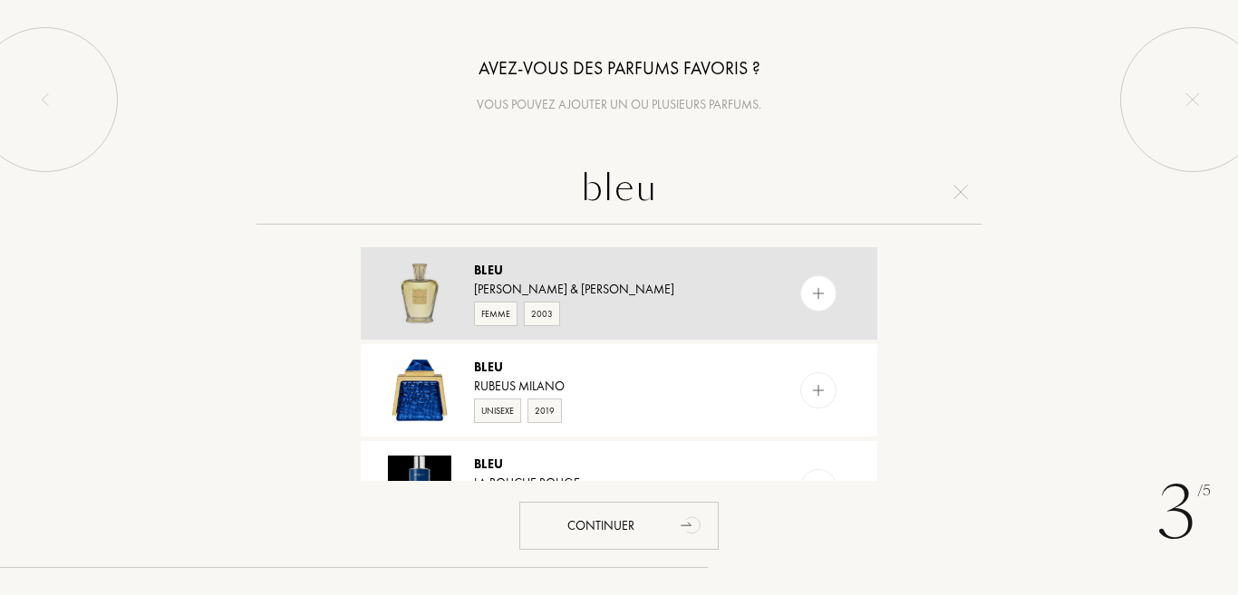
type input "bleu"
click at [819, 299] on img at bounding box center [818, 293] width 17 height 17
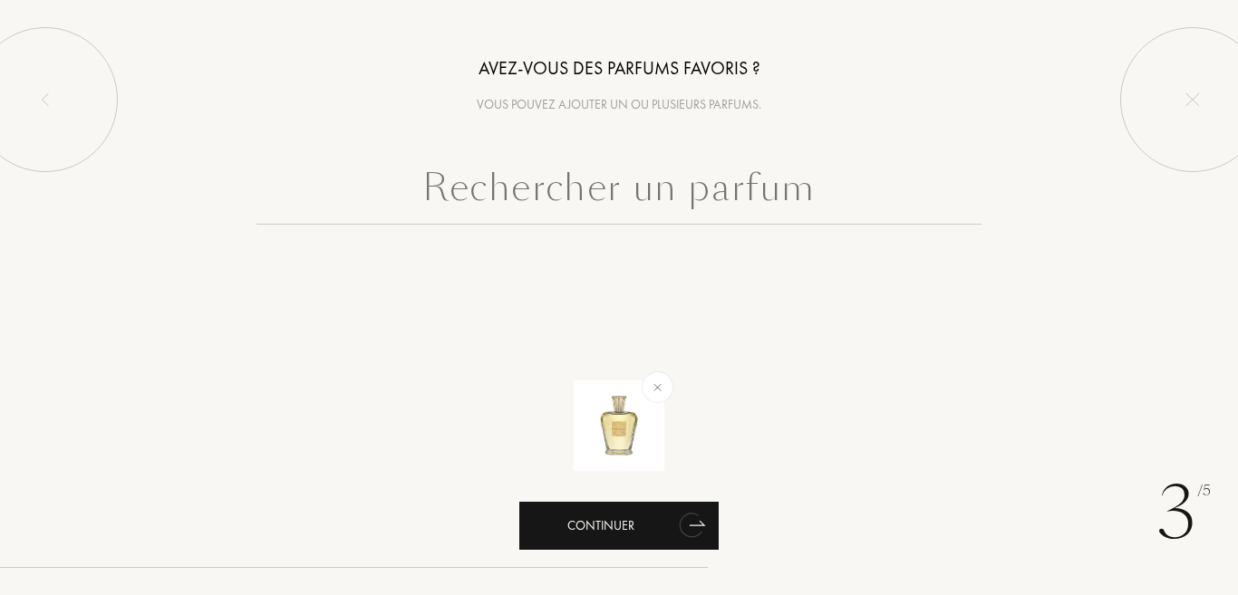
click at [640, 531] on div "Continuer" at bounding box center [618, 526] width 199 height 48
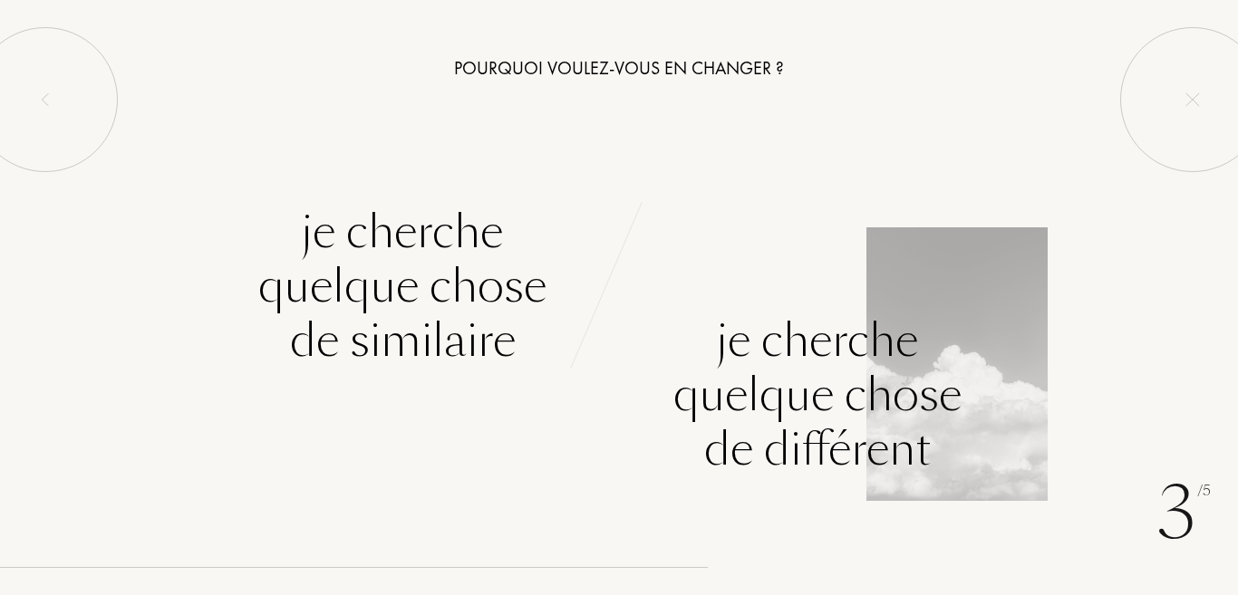
click at [793, 371] on div "Je cherche quelque chose de différent" at bounding box center [817, 395] width 288 height 163
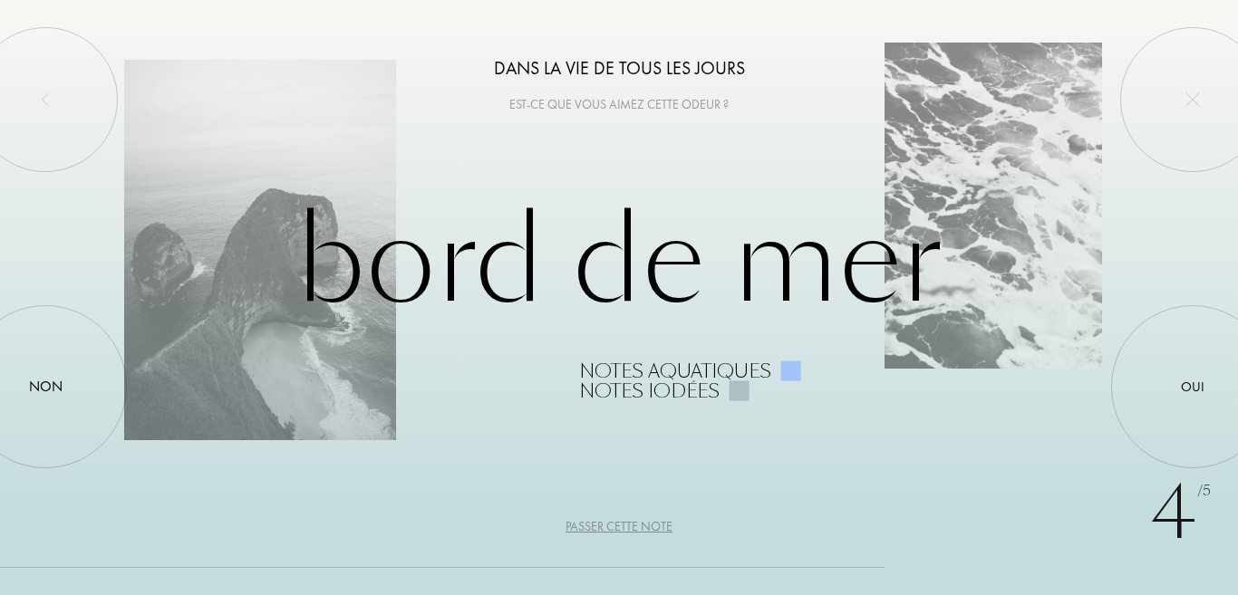
click at [619, 528] on div "Passer cette note" at bounding box center [618, 526] width 107 height 19
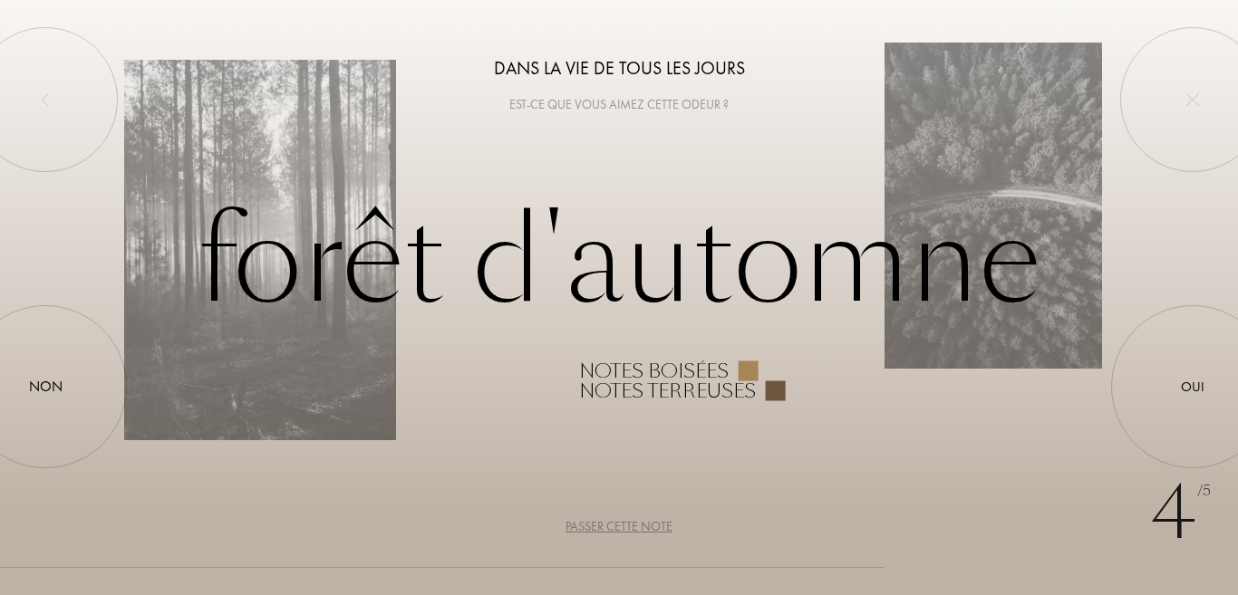
click at [856, 160] on div "4 /5 Dans la vie de tous les jours Est-ce que vous aimez cette odeur ? Forêt d'…" at bounding box center [619, 297] width 1238 height 595
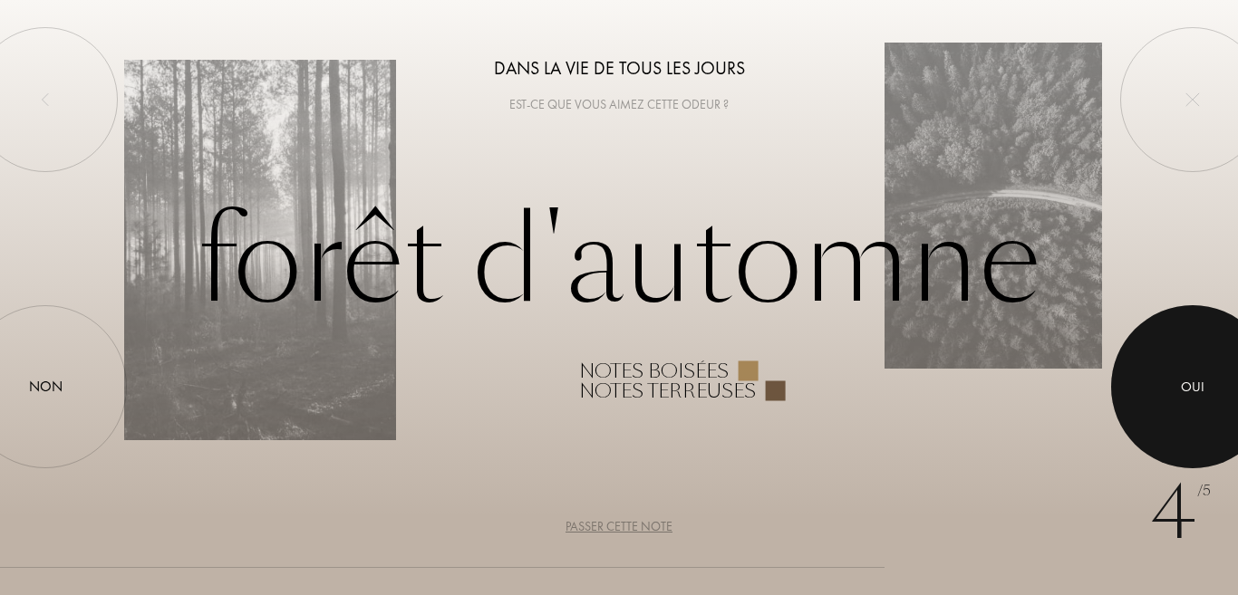
click at [1170, 331] on div at bounding box center [1192, 386] width 163 height 163
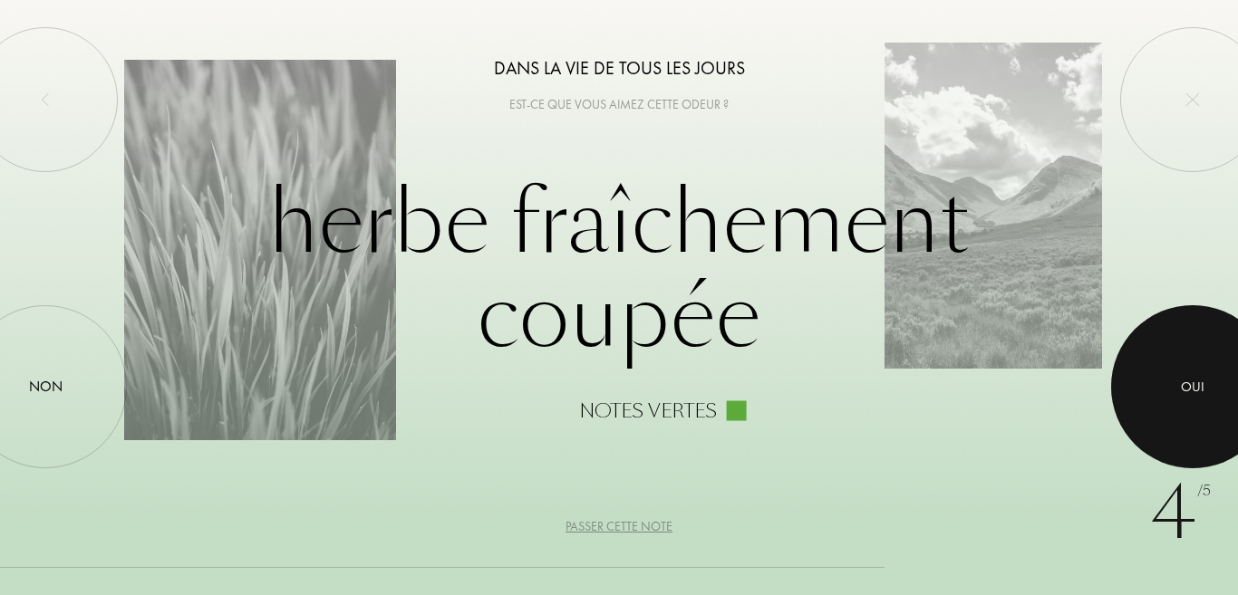
click at [1170, 331] on div at bounding box center [1192, 386] width 163 height 163
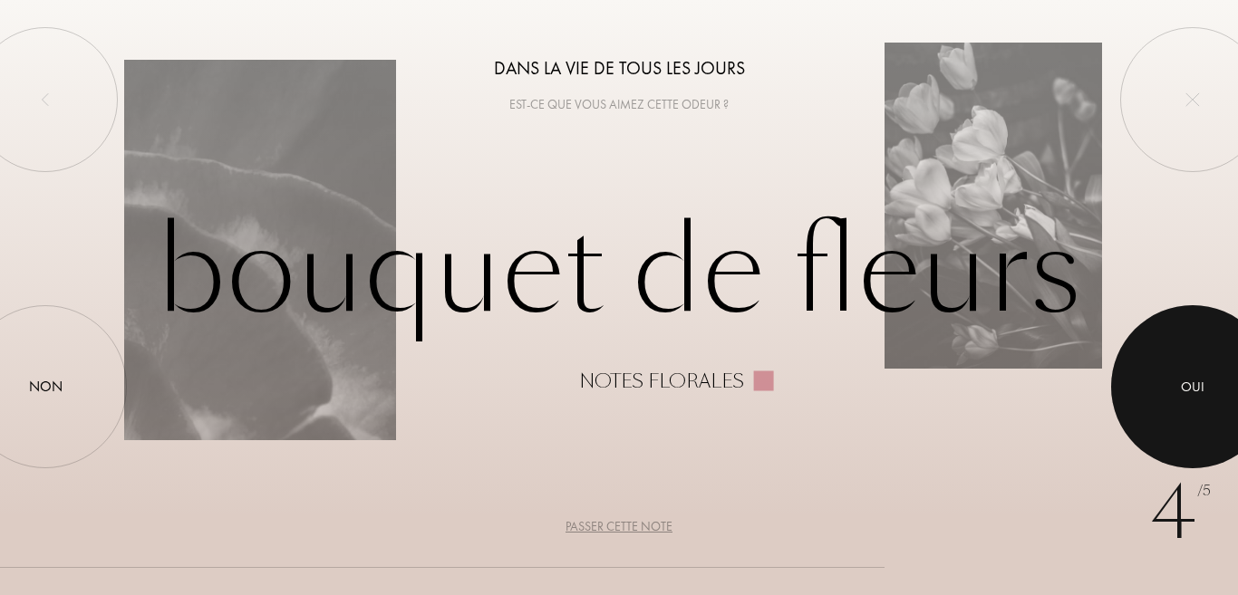
click at [1170, 331] on div at bounding box center [1192, 386] width 163 height 163
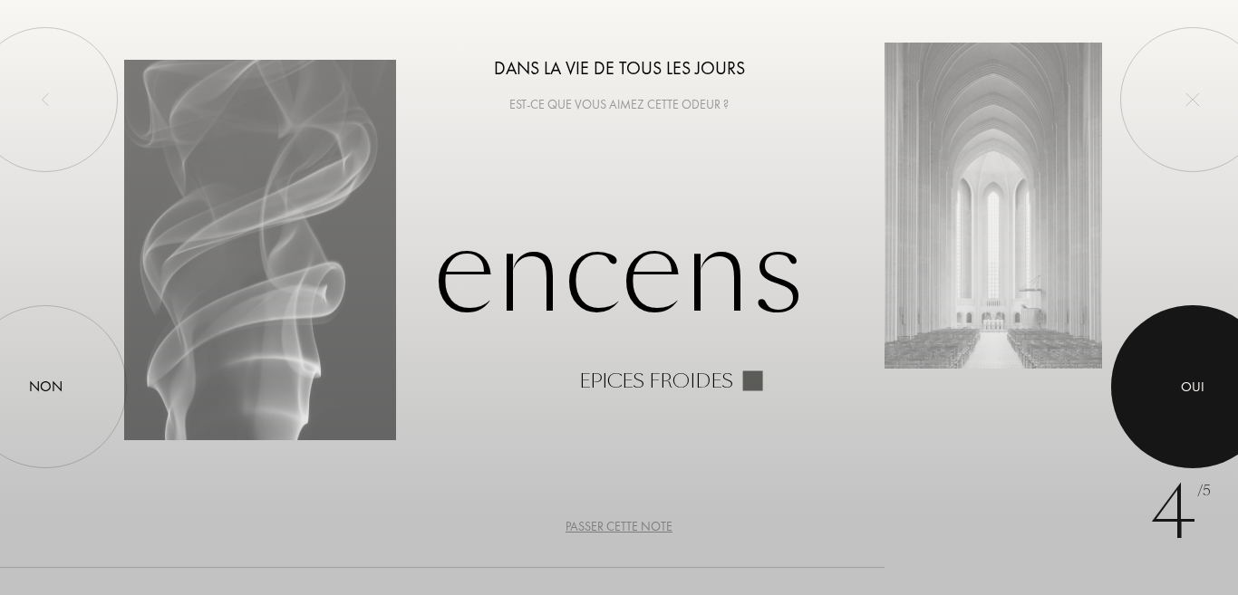
click at [1170, 331] on div at bounding box center [1192, 386] width 163 height 163
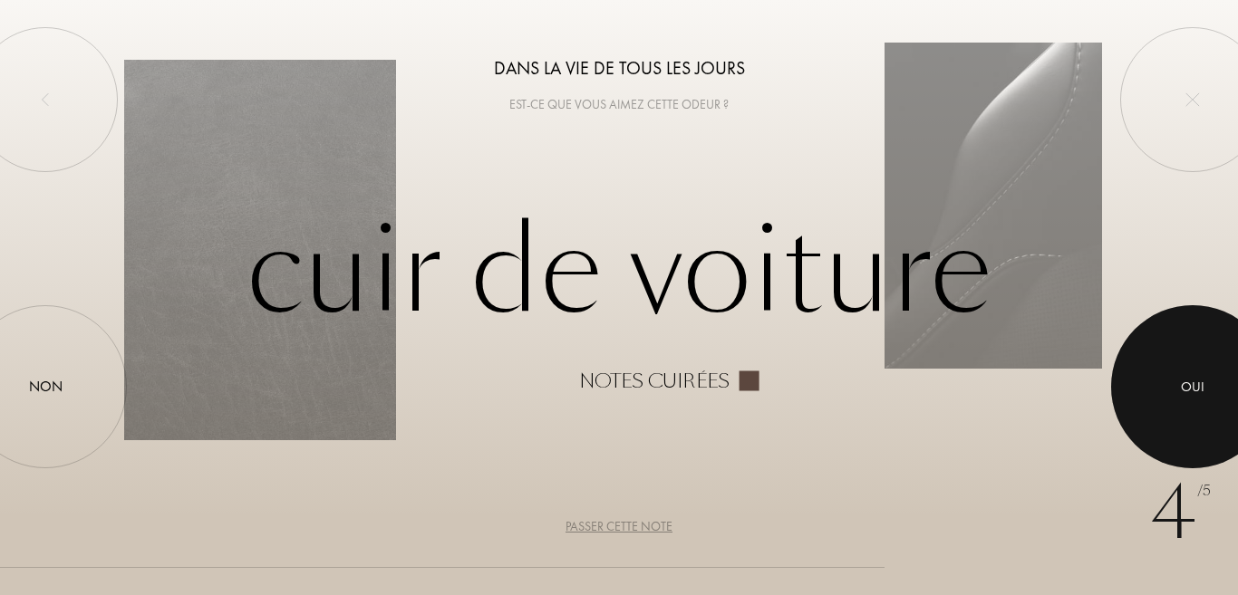
click at [1170, 331] on div at bounding box center [1192, 386] width 163 height 163
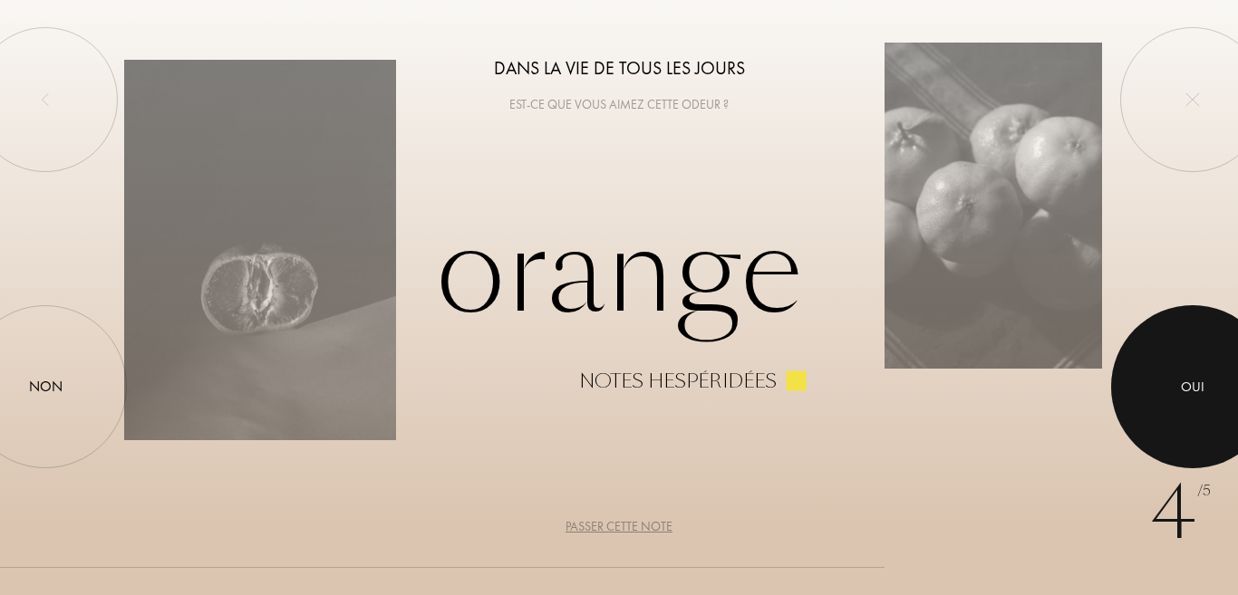
click at [1170, 331] on div at bounding box center [1192, 386] width 163 height 163
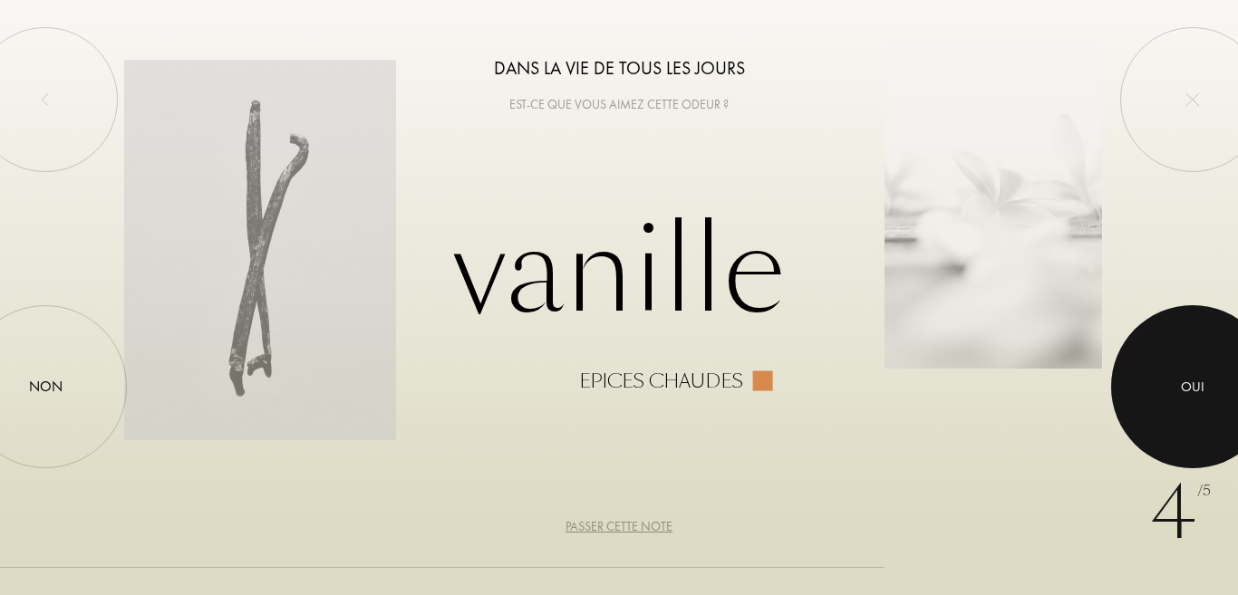
click at [1170, 331] on div at bounding box center [1192, 386] width 163 height 163
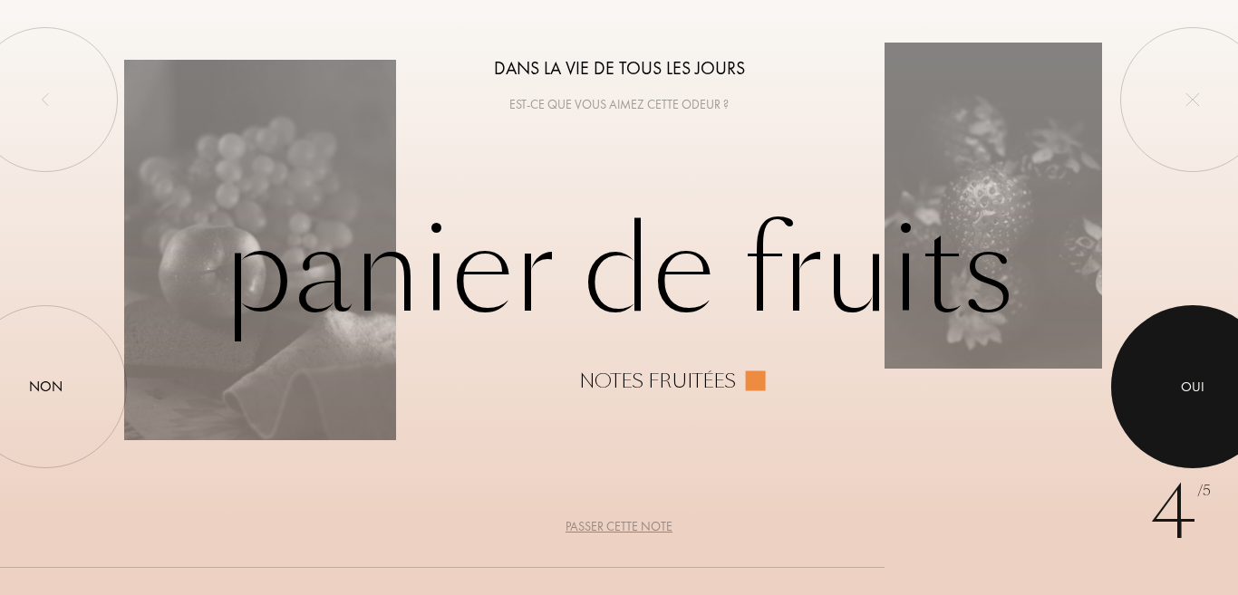
click at [1170, 331] on div at bounding box center [1192, 386] width 163 height 163
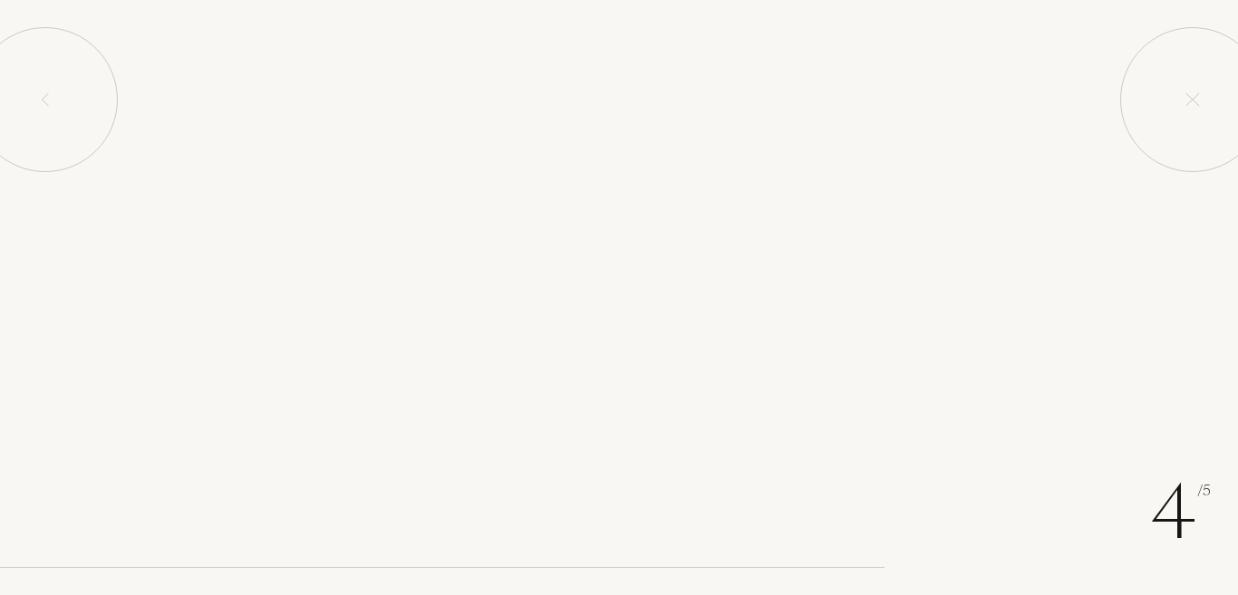
click at [1170, 331] on div at bounding box center [1192, 386] width 163 height 163
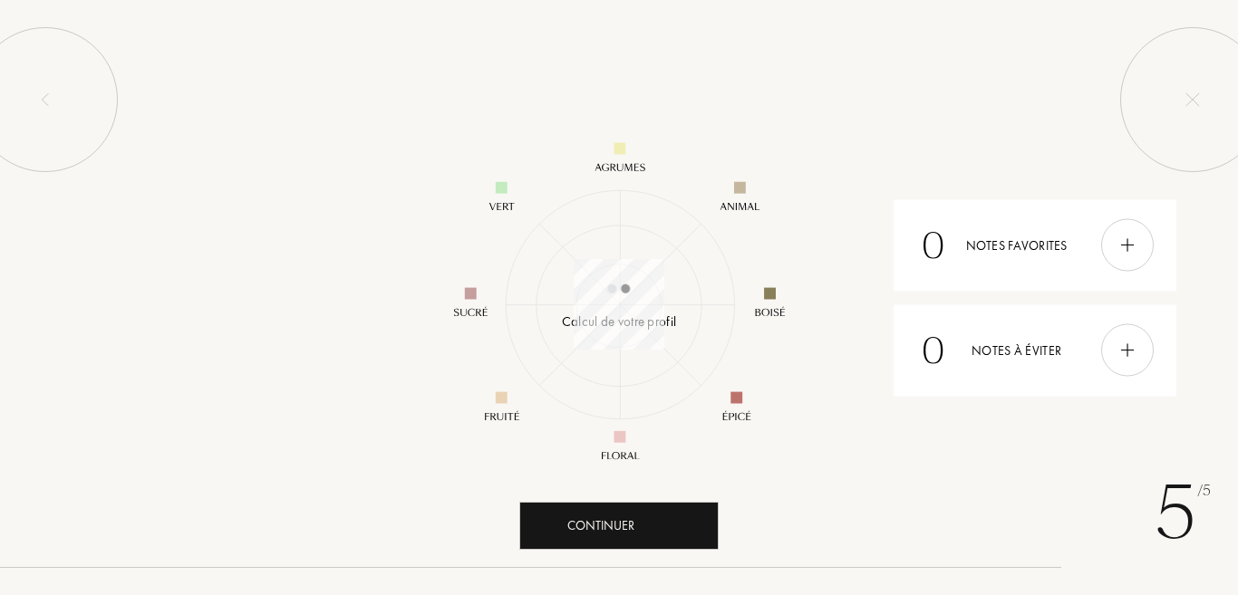
click at [1170, 331] on div "0 Notes à éviter" at bounding box center [1034, 350] width 283 height 92
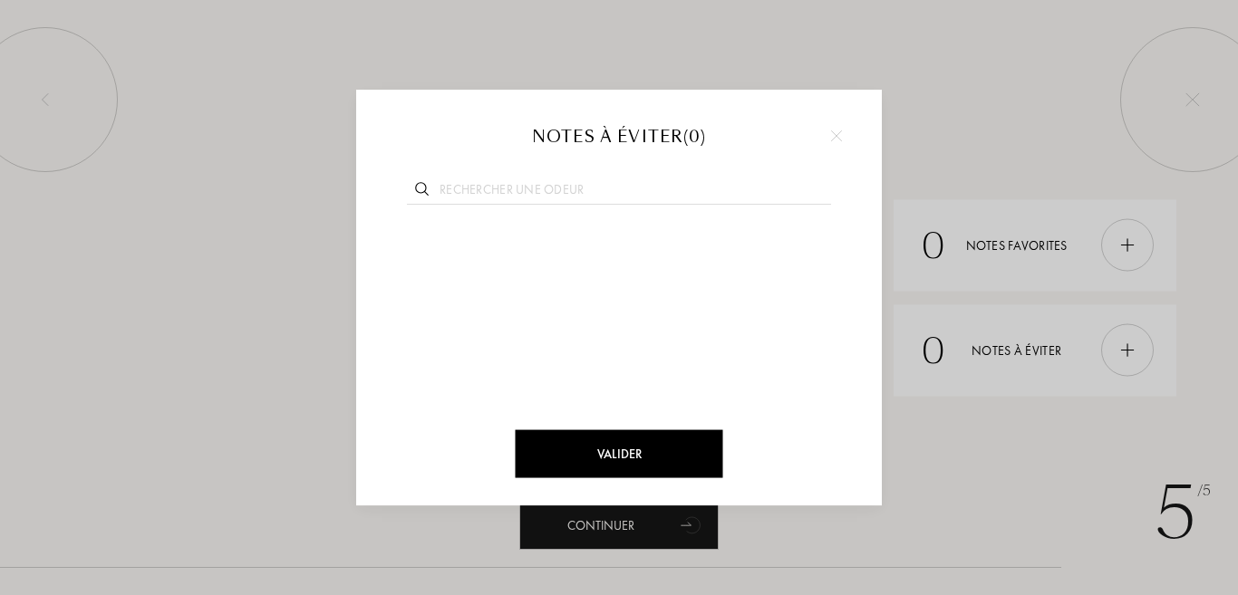
scroll to position [263, 263]
click at [1132, 251] on div at bounding box center [619, 297] width 1238 height 595
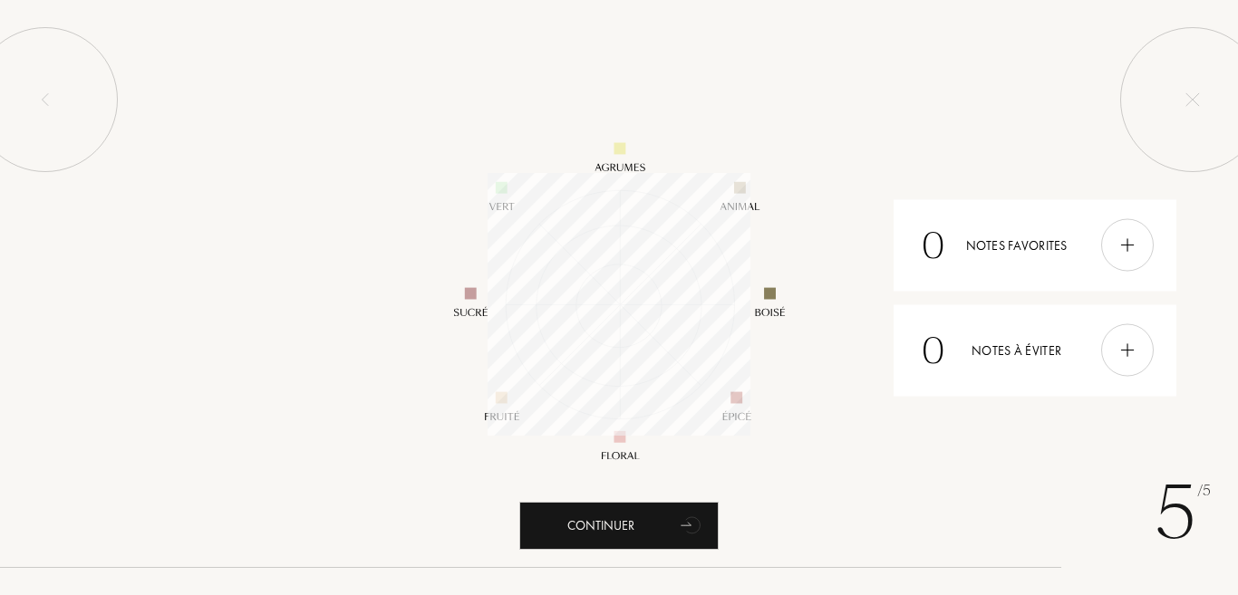
click at [1132, 251] on img at bounding box center [1127, 246] width 20 height 20
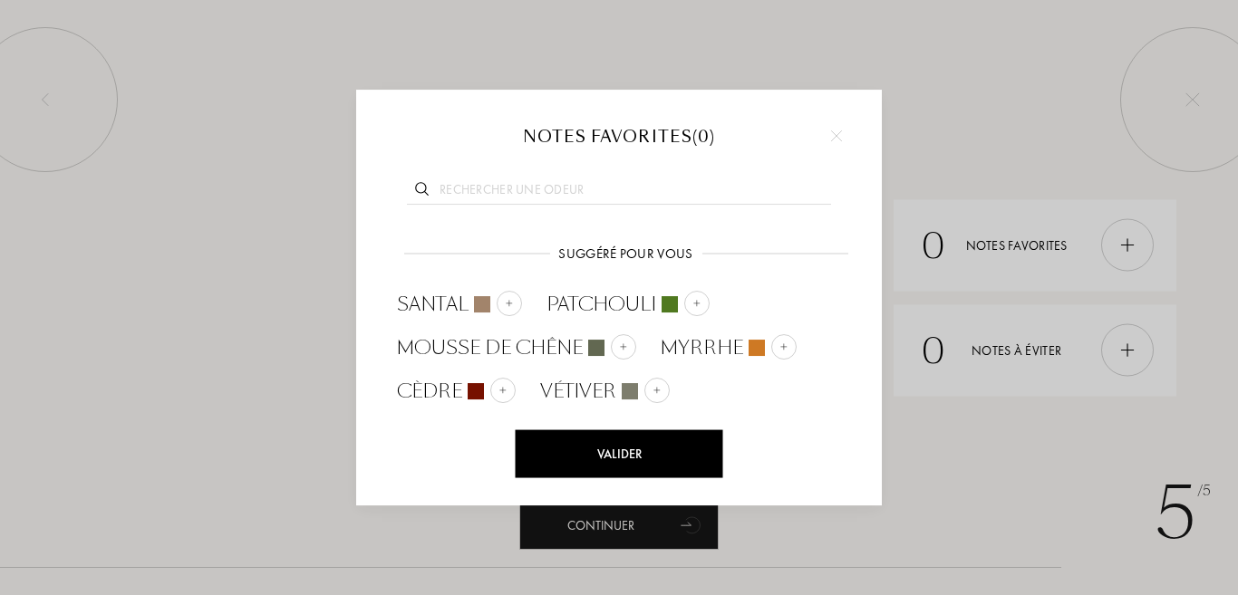
click at [652, 526] on div at bounding box center [619, 297] width 1238 height 595
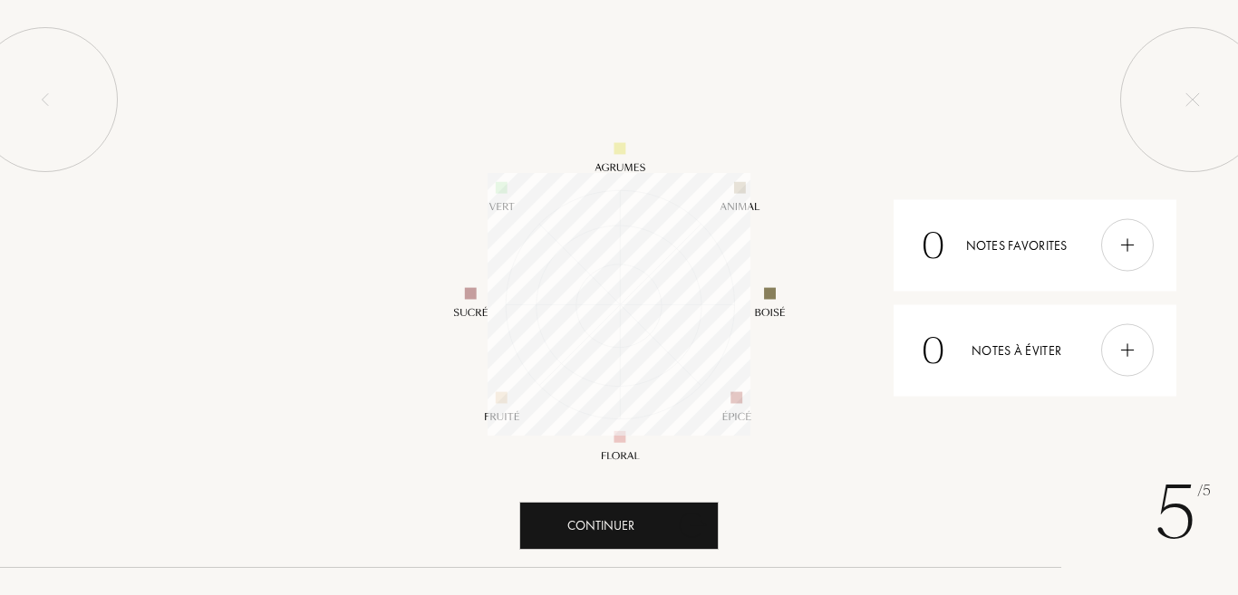
click at [652, 526] on div "Continuer" at bounding box center [618, 526] width 199 height 48
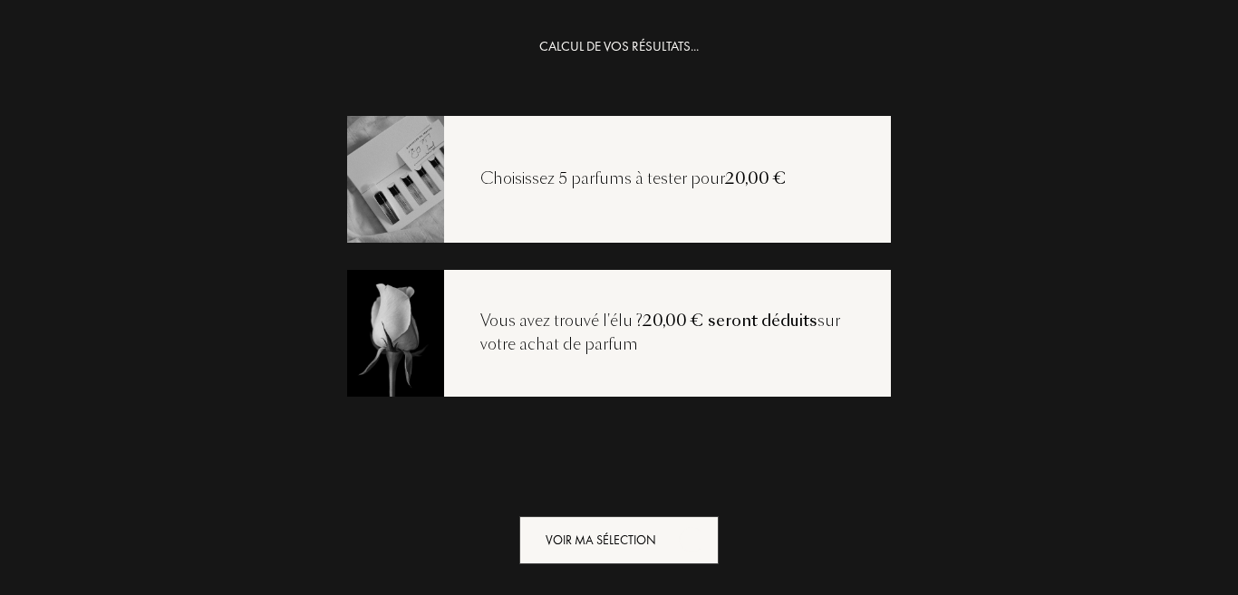
click at [652, 526] on div "Voir ma sélection" at bounding box center [618, 540] width 199 height 48
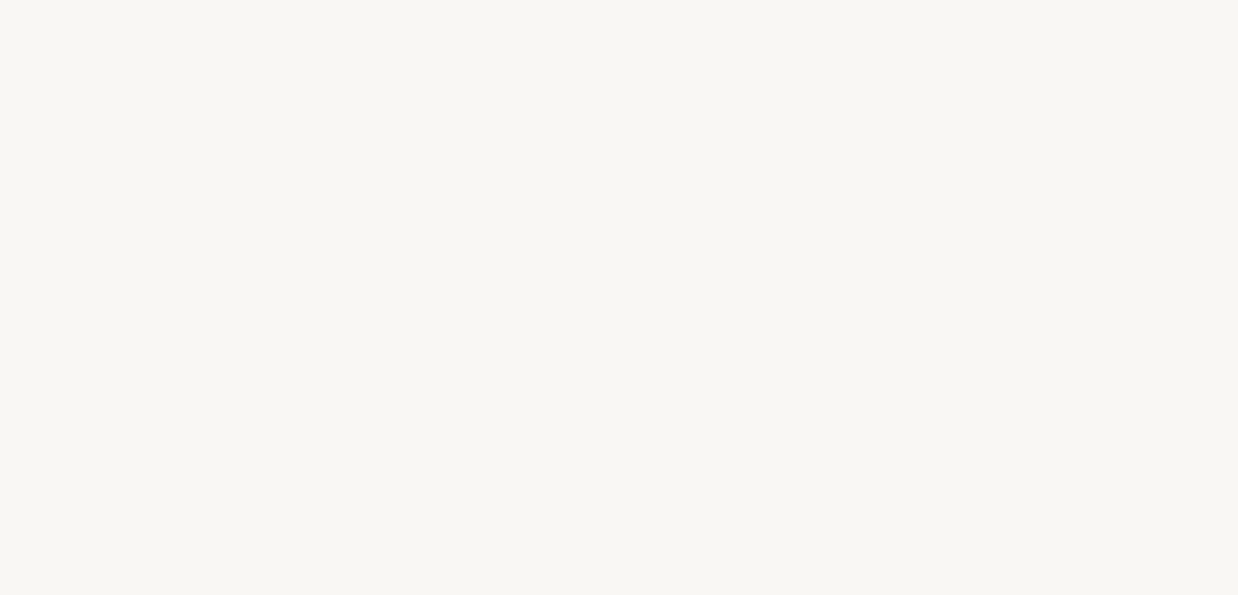
select select "CN"
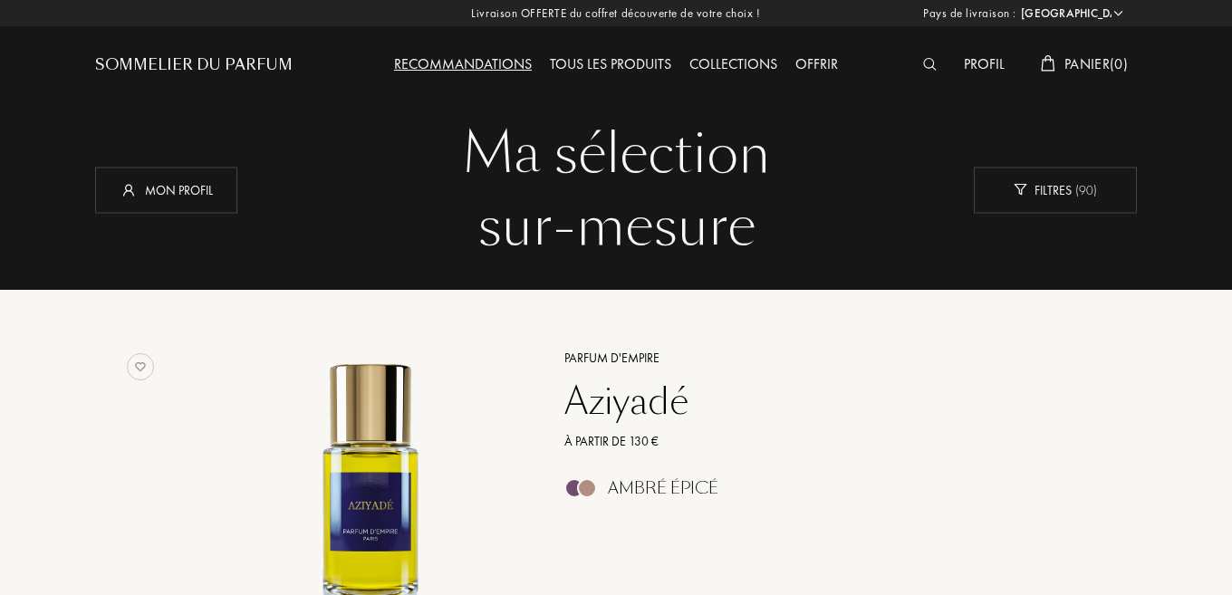
click at [928, 66] on img at bounding box center [930, 64] width 14 height 13
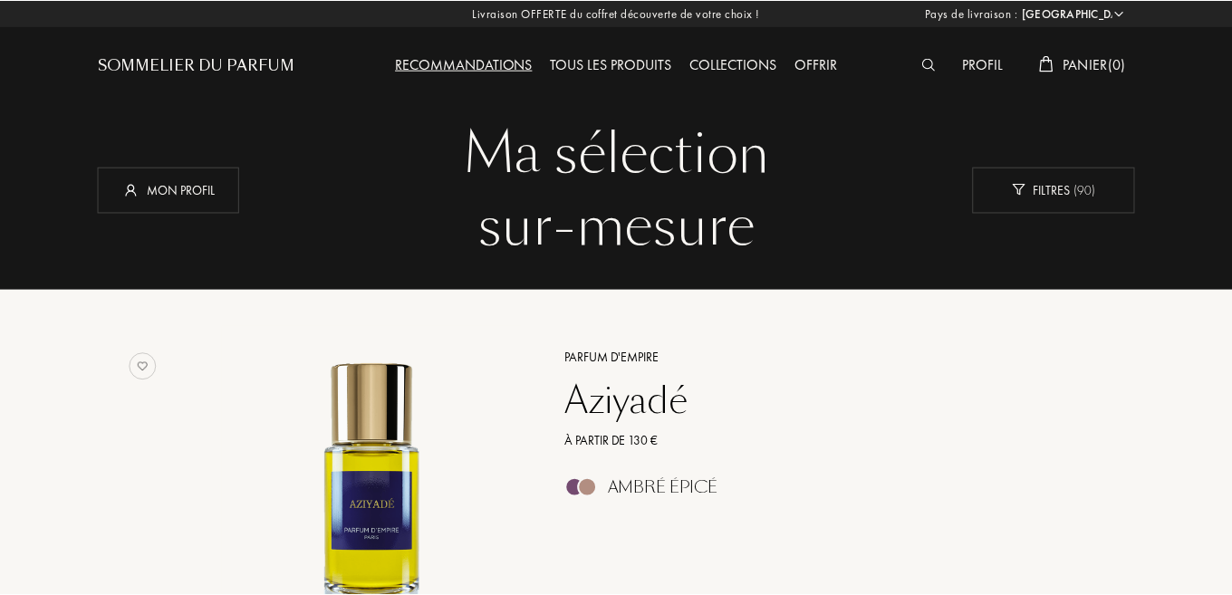
scroll to position [1, 0]
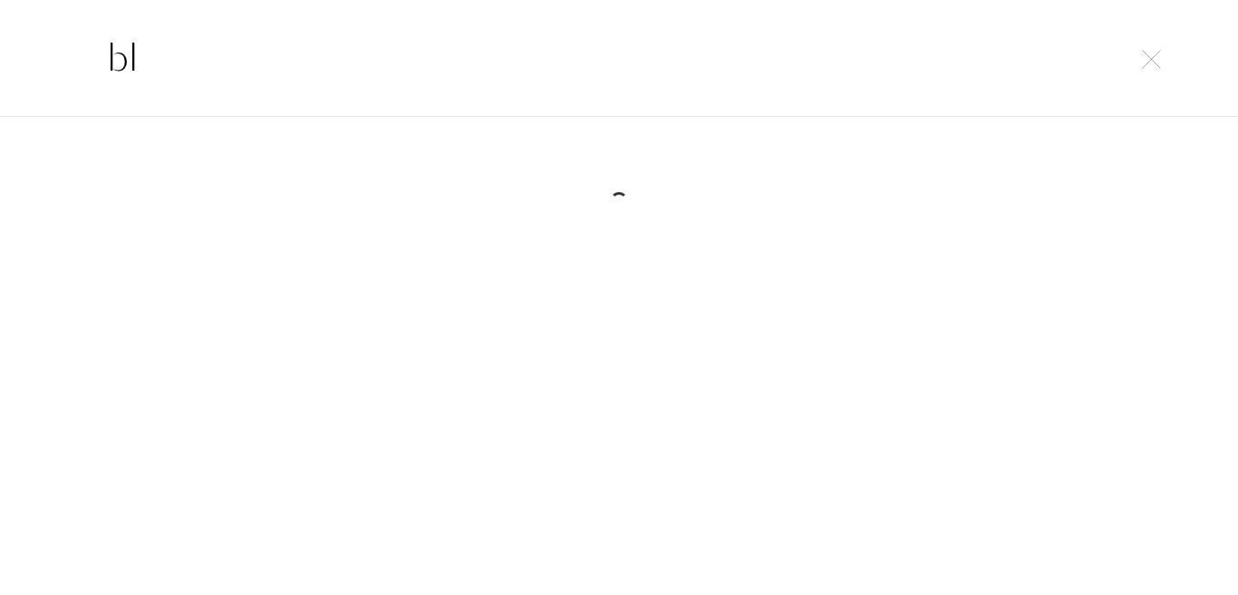
type input "b"
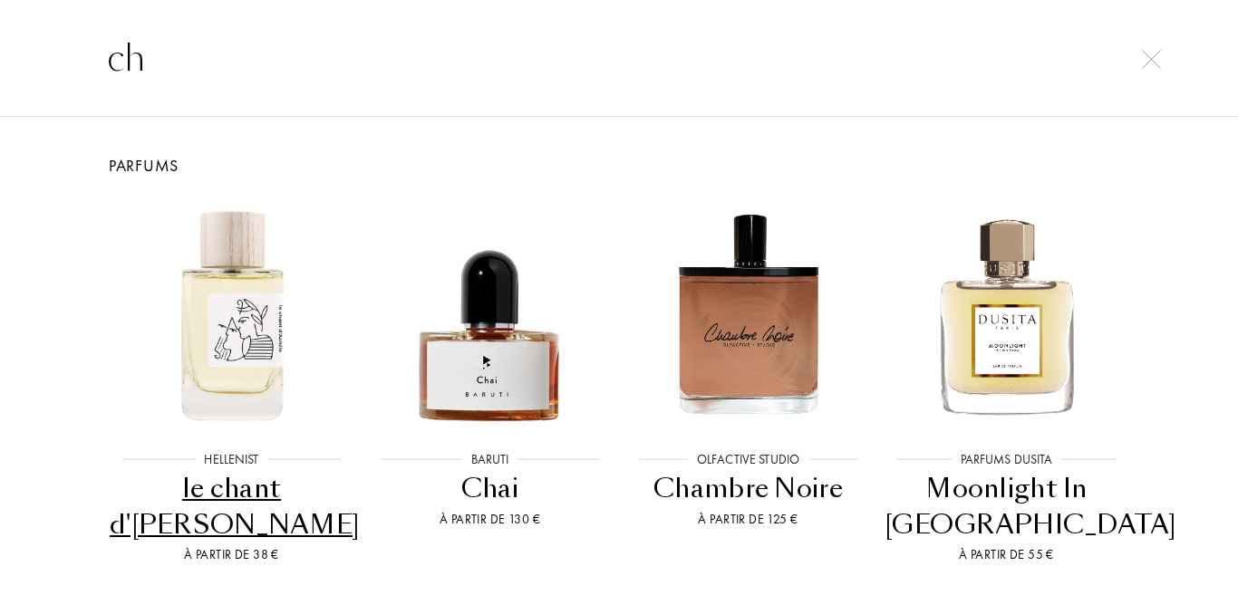
type input "c"
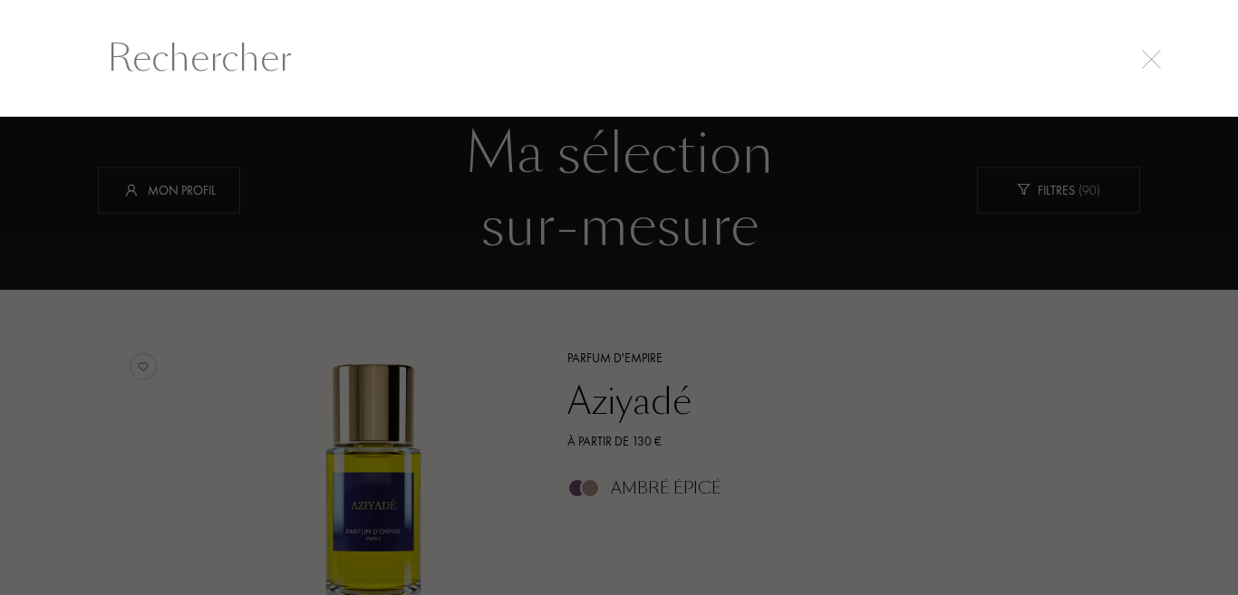
click at [1016, 301] on div at bounding box center [619, 356] width 1238 height 478
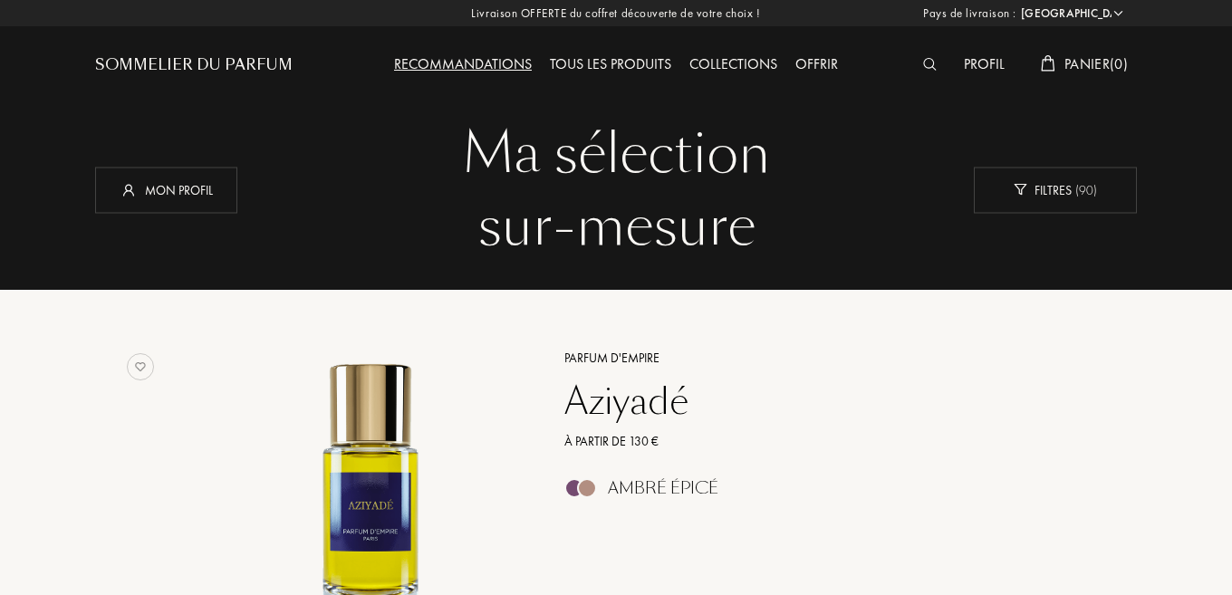
click at [982, 64] on div "Profil" at bounding box center [984, 65] width 59 height 24
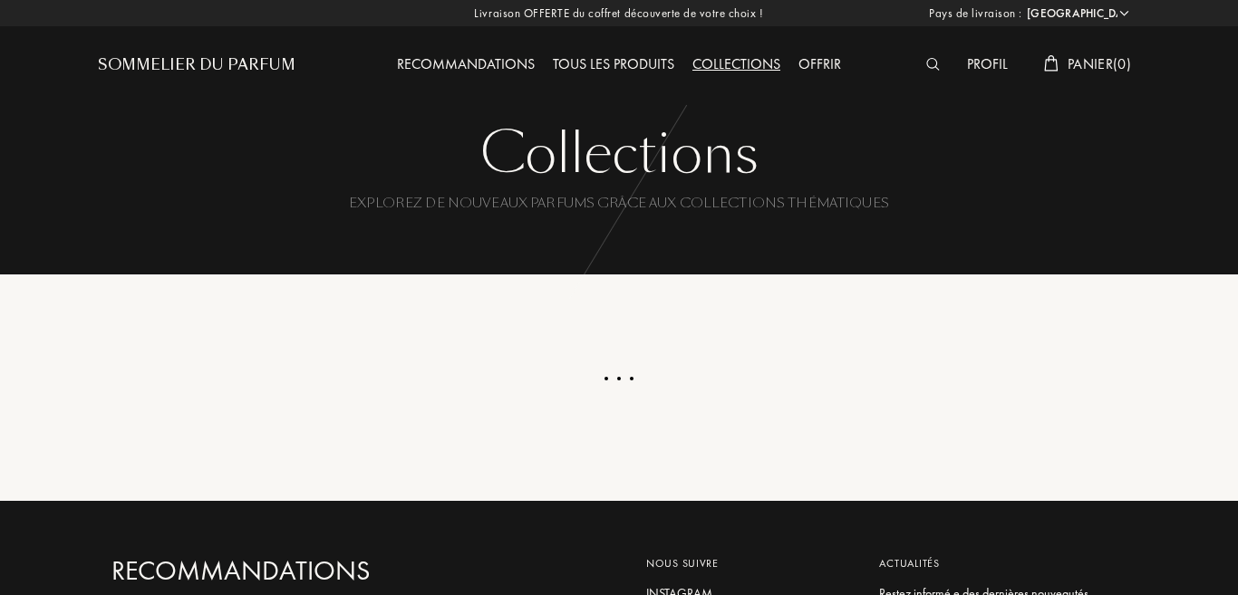
select select "CN"
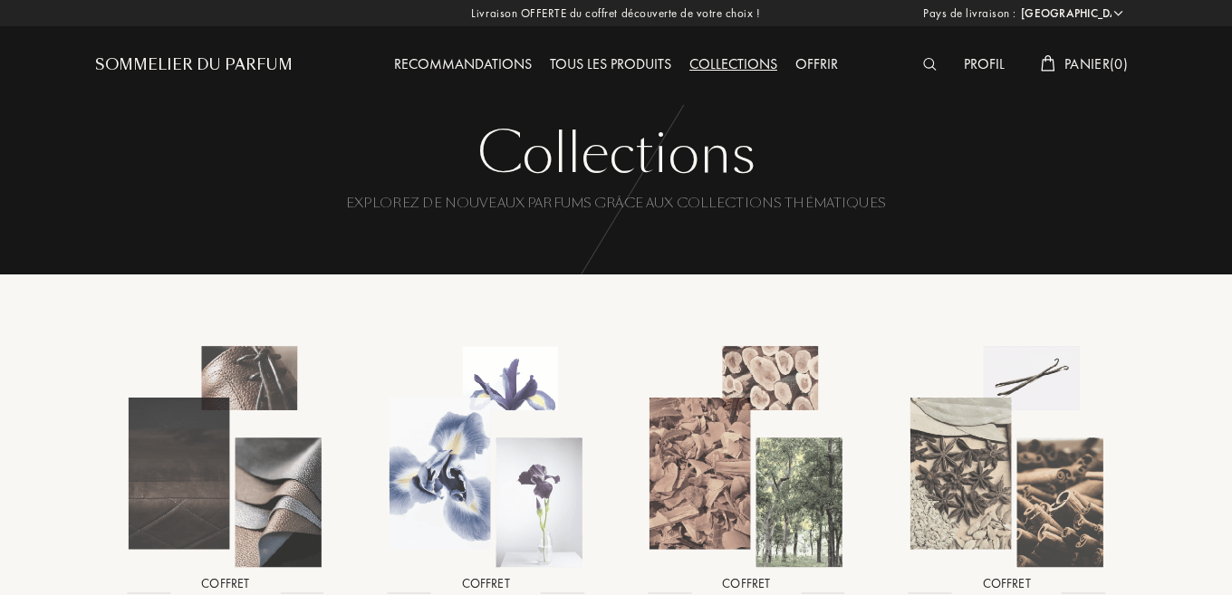
click at [468, 68] on div "Recommandations" at bounding box center [463, 65] width 156 height 24
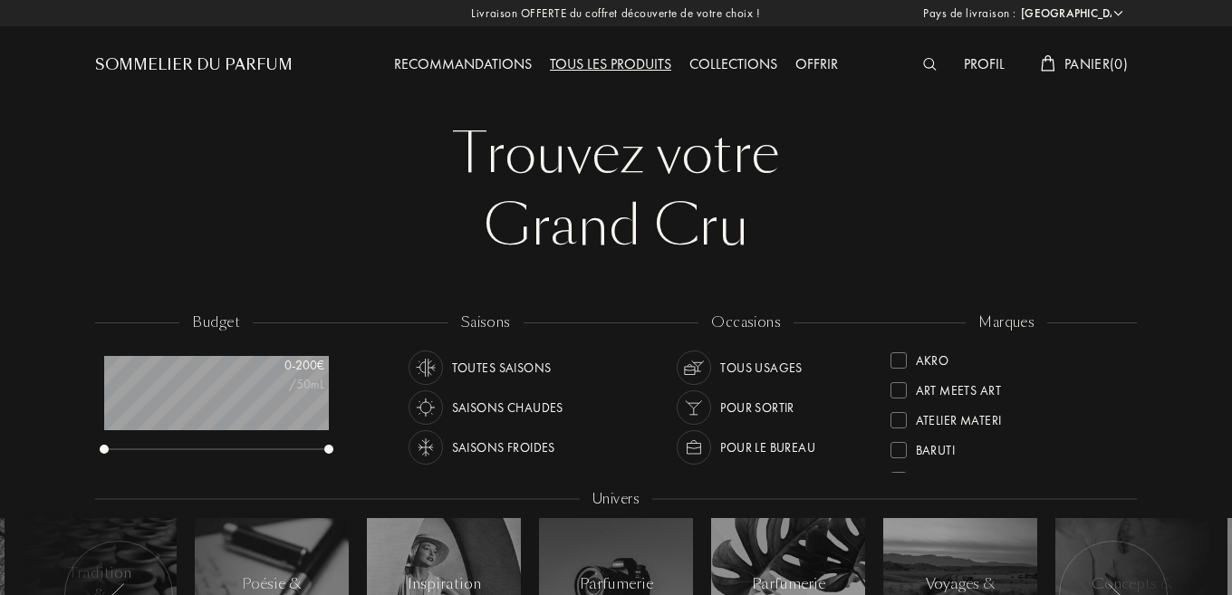
select select "CN"
click at [429, 371] on img at bounding box center [425, 367] width 25 height 25
click at [429, 402] on img at bounding box center [425, 407] width 25 height 25
click at [430, 409] on img at bounding box center [425, 407] width 25 height 25
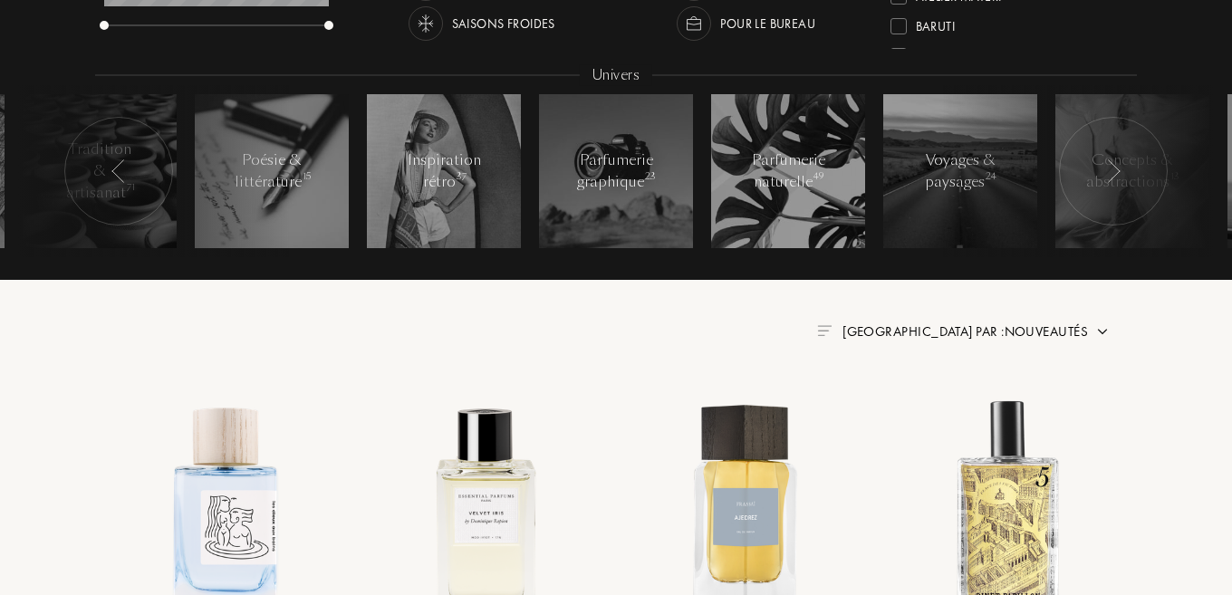
scroll to position [455, 0]
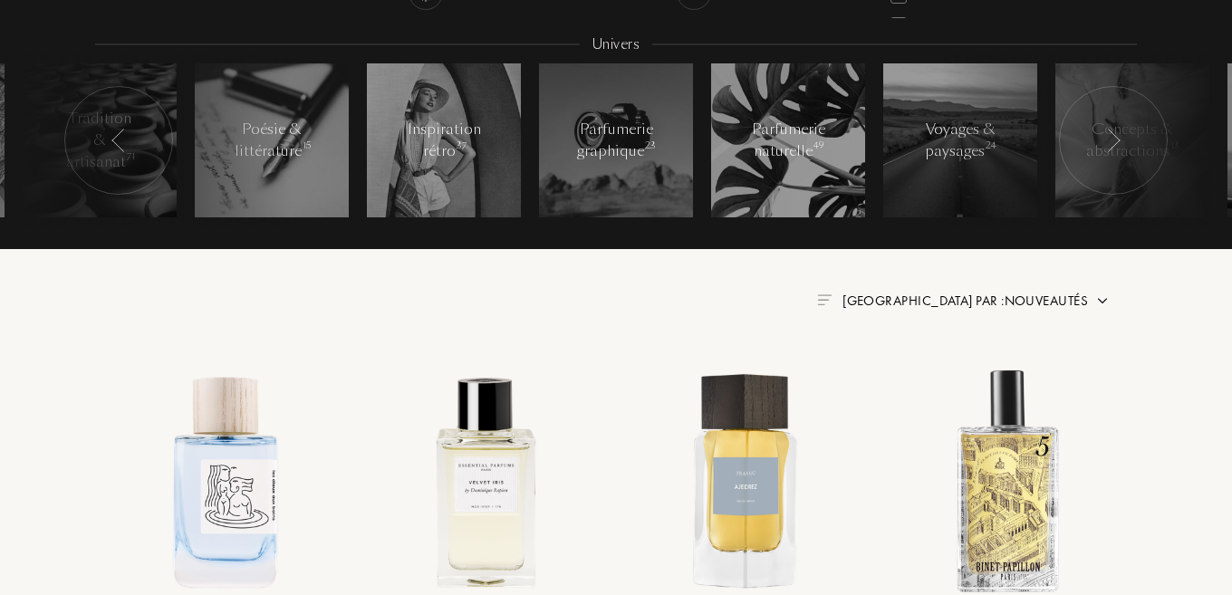
click at [951, 303] on span "[GEOGRAPHIC_DATA] par : Nouveautés" at bounding box center [966, 301] width 246 height 18
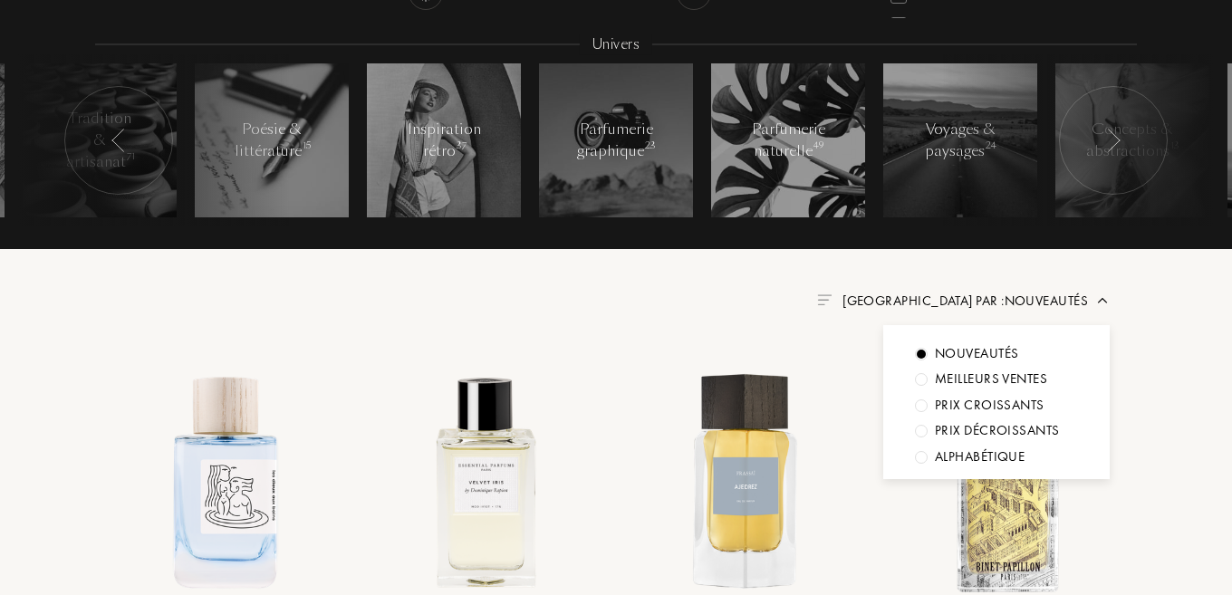
click at [1037, 372] on div "Meilleurs ventes" at bounding box center [991, 379] width 112 height 21
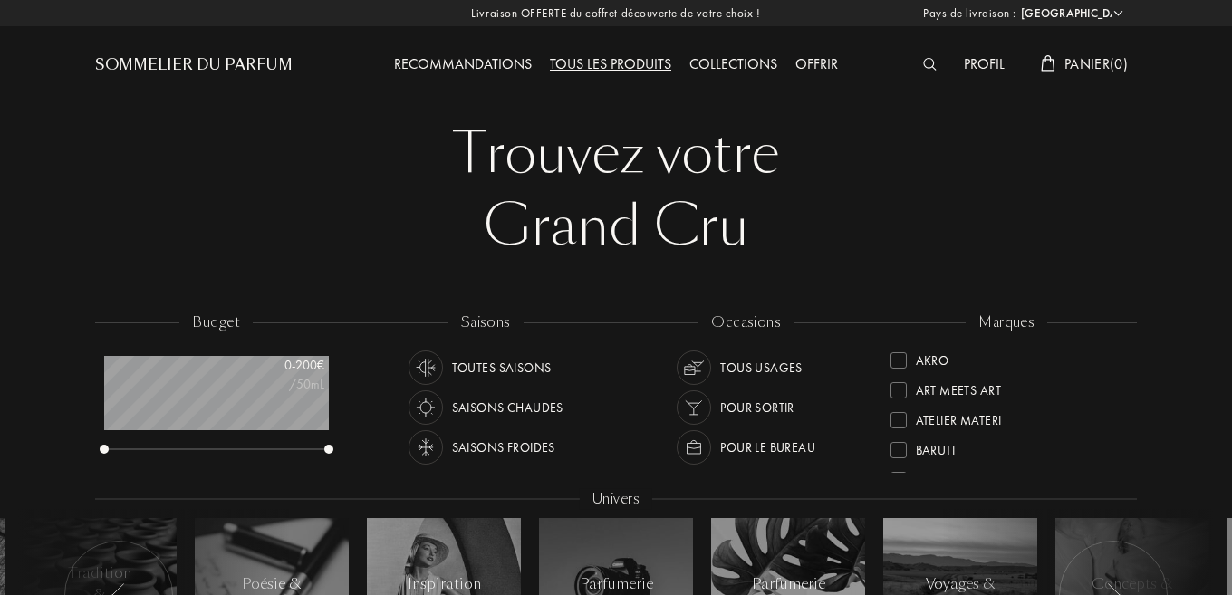
click at [1074, 70] on span "Panier ( 0 )" at bounding box center [1096, 63] width 63 height 19
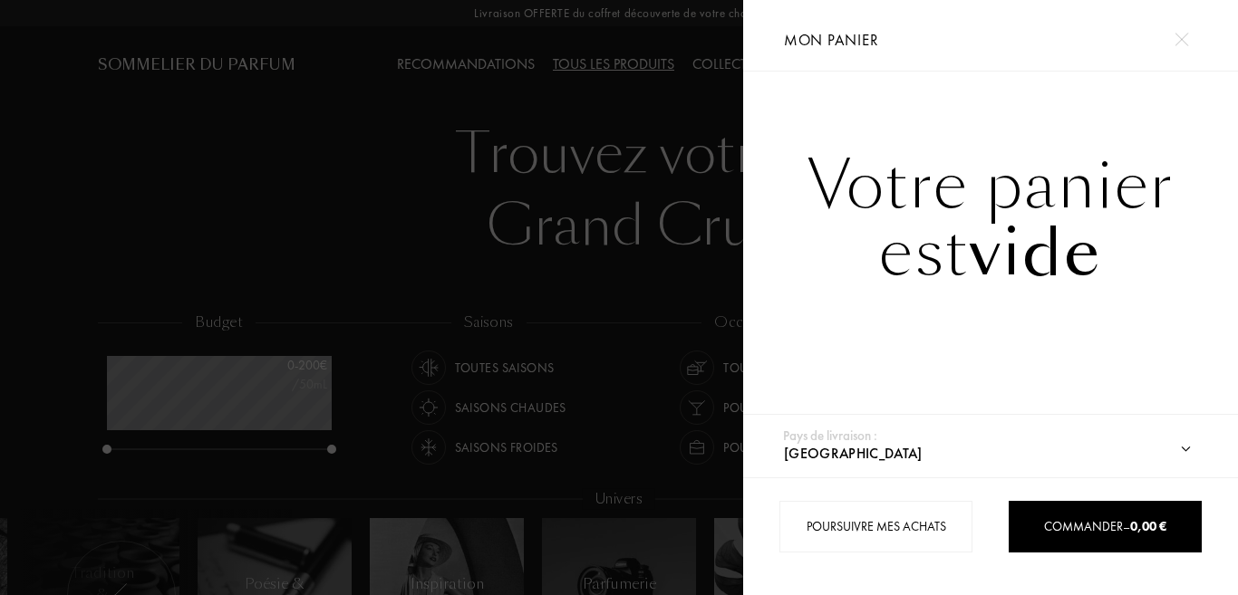
click at [685, 248] on div at bounding box center [371, 297] width 743 height 595
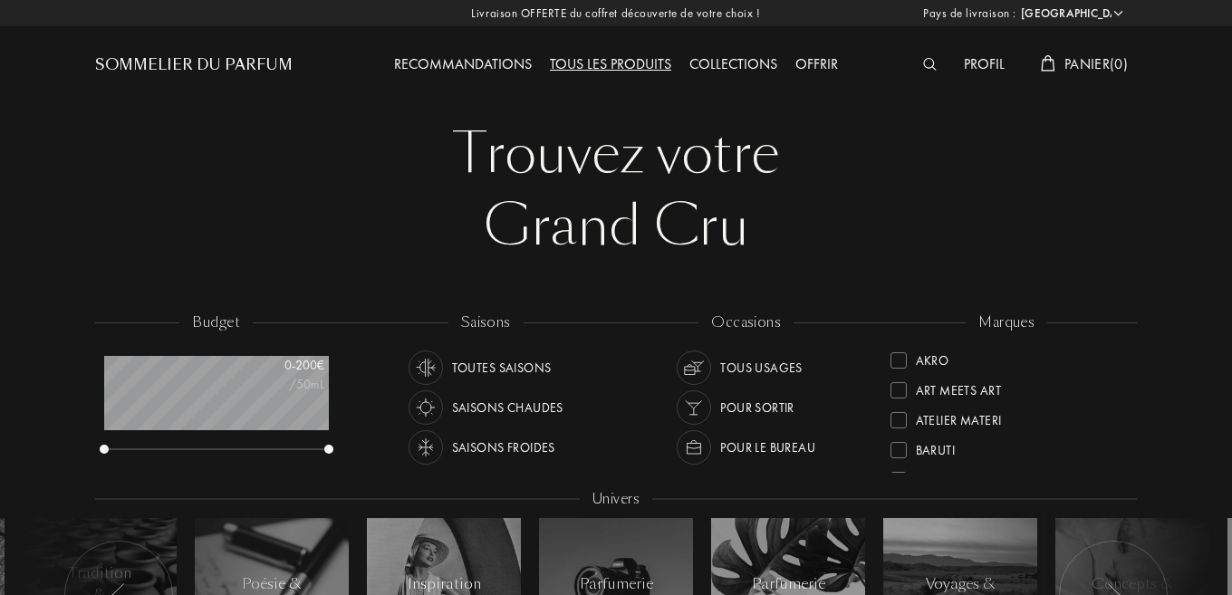
click at [978, 59] on div "Profil" at bounding box center [984, 65] width 59 height 24
